Goal: Task Accomplishment & Management: Use online tool/utility

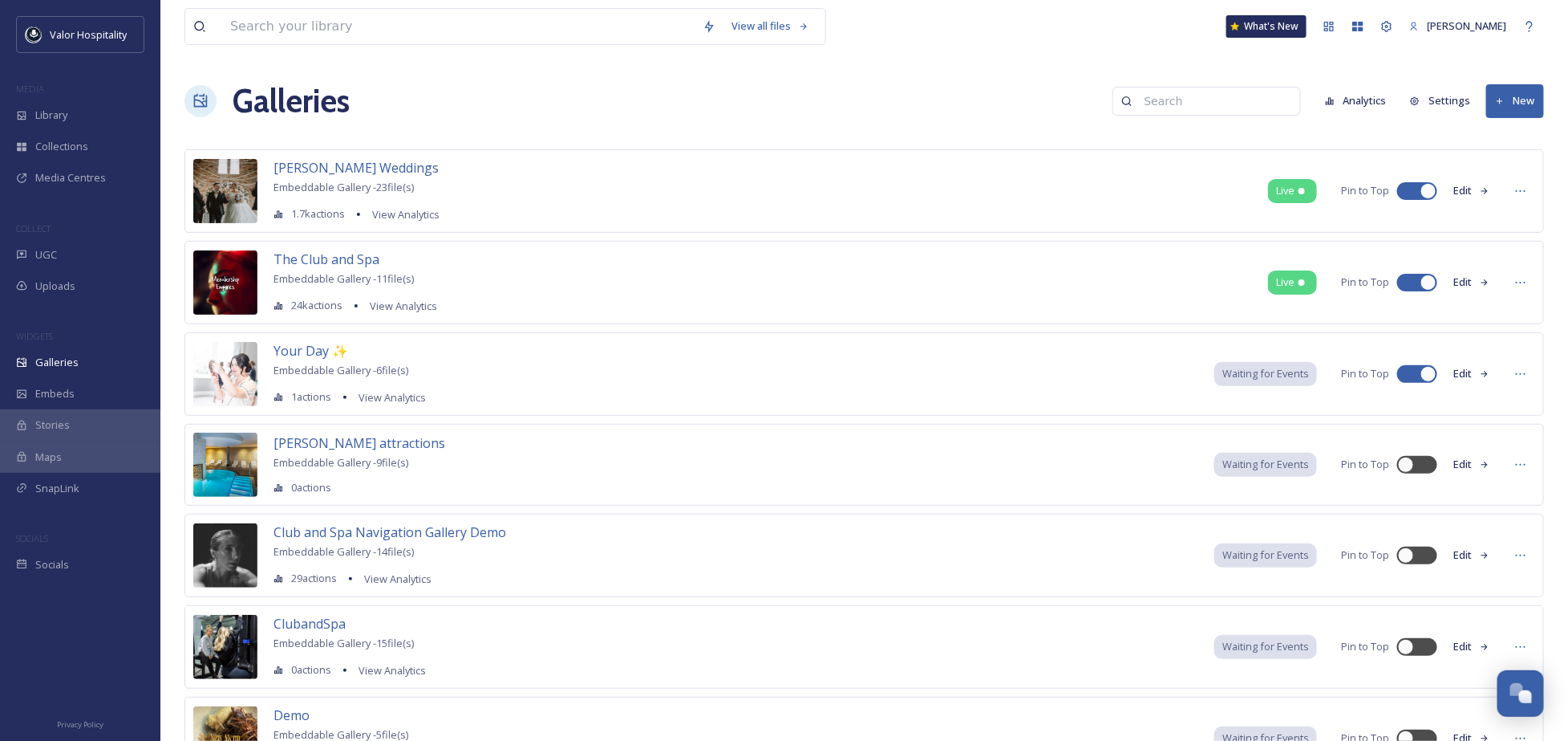
click at [1406, 191] on div at bounding box center [1408, 190] width 11 height 8
checkbox input "false"
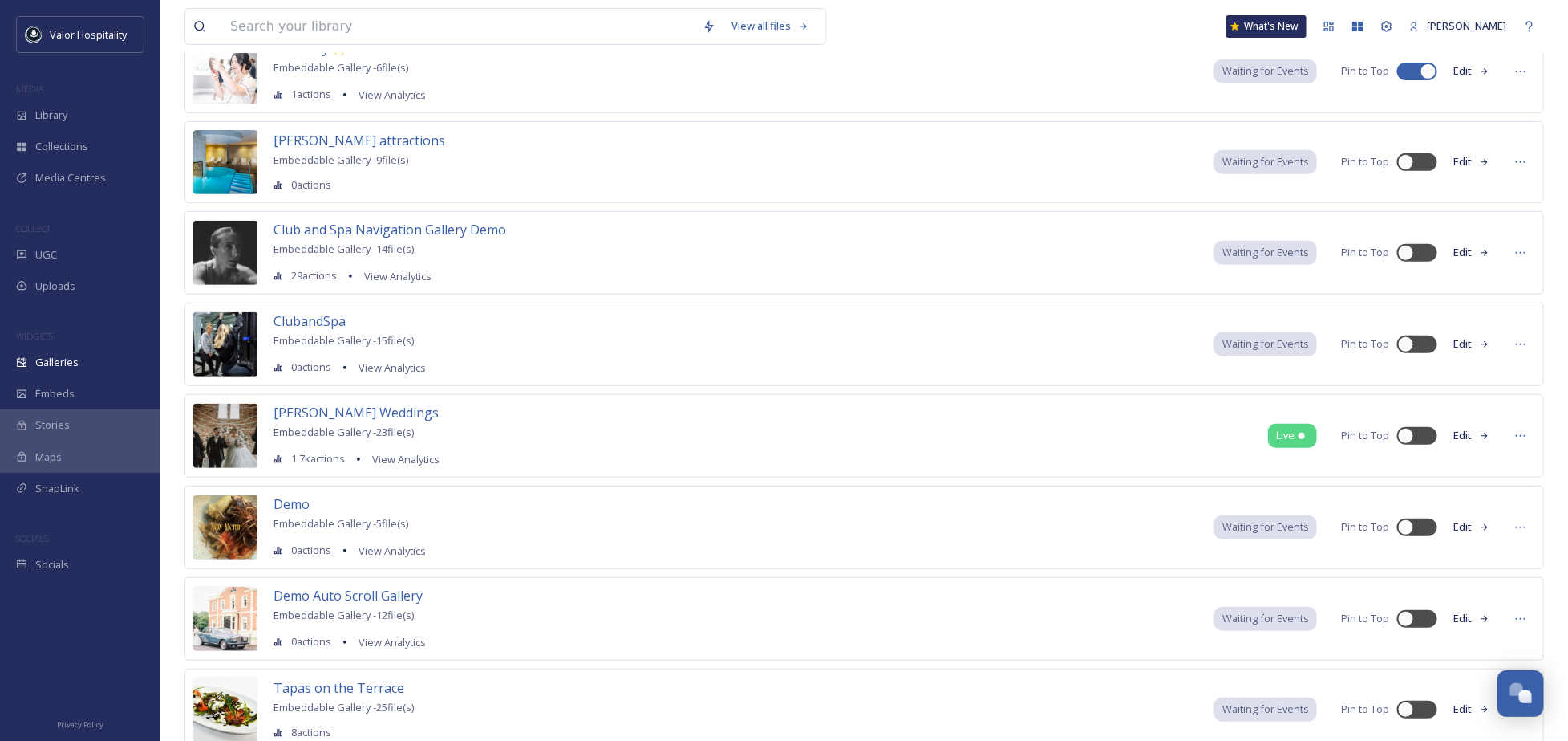
scroll to position [273, 0]
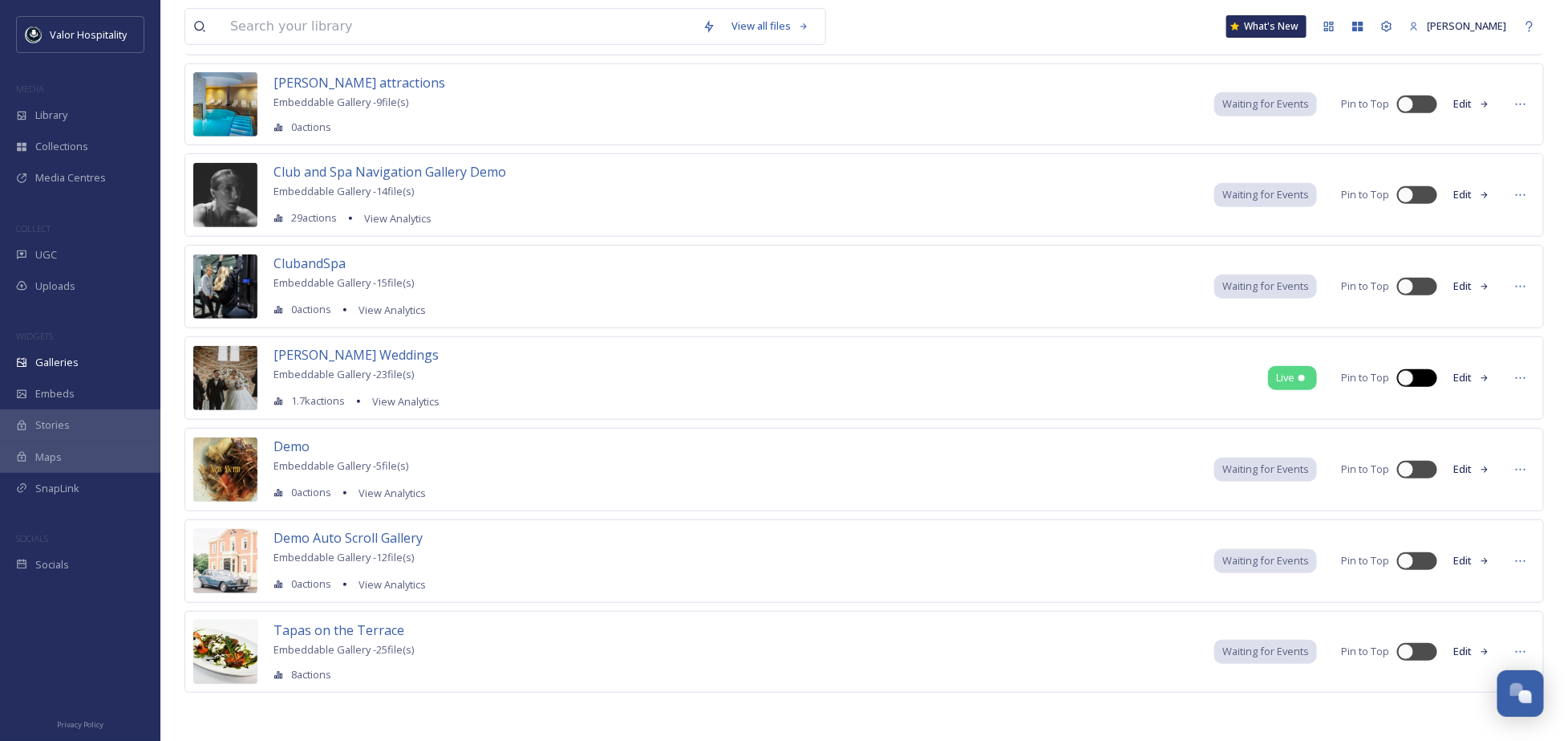
click at [1415, 371] on div at bounding box center [1416, 378] width 40 height 18
checkbox input "true"
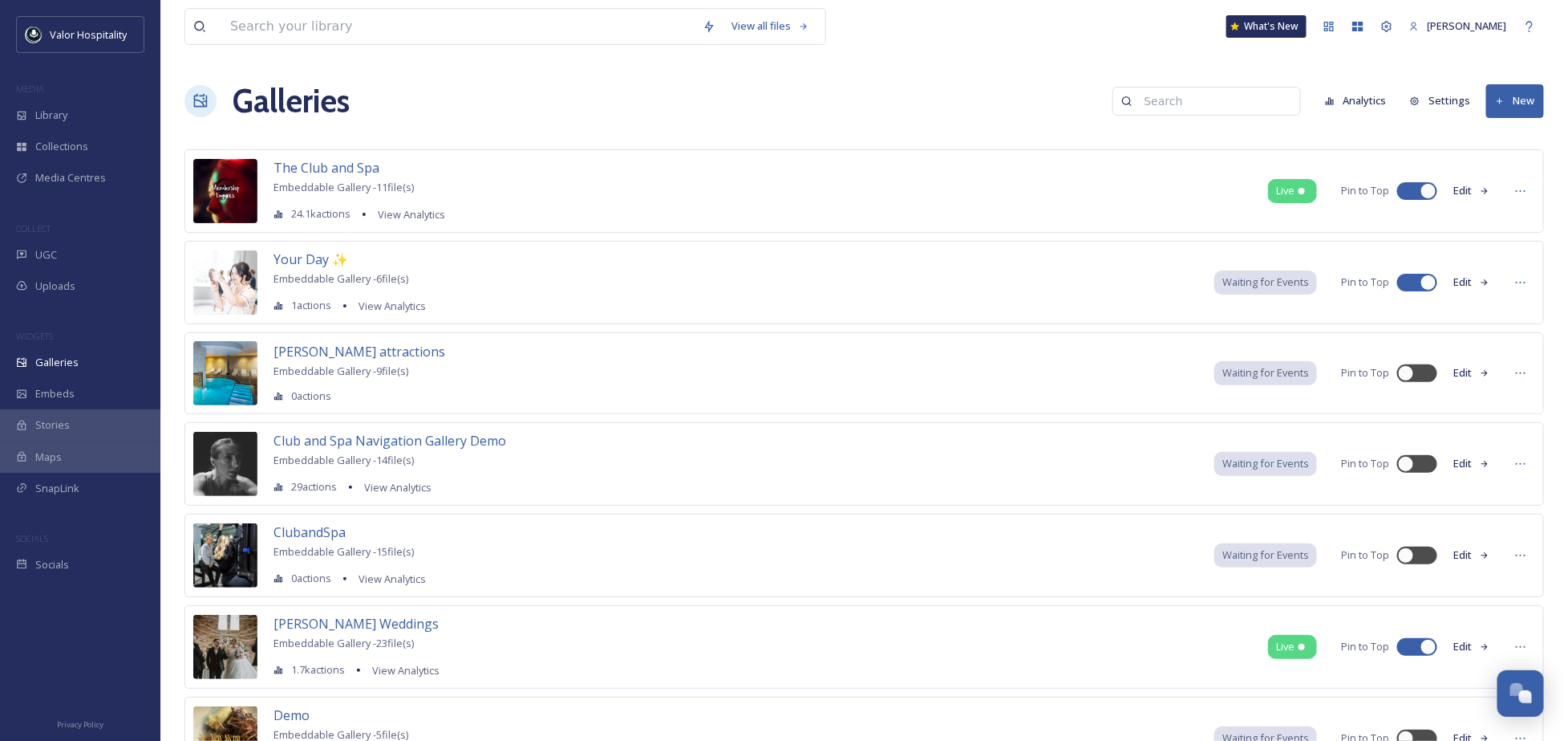
click at [1410, 287] on div at bounding box center [1416, 282] width 40 height 18
checkbox input "false"
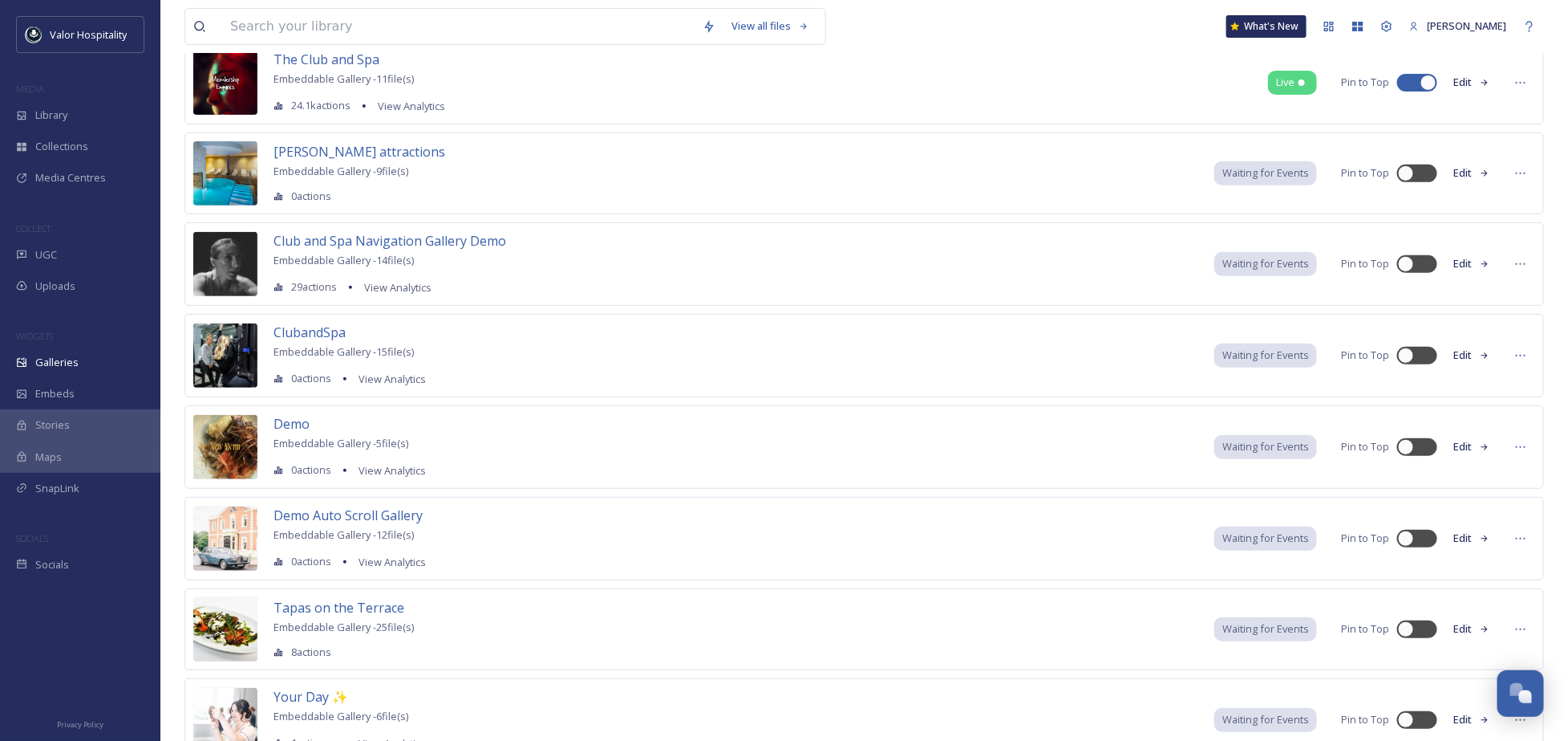
scroll to position [273, 0]
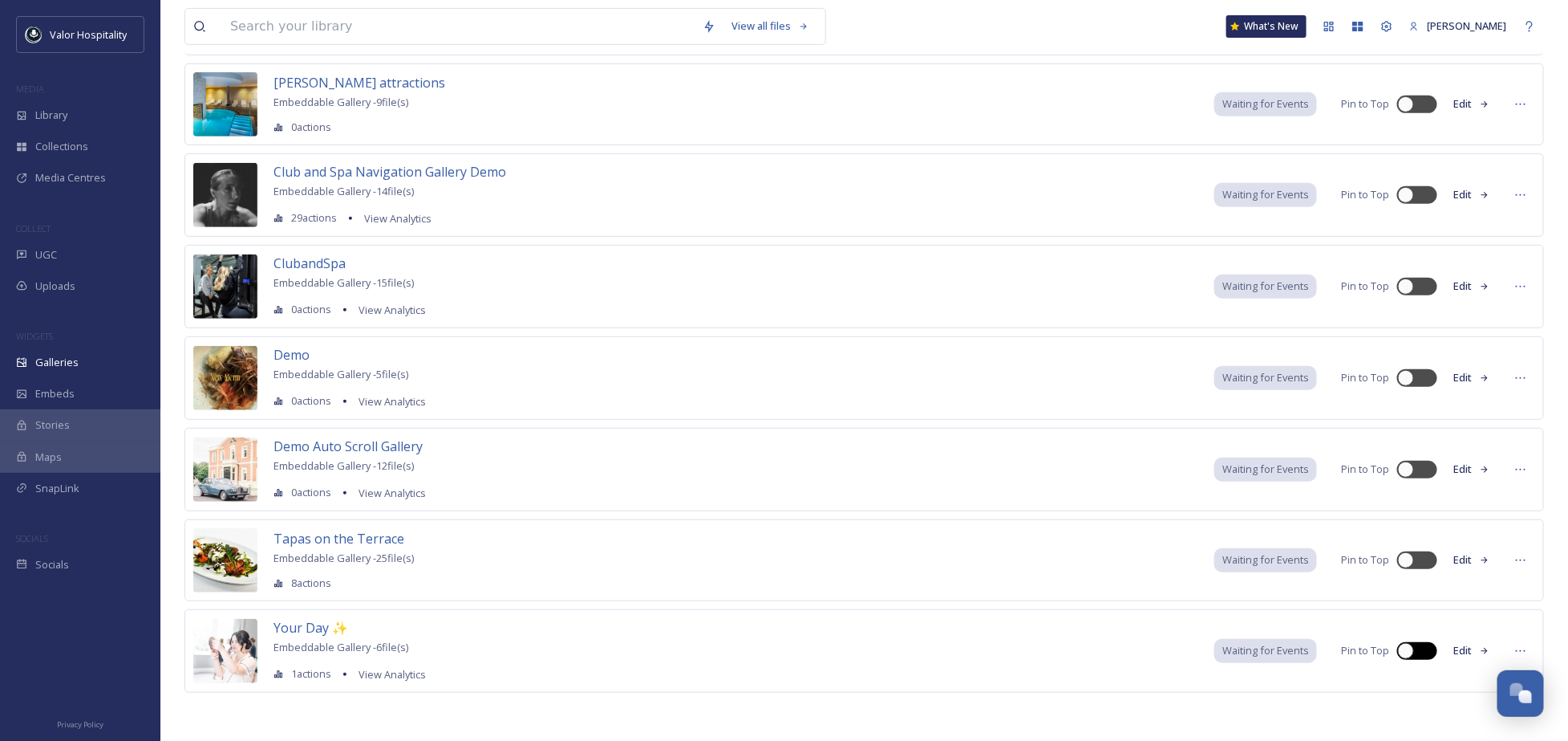
click at [1419, 648] on div at bounding box center [1416, 650] width 40 height 18
checkbox input "true"
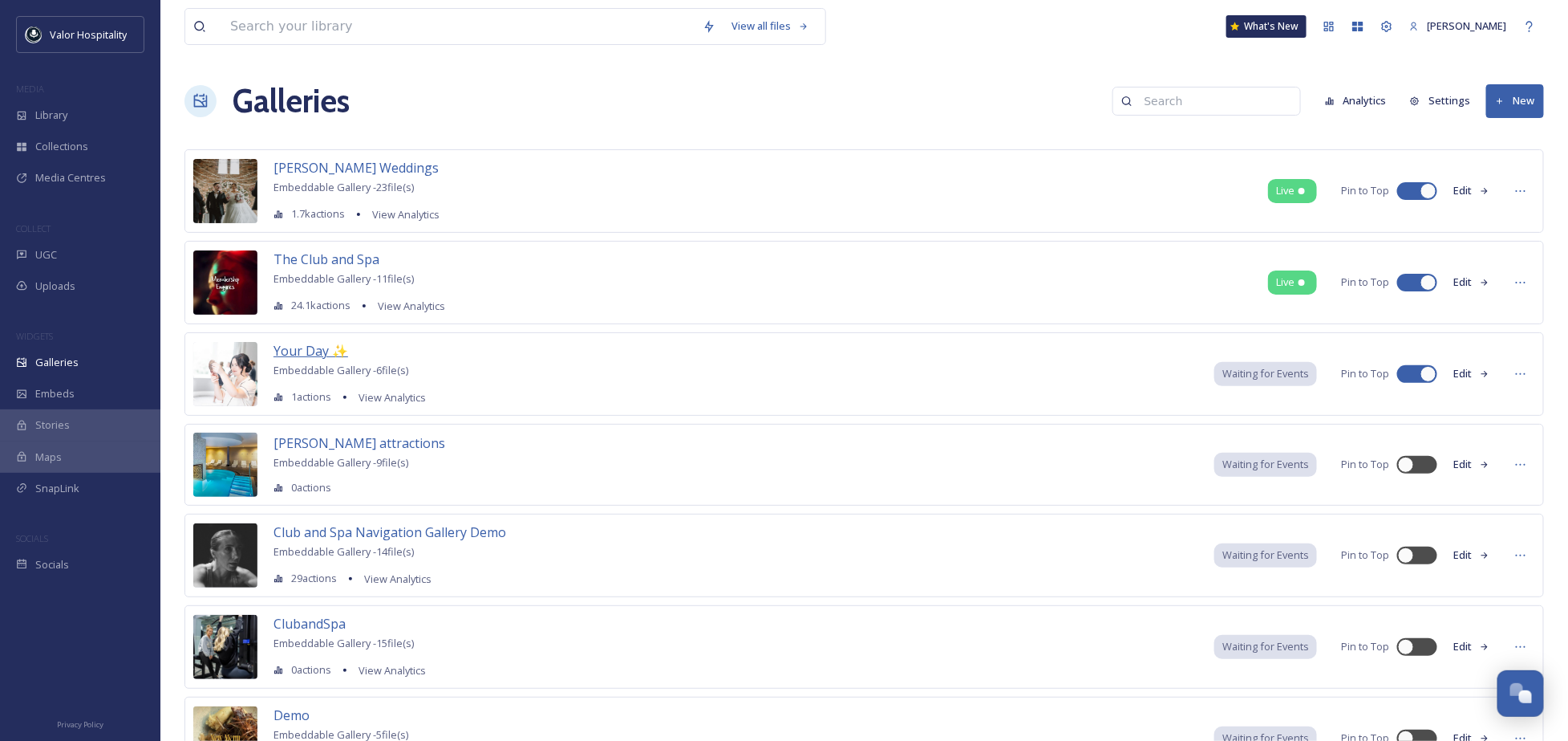
click at [299, 350] on span "Your Day ✨" at bounding box center [311, 350] width 75 height 18
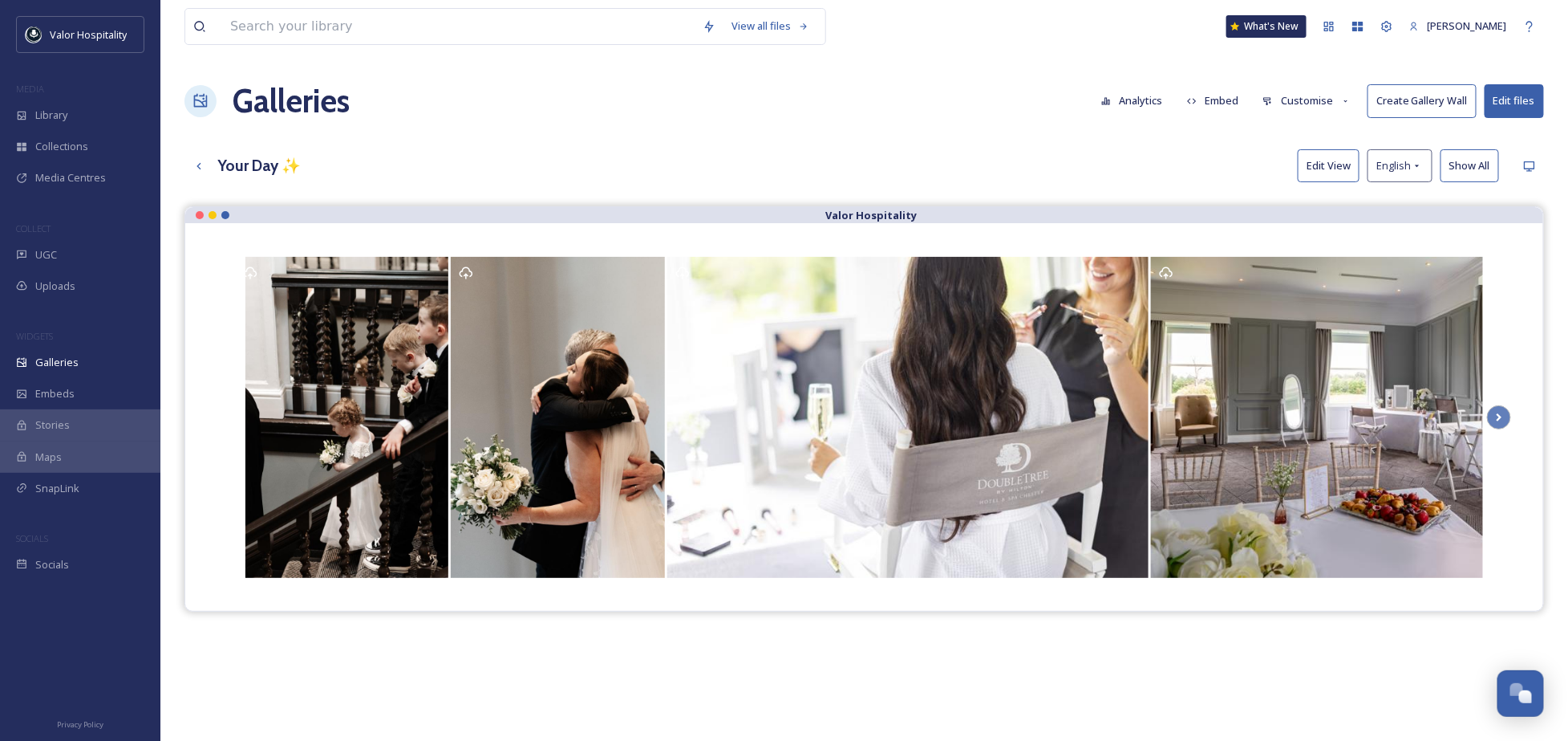
click at [787, 93] on div "Galleries Analytics Embed Customise Create Gallery Wall Edit files" at bounding box center [864, 101] width 1359 height 48
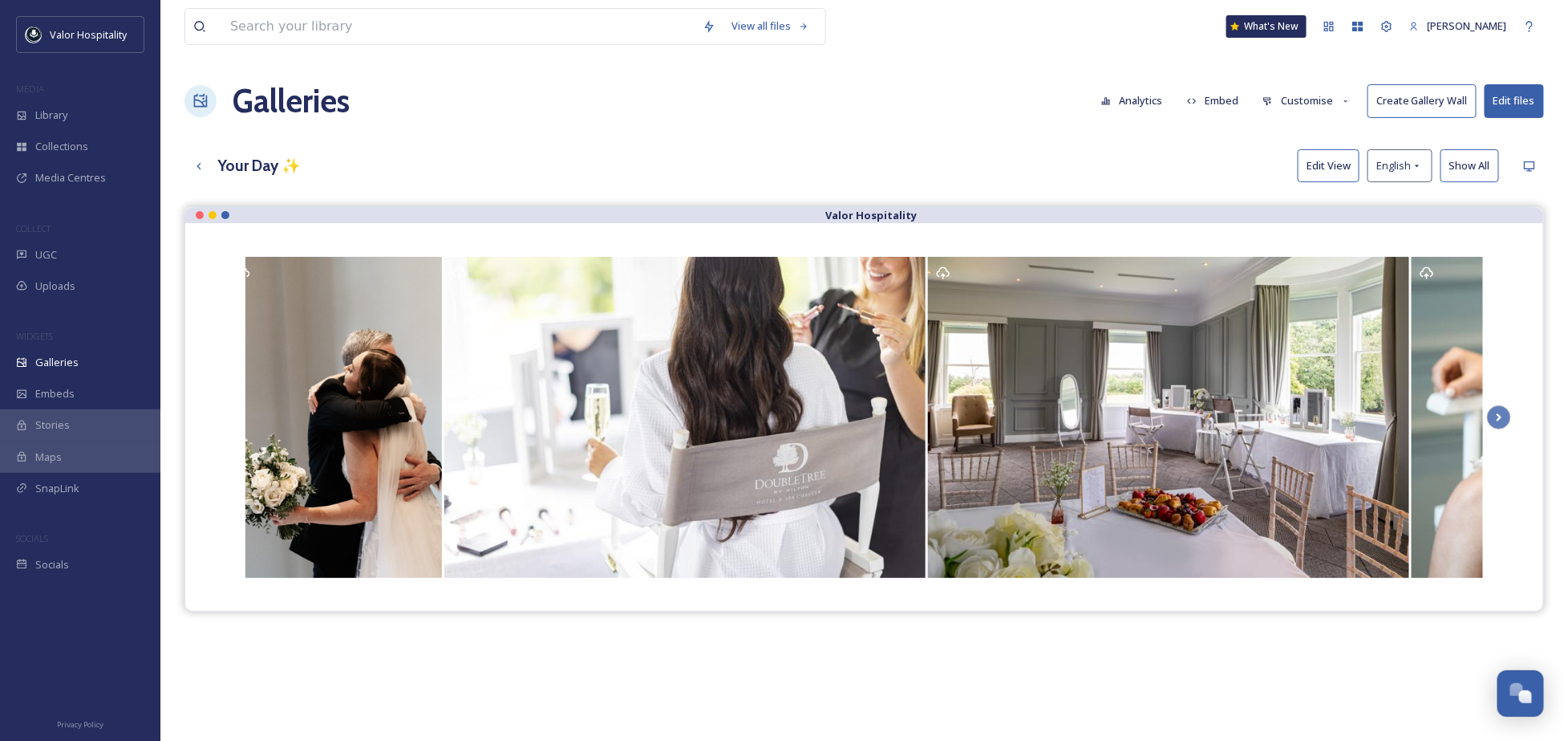
click at [1504, 101] on button "Edit files" at bounding box center [1514, 100] width 59 height 33
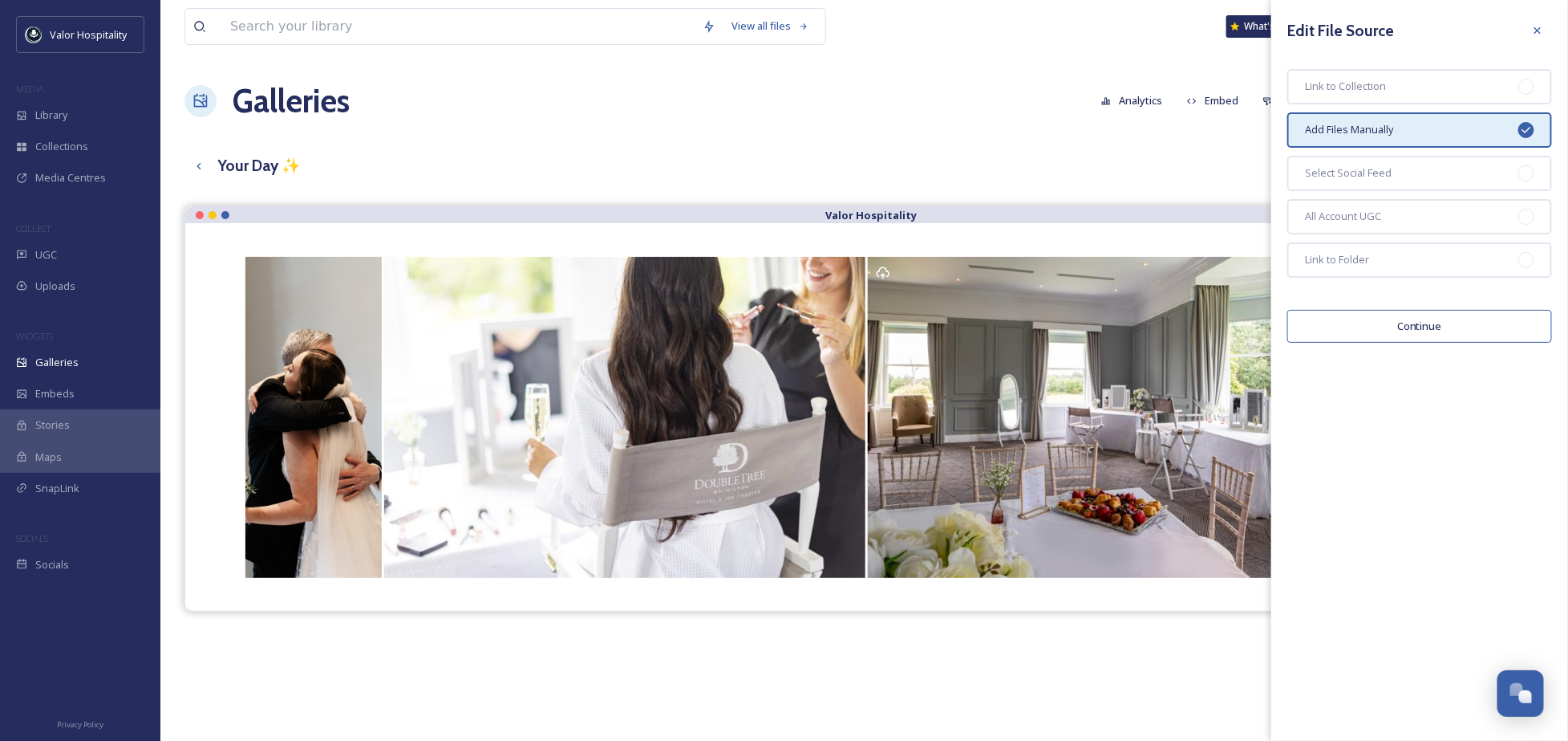
click at [1409, 427] on div "Edit File Source Link to Collection Add Files Manually Select Social Feed All A…" at bounding box center [1419, 370] width 297 height 741
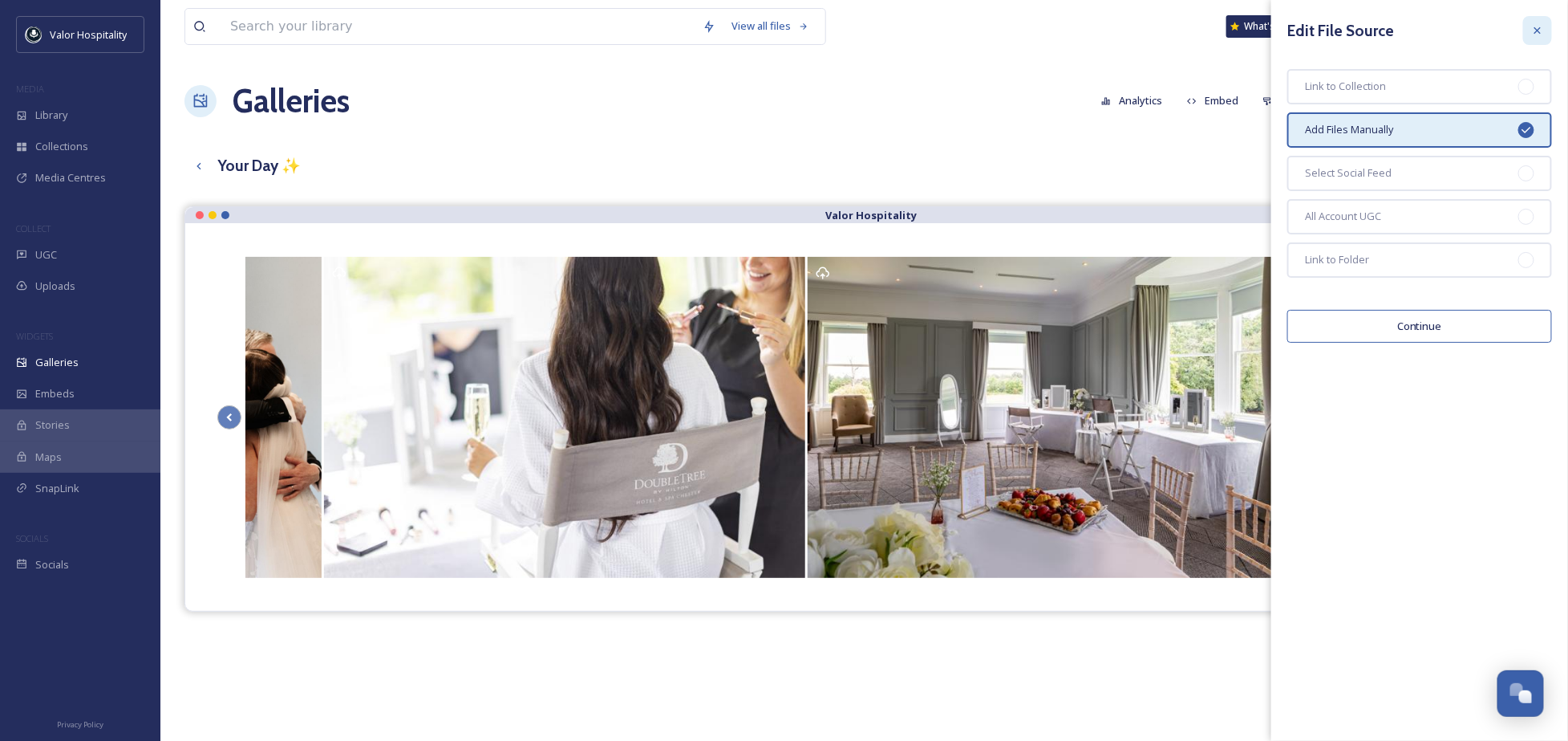
click at [1538, 31] on icon at bounding box center [1536, 30] width 13 height 13
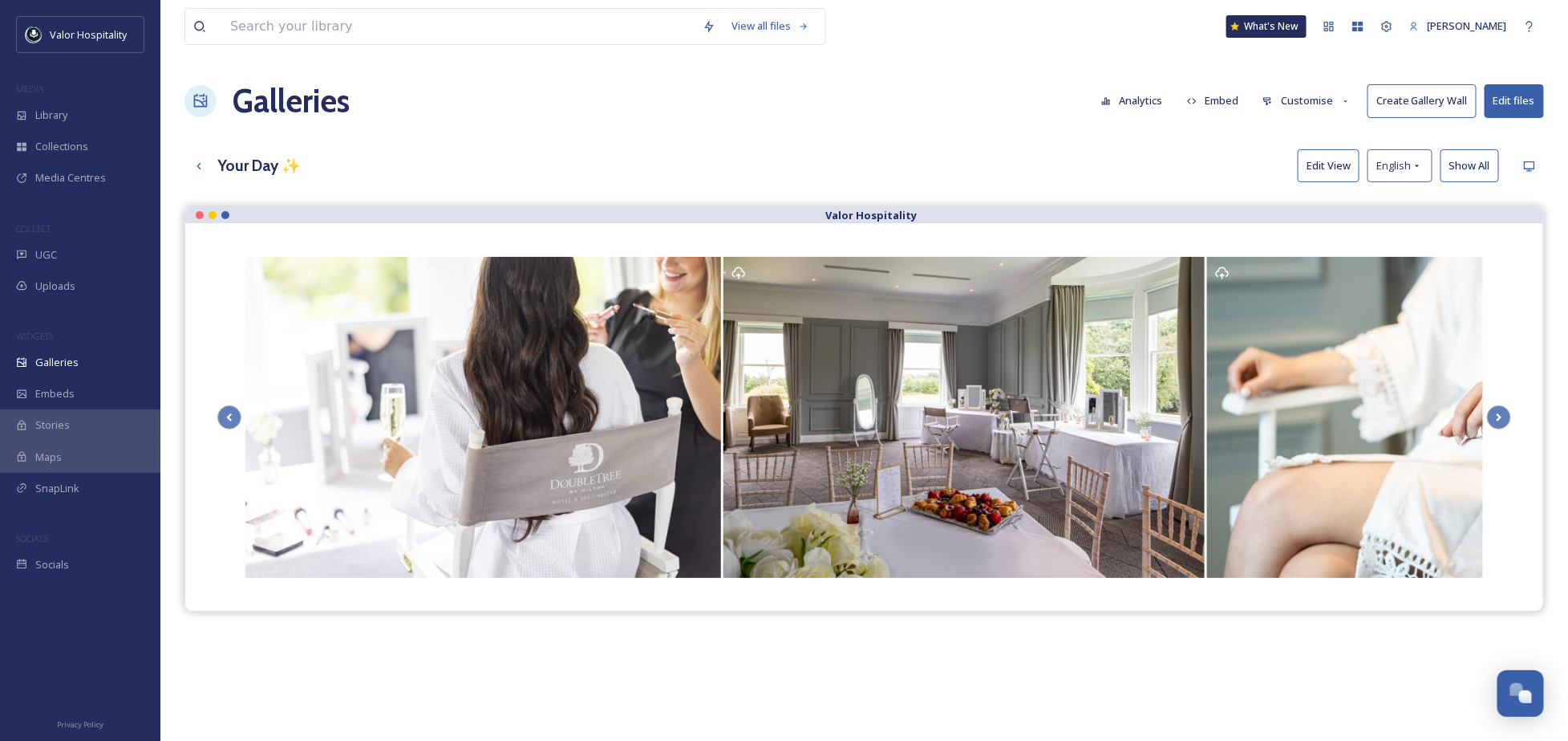
click at [1343, 170] on button "Edit View" at bounding box center [1328, 165] width 62 height 33
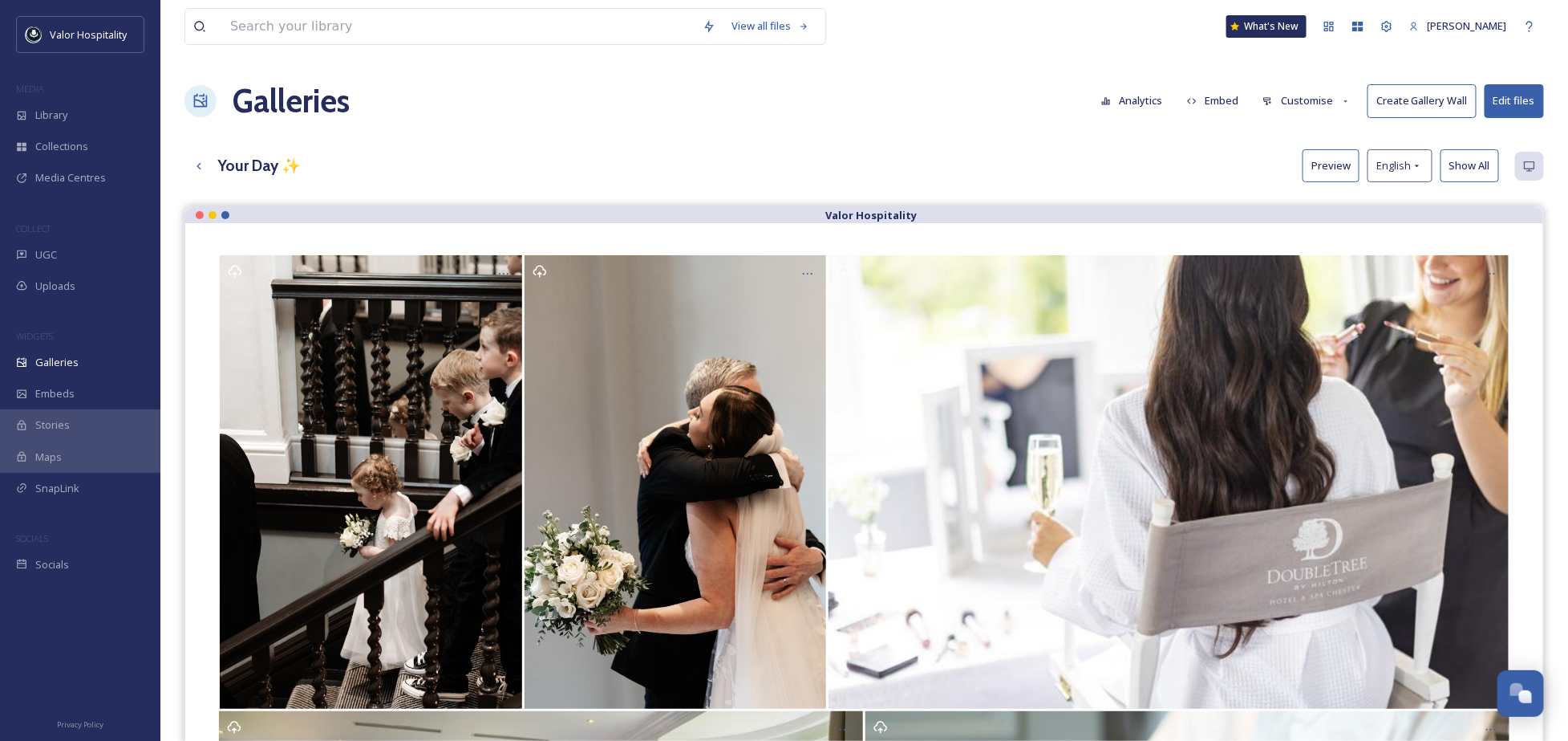
click at [1108, 152] on div "Your Day ✨ Preview English Show All" at bounding box center [864, 165] width 1359 height 33
click at [1305, 89] on button "Customise" at bounding box center [1307, 101] width 106 height 32
click at [1297, 147] on div "Layout" at bounding box center [1311, 138] width 111 height 32
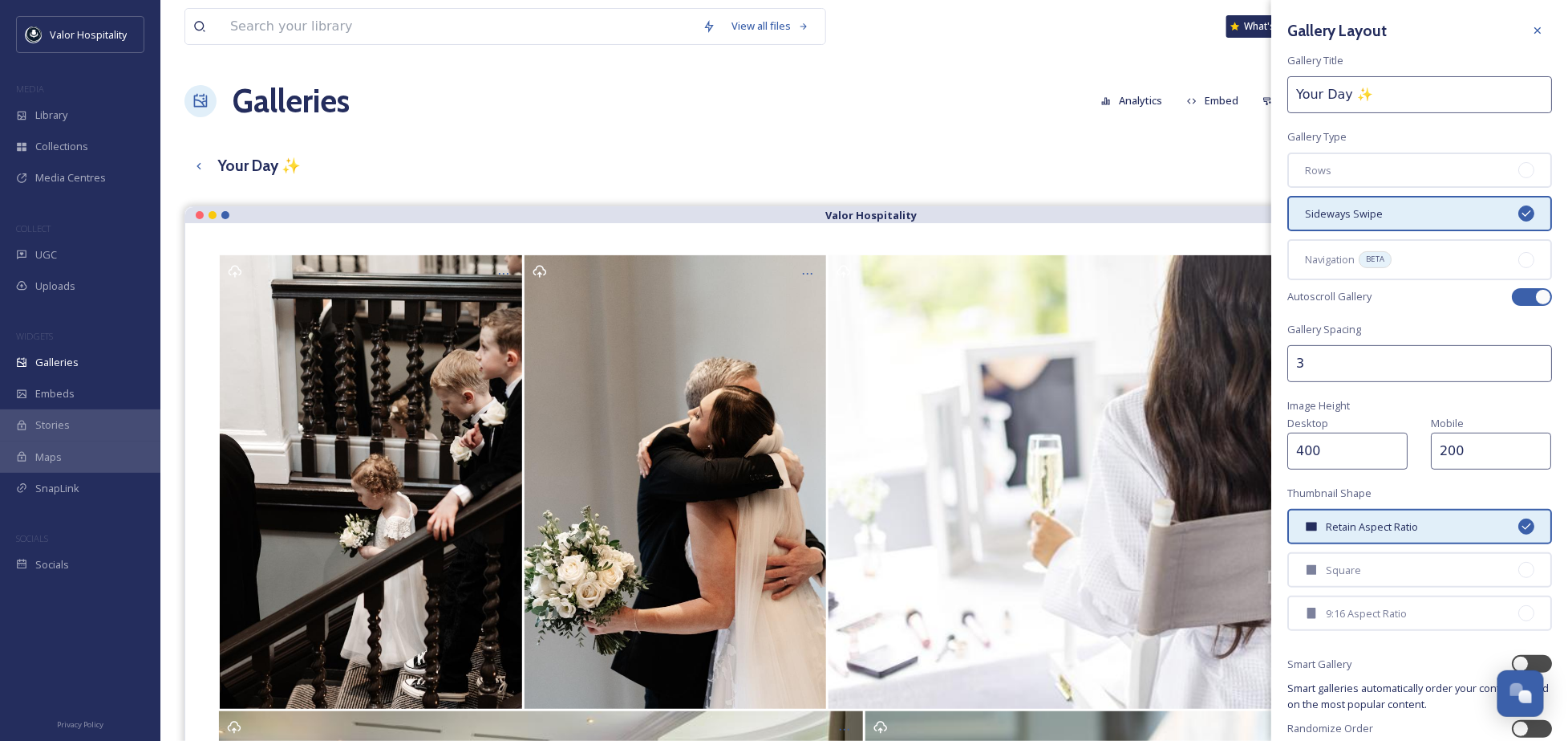
click at [1158, 165] on div "Your Day ✨ Preview English Show All" at bounding box center [864, 165] width 1359 height 33
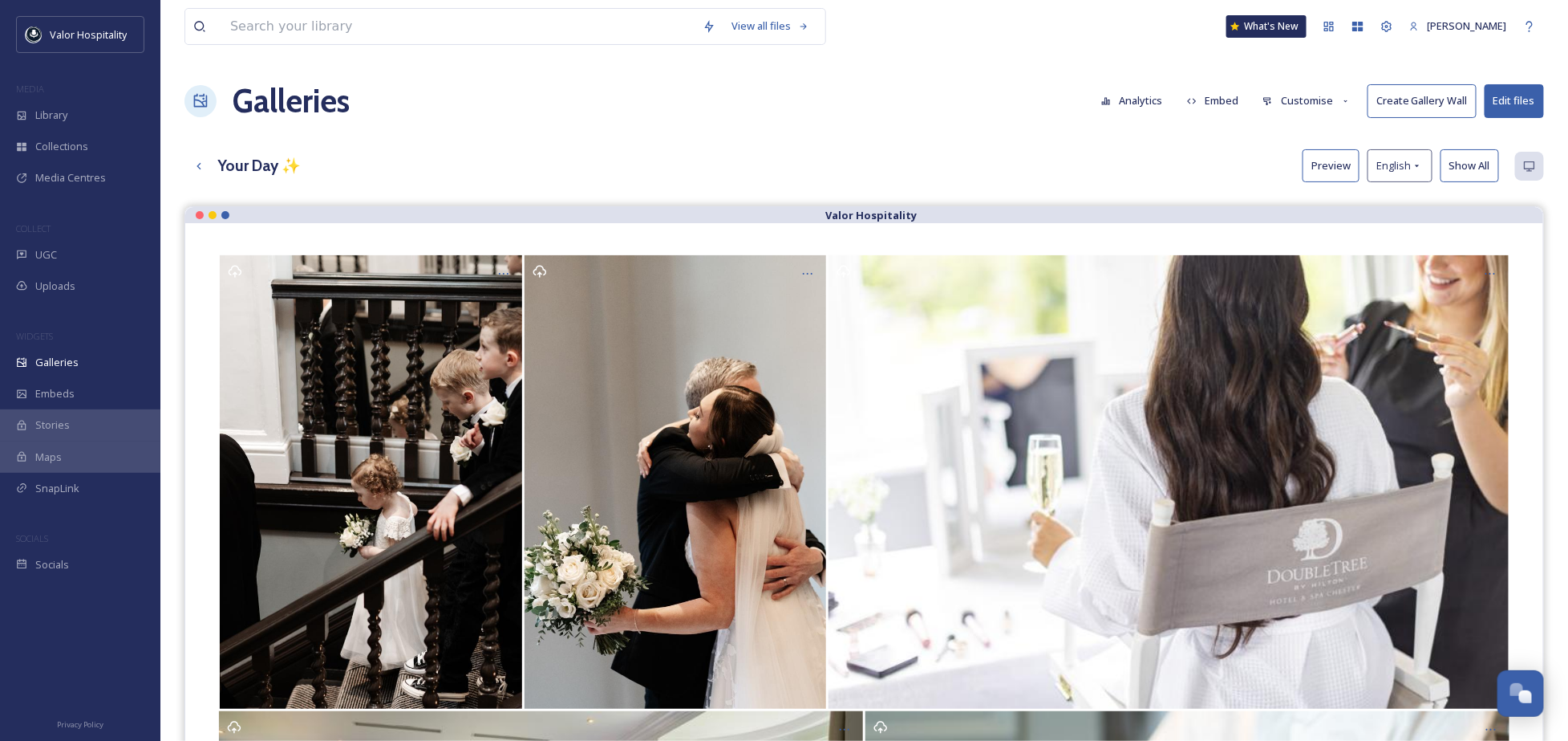
click at [1165, 153] on div "Your Day ✨ Preview English Show All" at bounding box center [864, 165] width 1359 height 33
click at [1037, 170] on div "Your Day ✨ Preview English Show All" at bounding box center [864, 165] width 1359 height 33
click at [1319, 101] on button "Customise" at bounding box center [1307, 101] width 106 height 32
click at [1316, 139] on div "Layout" at bounding box center [1311, 138] width 111 height 32
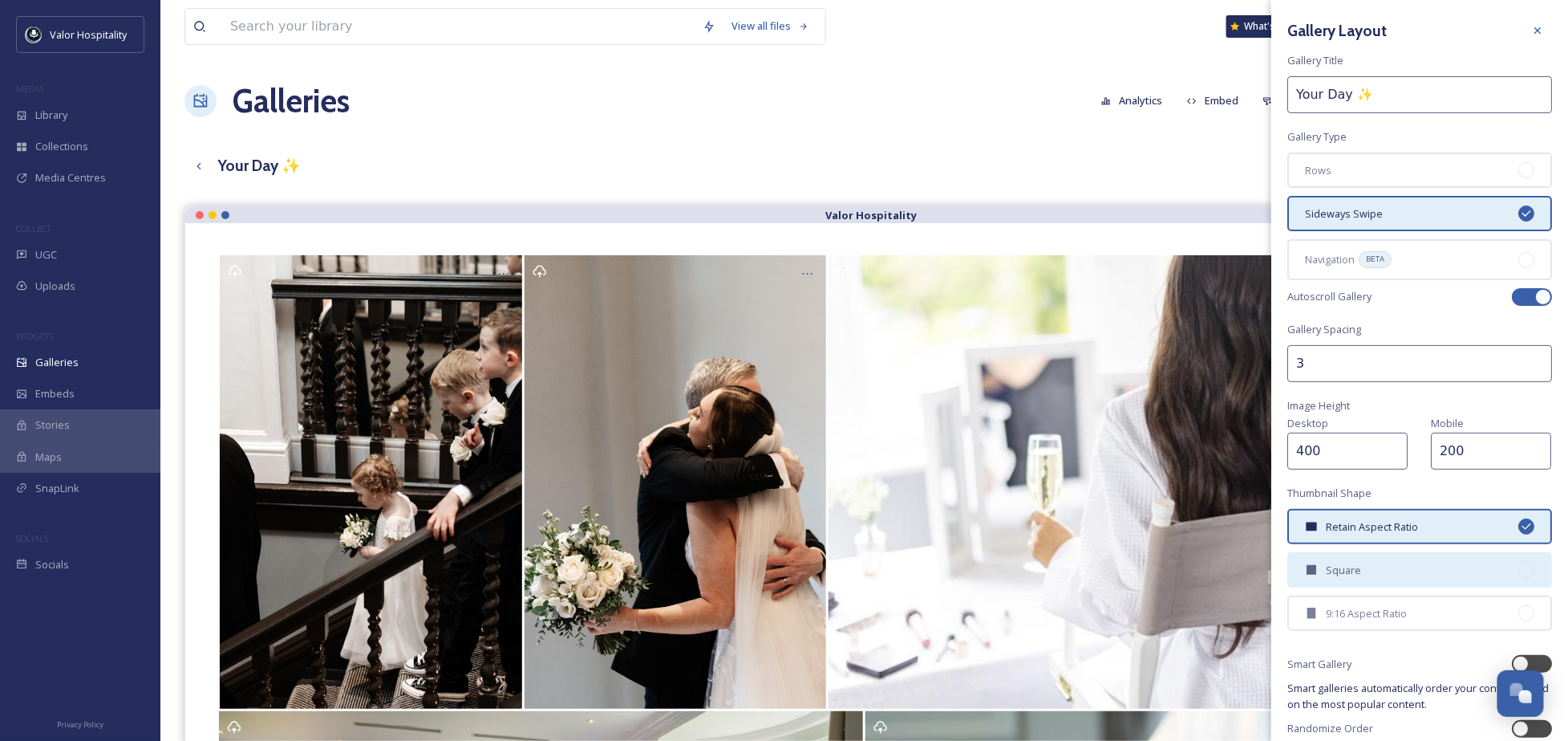
click at [1394, 558] on div "Square" at bounding box center [1419, 569] width 264 height 36
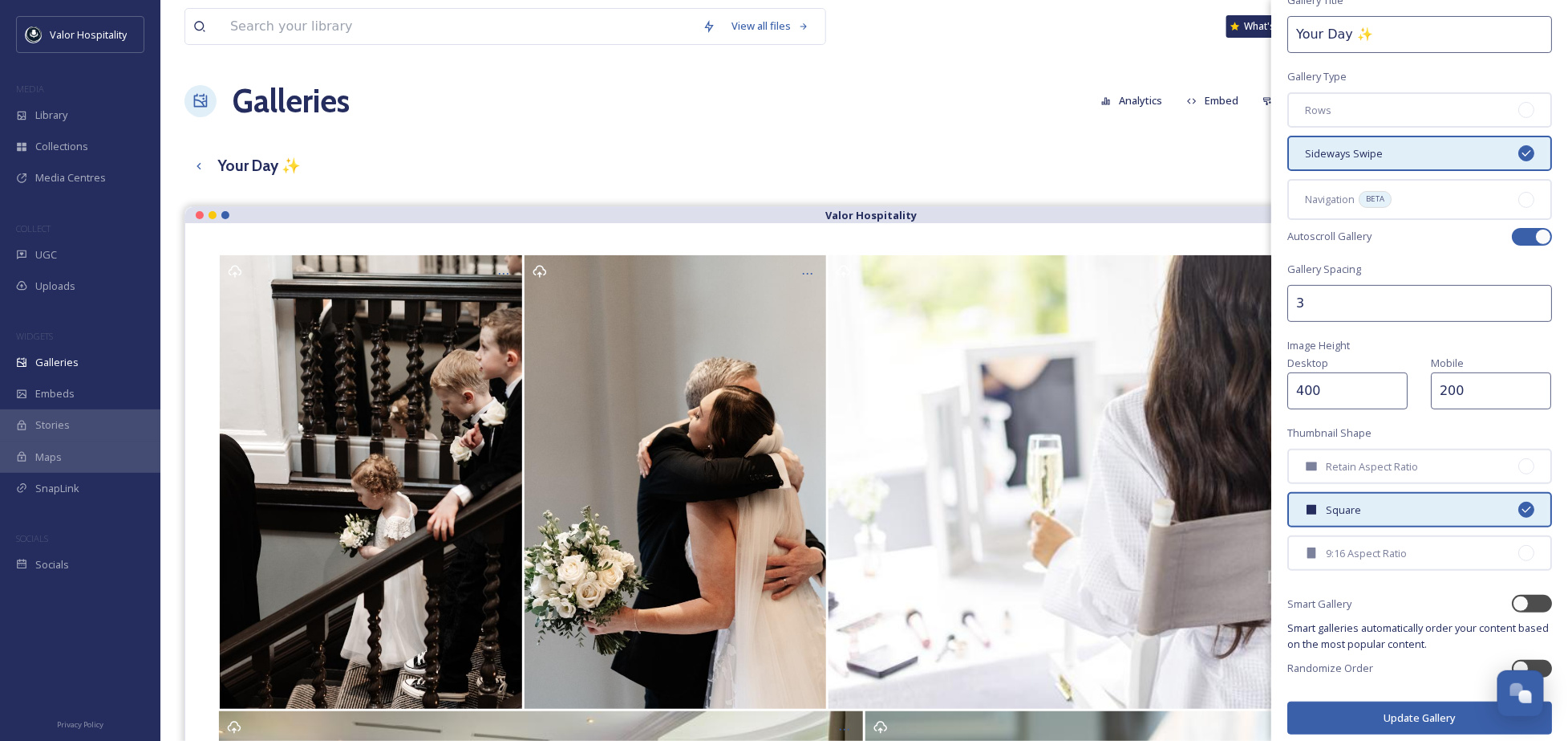
click at [1379, 703] on button "Update Gallery" at bounding box center [1419, 717] width 264 height 33
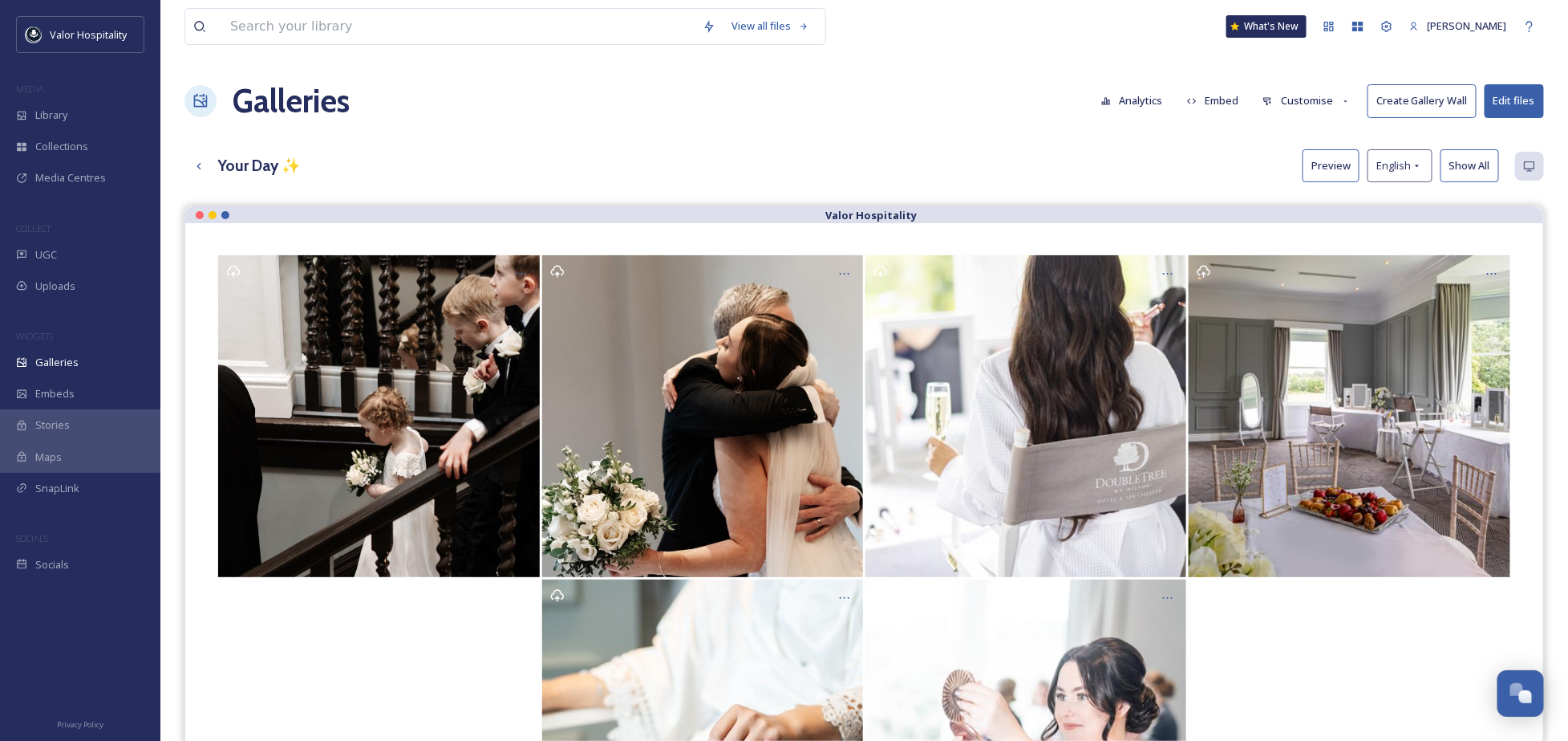
click at [1304, 103] on button "Customise" at bounding box center [1307, 101] width 106 height 32
click at [1298, 131] on div "Layout" at bounding box center [1311, 138] width 111 height 32
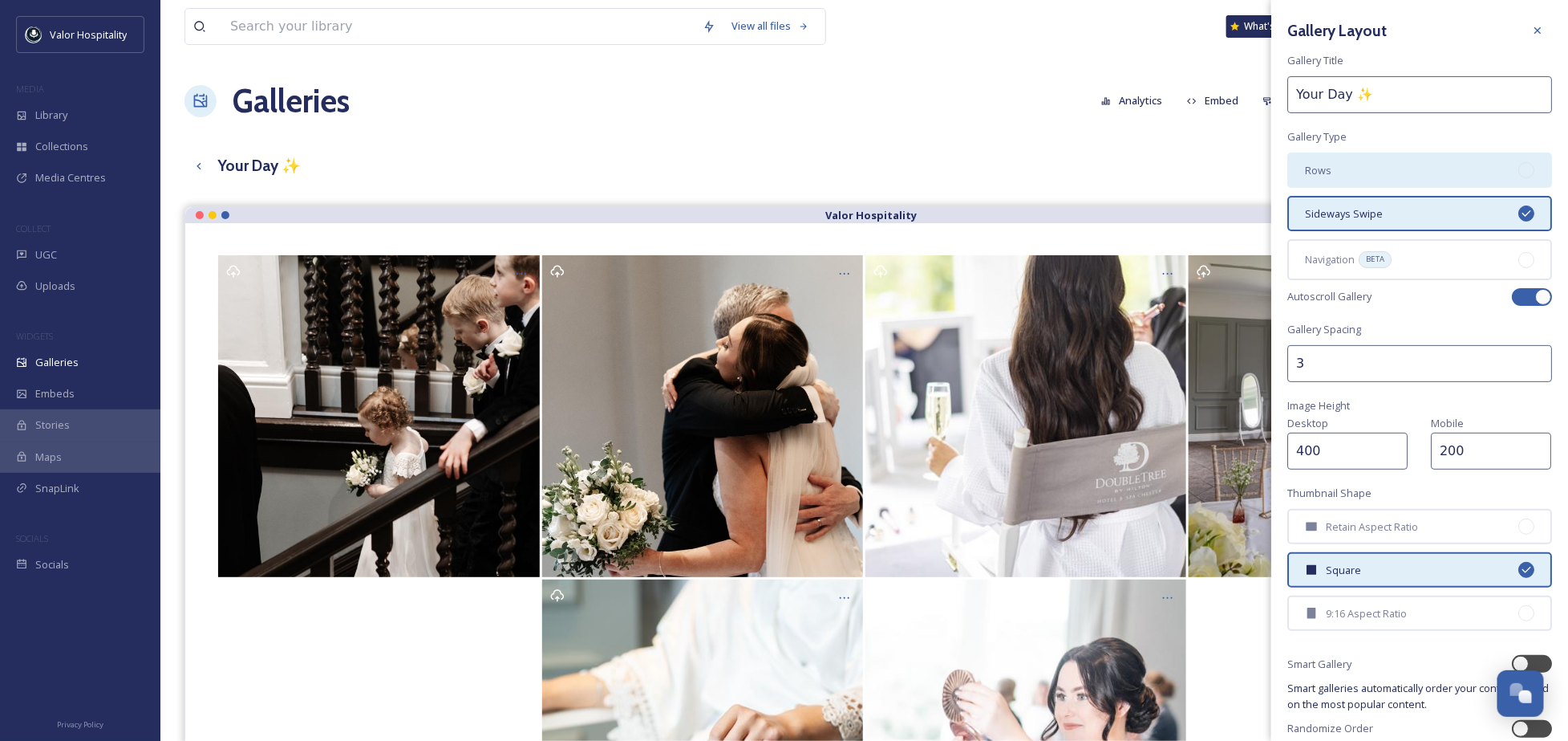
click at [1393, 169] on div "Rows" at bounding box center [1419, 170] width 264 height 36
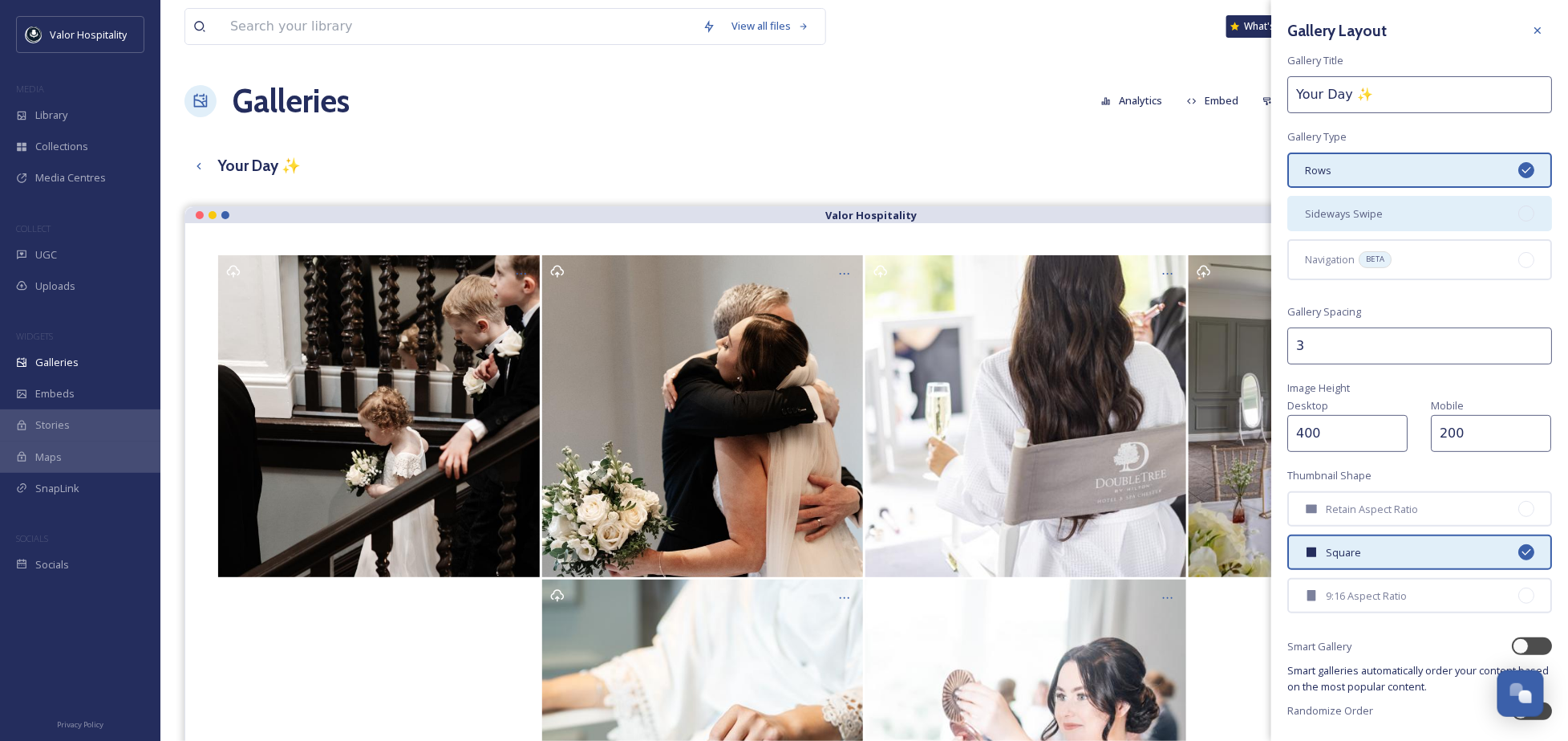
click at [1384, 202] on div "Sideways Swipe" at bounding box center [1419, 213] width 264 height 36
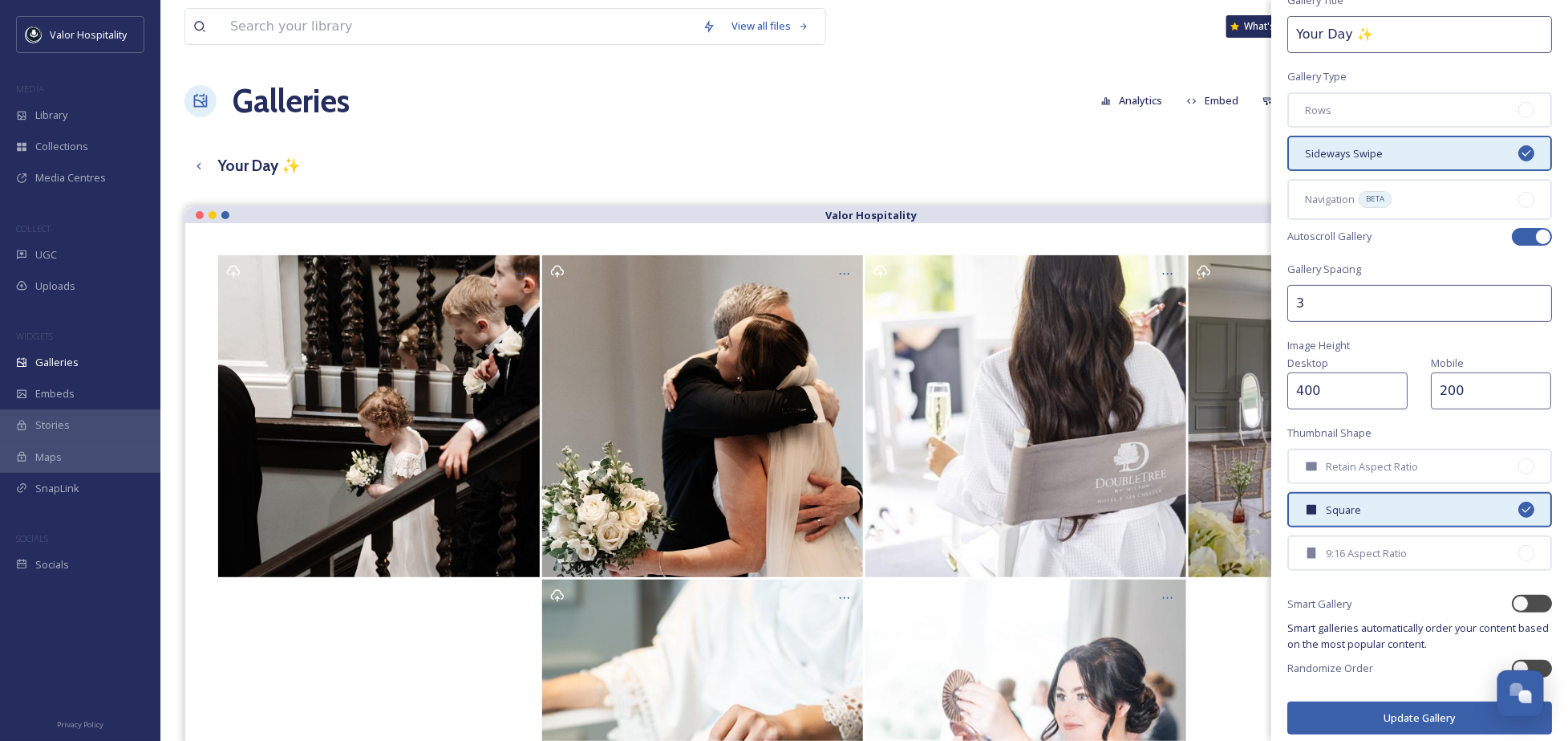
scroll to position [0, 0]
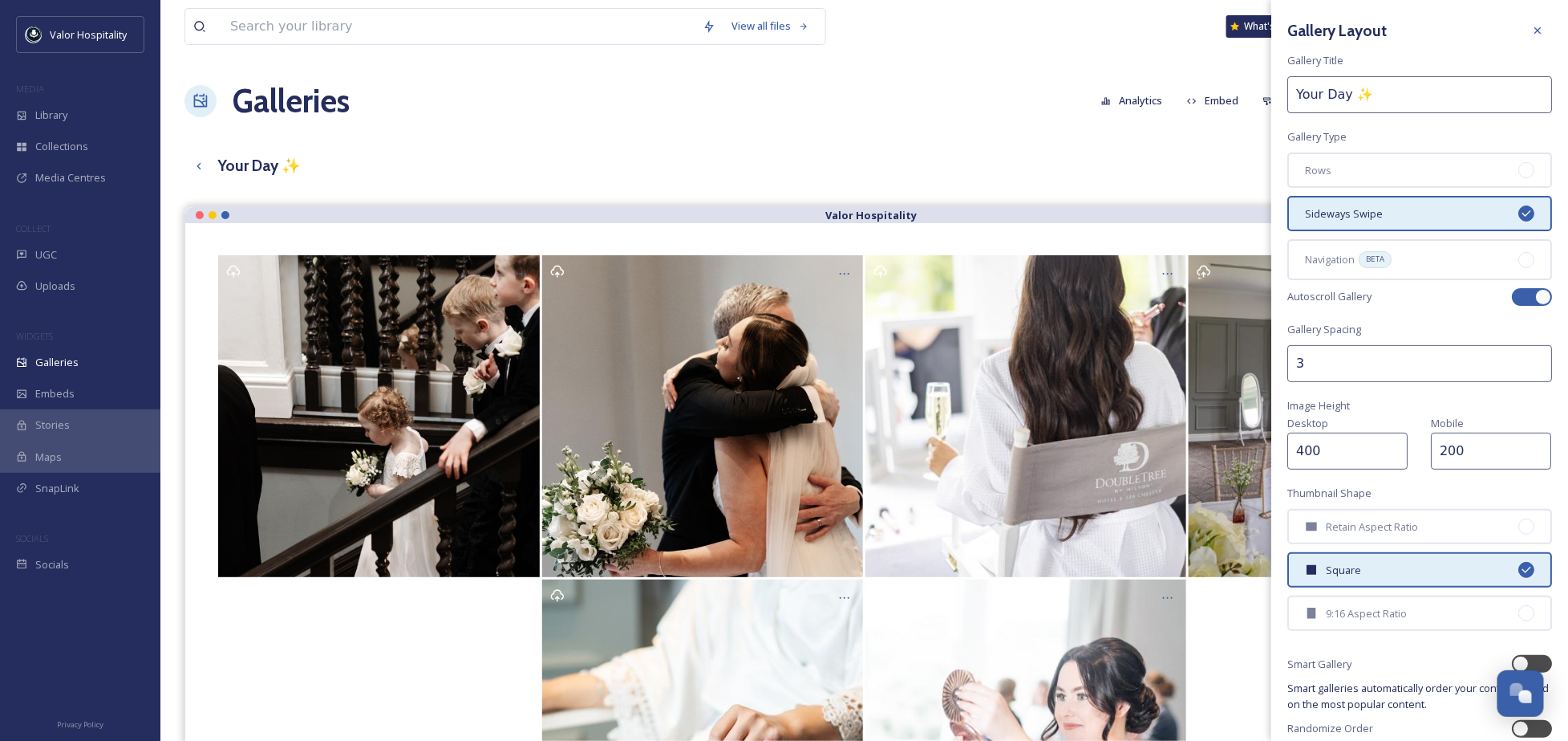
click at [1172, 156] on div "Your Day ✨ Preview English Show All" at bounding box center [864, 165] width 1359 height 33
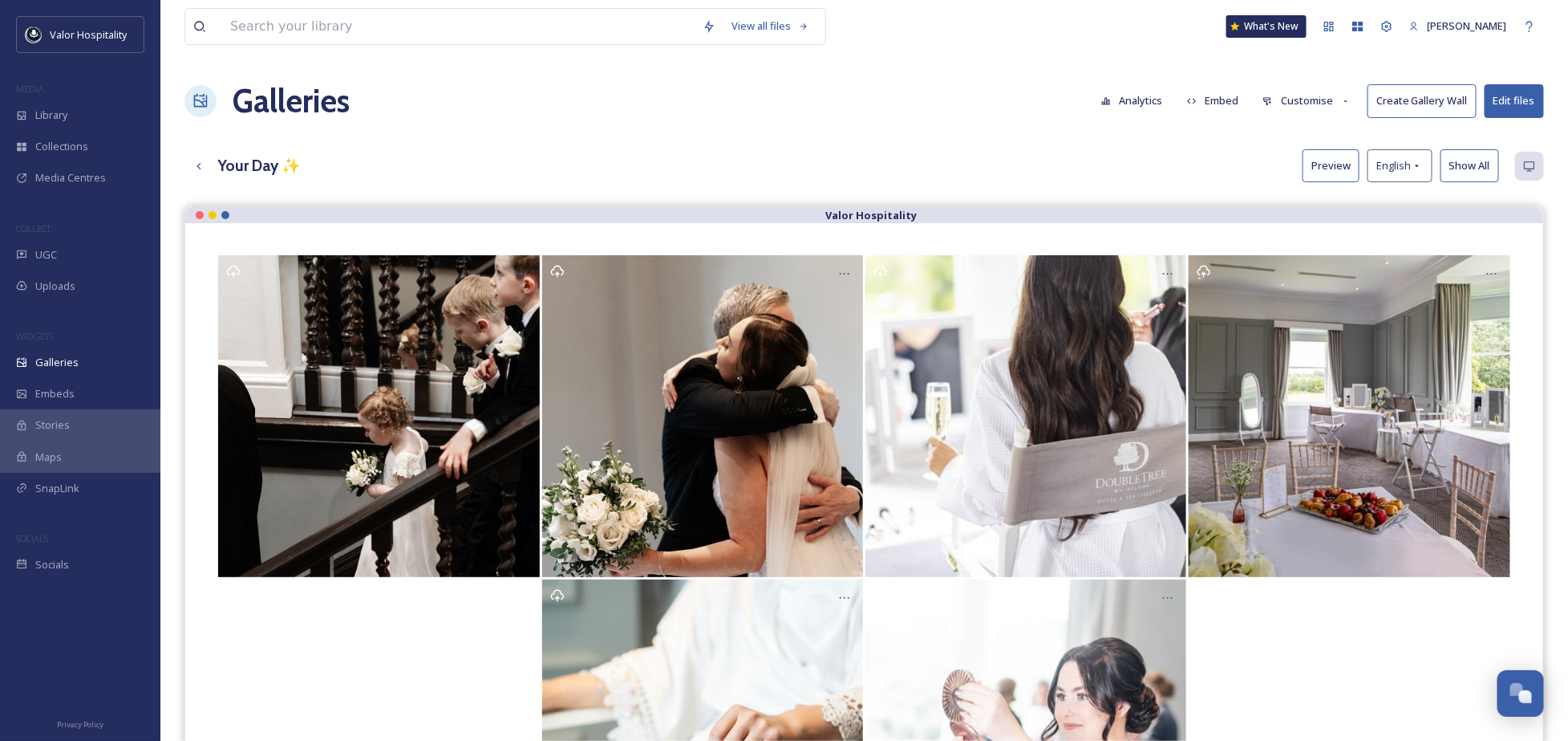
click at [1321, 94] on button "Customise" at bounding box center [1307, 101] width 106 height 32
click at [1328, 143] on div "Layout" at bounding box center [1311, 138] width 111 height 32
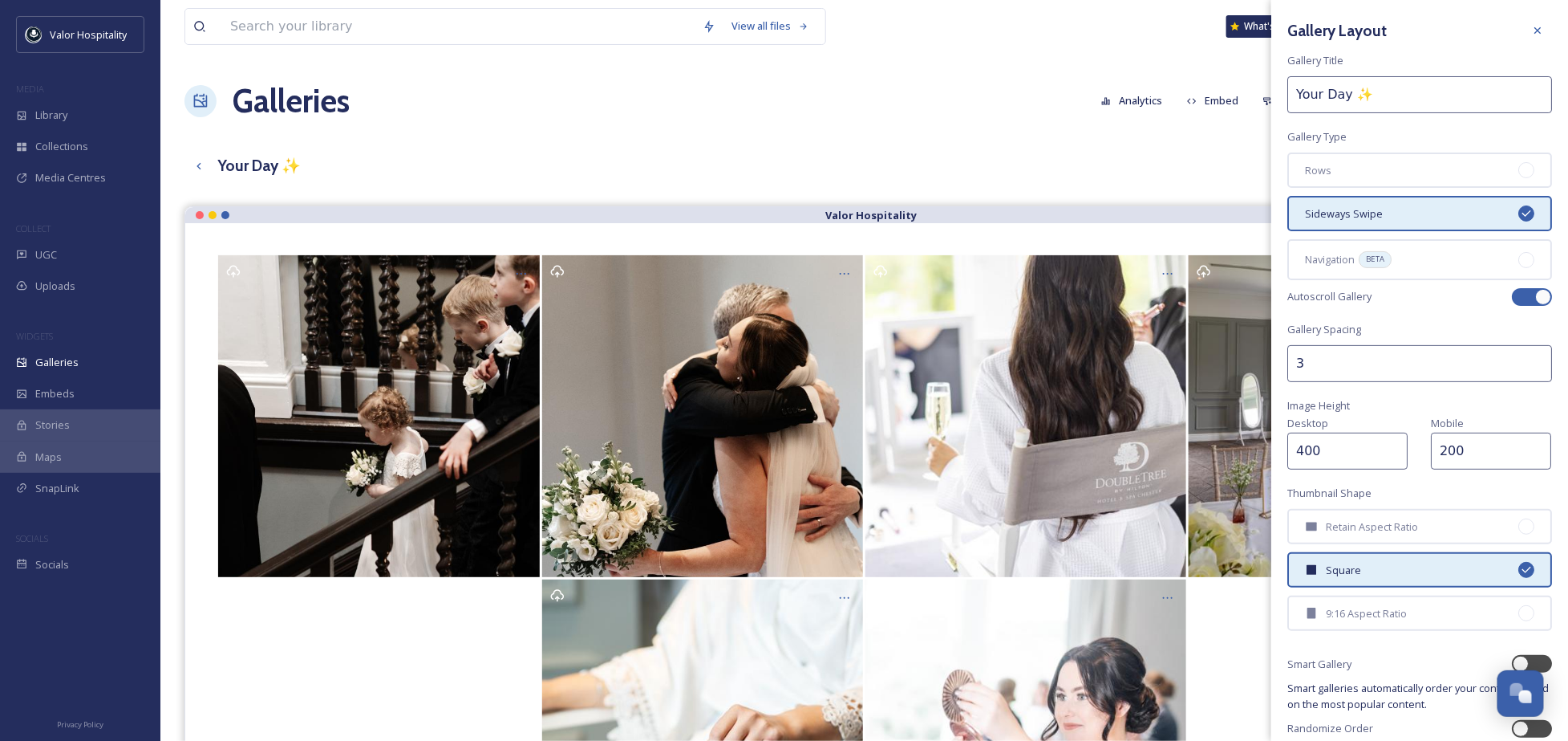
click at [963, 139] on div "View all files What's New Ninar Elkak Galleries Analytics Embed Customise Creat…" at bounding box center [864, 485] width 1407 height 971
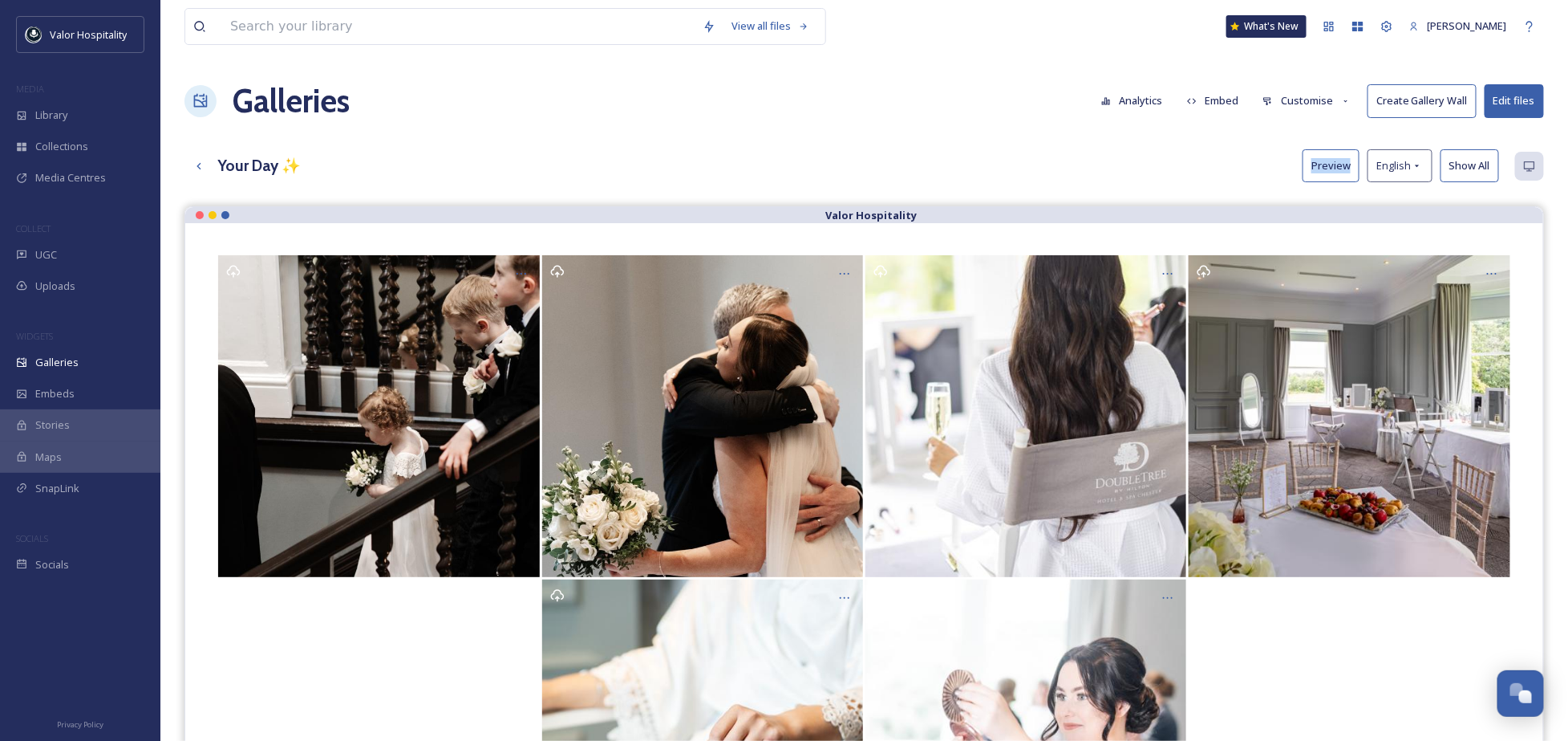
click at [963, 139] on div "View all files What's New Ninar Elkak Galleries Analytics Embed Customise Creat…" at bounding box center [864, 485] width 1407 height 971
click at [199, 166] on icon at bounding box center [198, 166] width 13 height 13
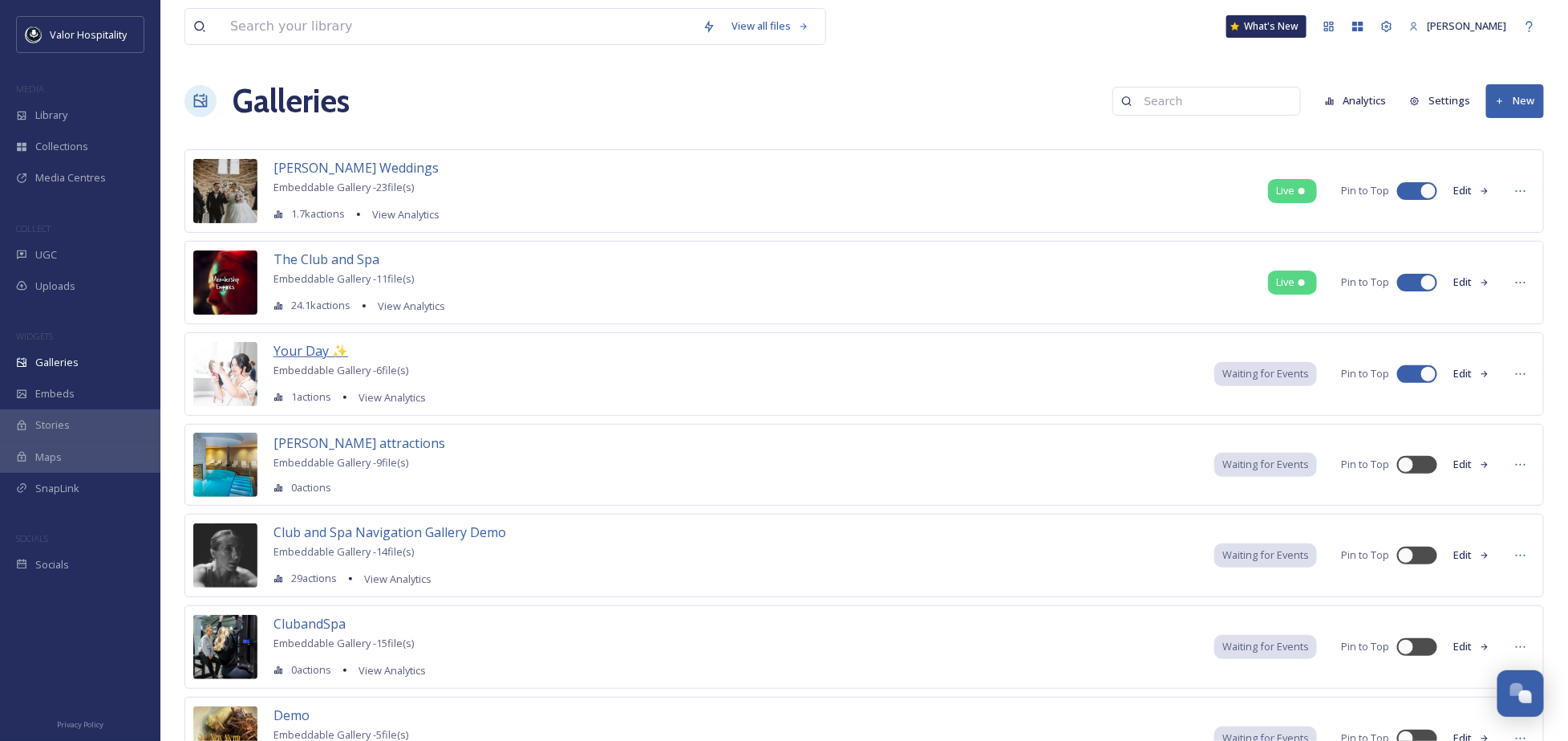
click at [306, 348] on span "Your Day ✨" at bounding box center [311, 350] width 75 height 18
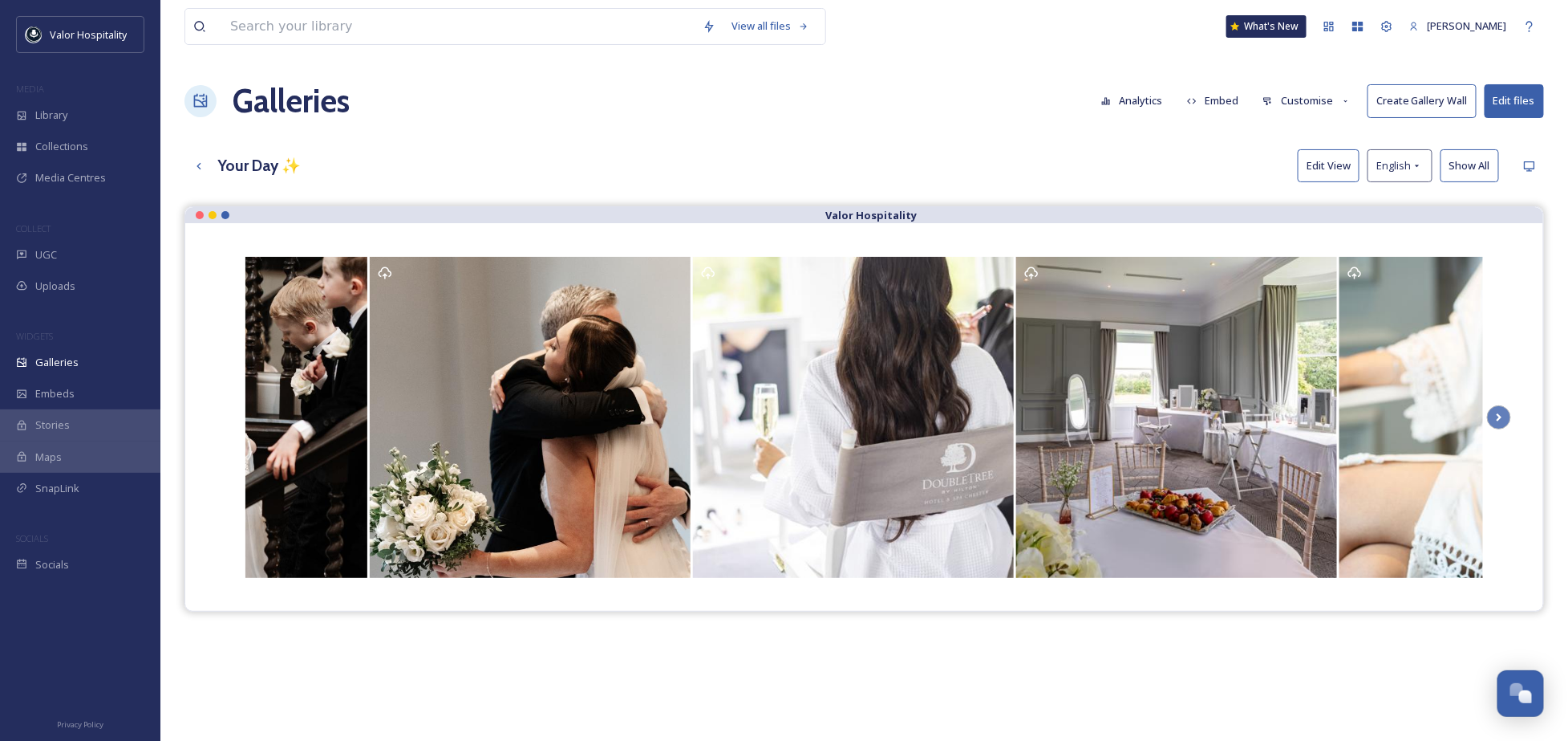
click at [856, 108] on div "Galleries Analytics Embed Customise Create Gallery Wall Edit files" at bounding box center [864, 101] width 1359 height 48
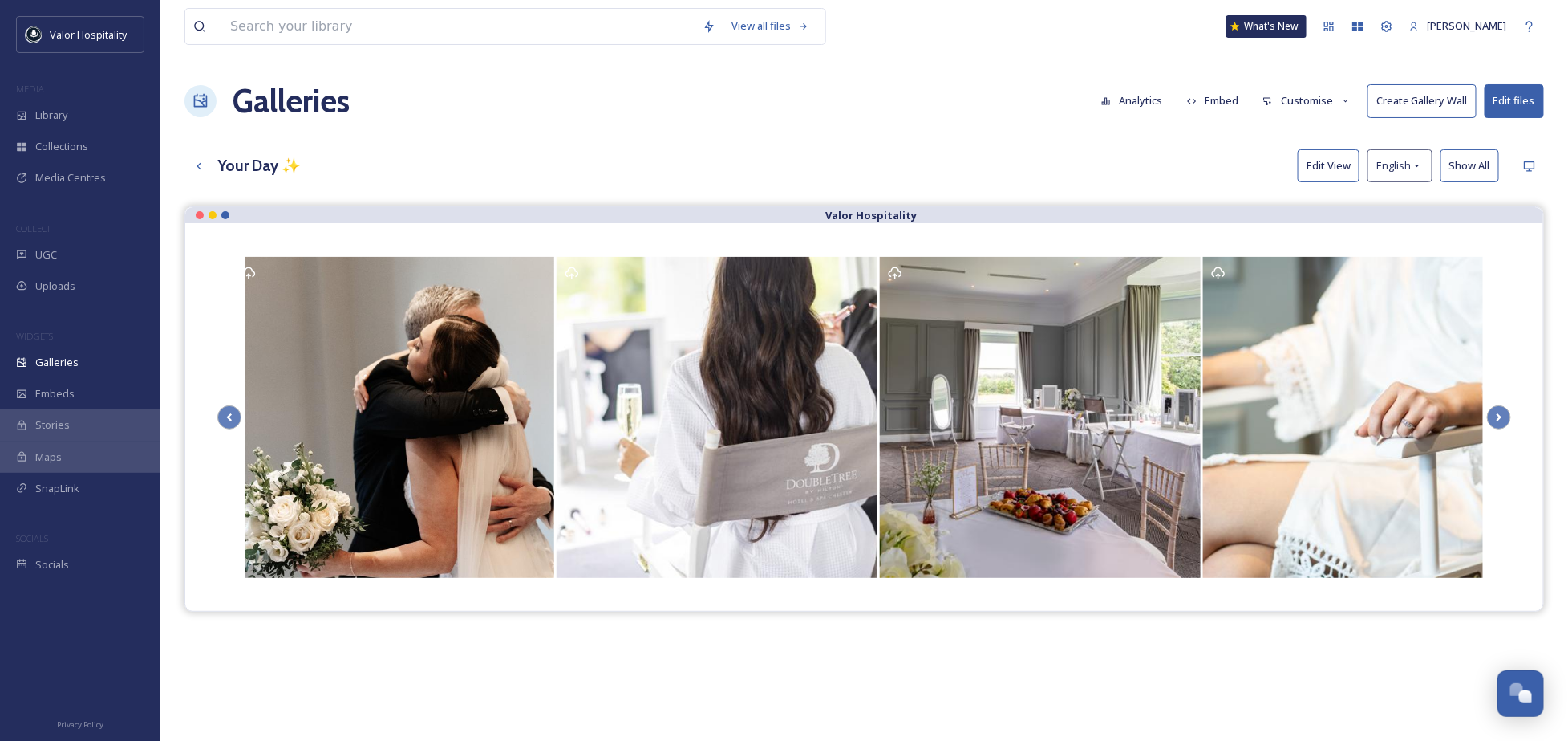
click at [960, 113] on div "Galleries Analytics Embed Customise Create Gallery Wall Edit files" at bounding box center [864, 101] width 1359 height 48
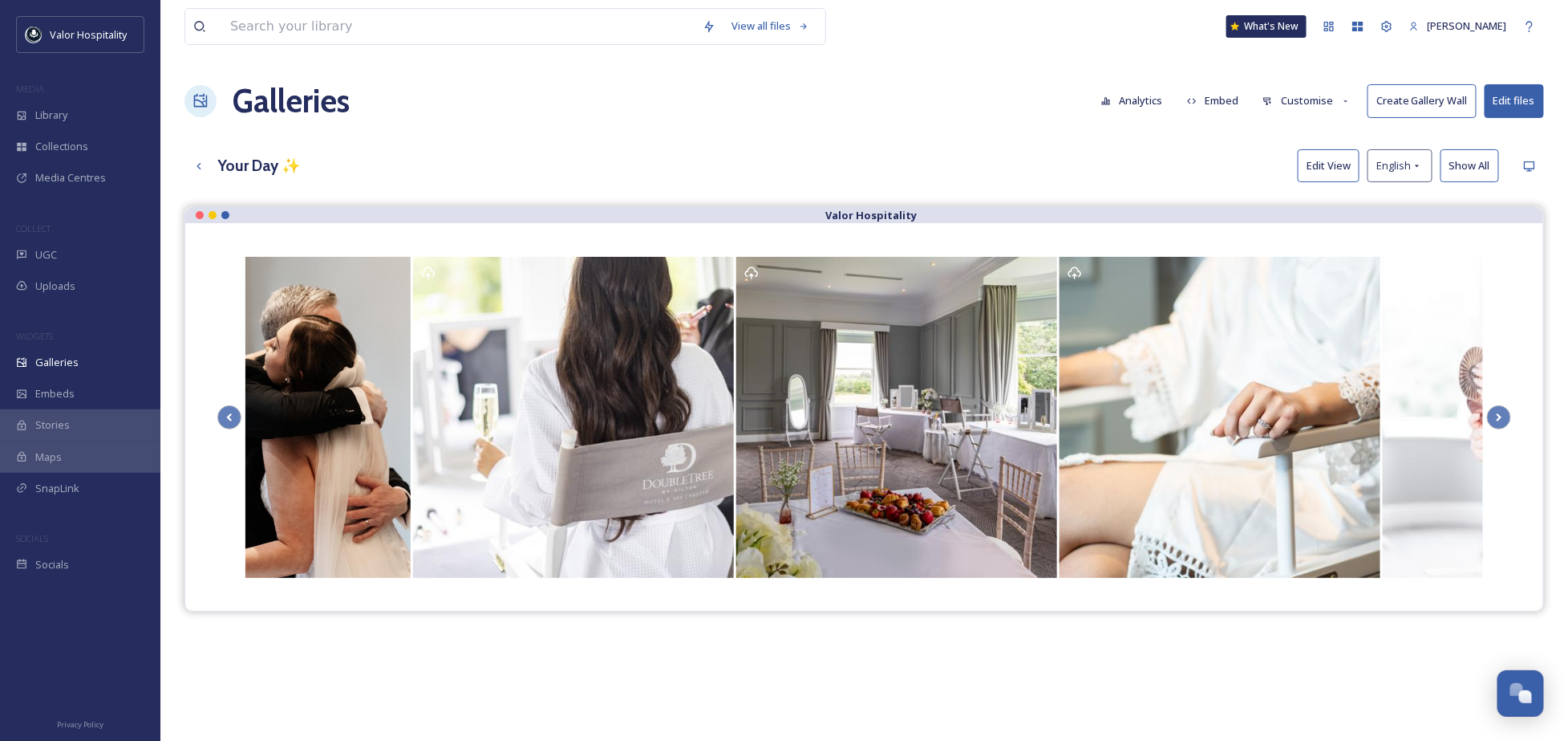
click at [548, 81] on div "Galleries Analytics Embed Customise Create Gallery Wall Edit files" at bounding box center [864, 101] width 1359 height 48
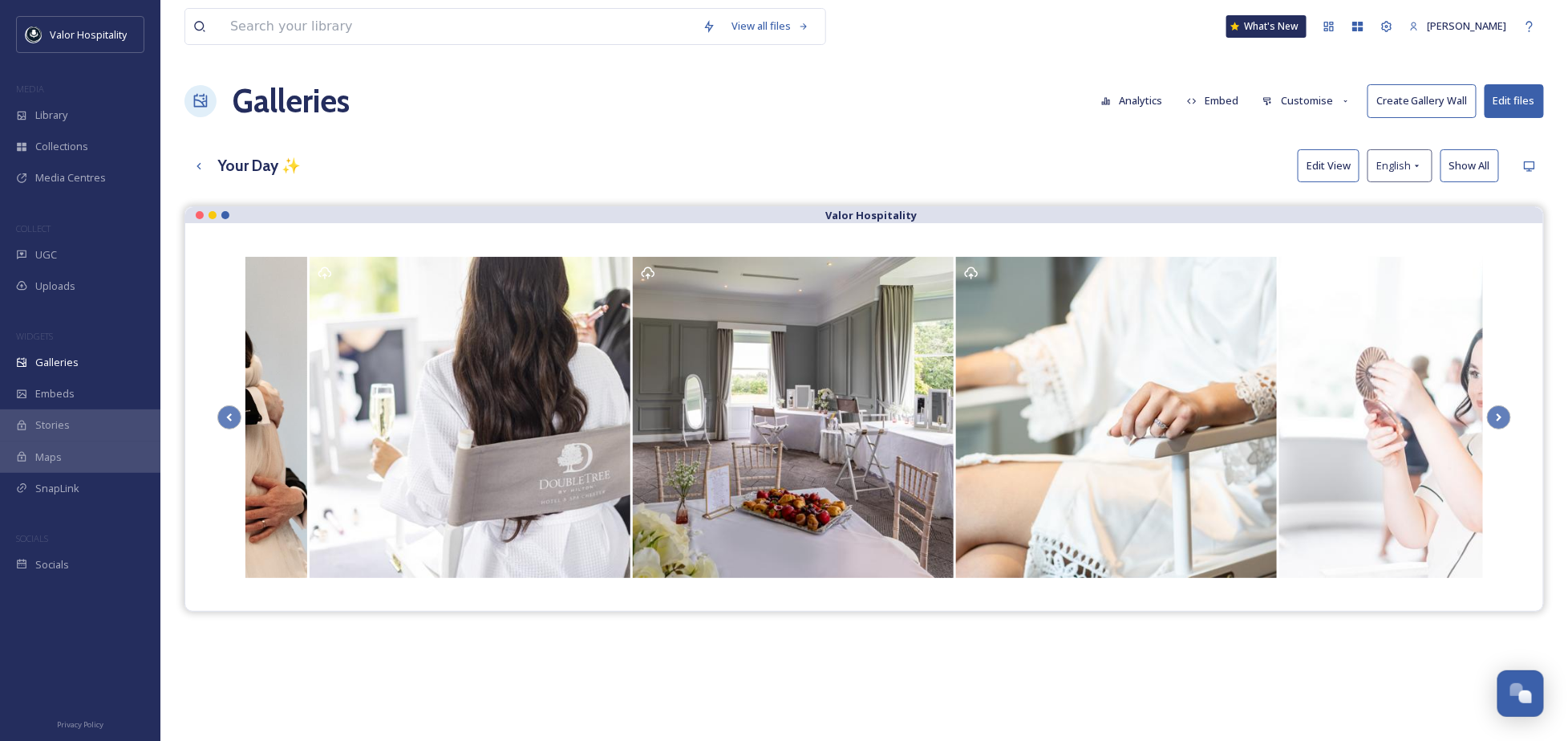
click at [857, 138] on div "View all files What's New Ninar Elkak Galleries Analytics Embed Customise Creat…" at bounding box center [864, 485] width 1407 height 971
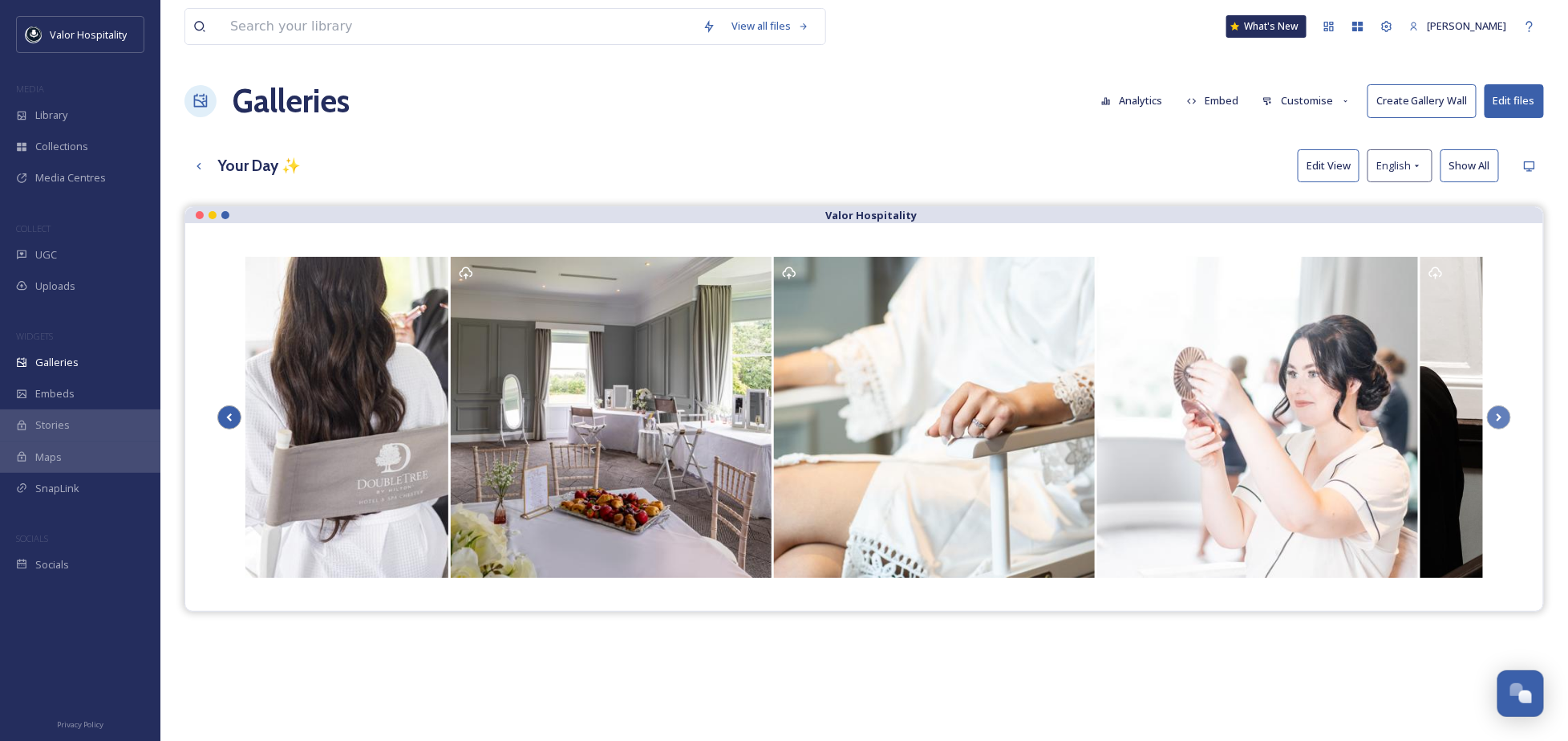
click at [227, 408] on icon at bounding box center [229, 417] width 23 height 24
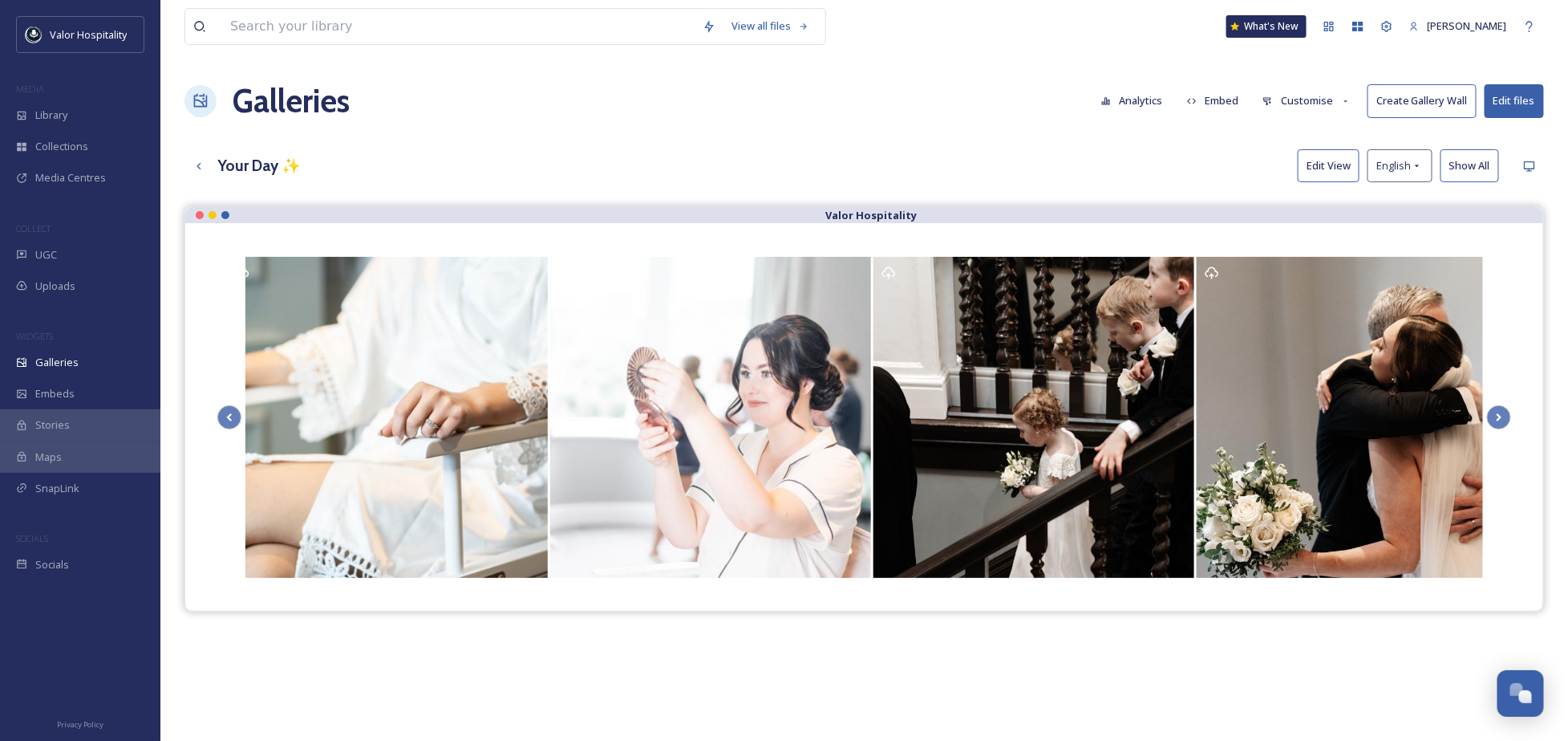
click at [629, 105] on div "Galleries Analytics Embed Customise Create Gallery Wall Edit files" at bounding box center [864, 101] width 1359 height 48
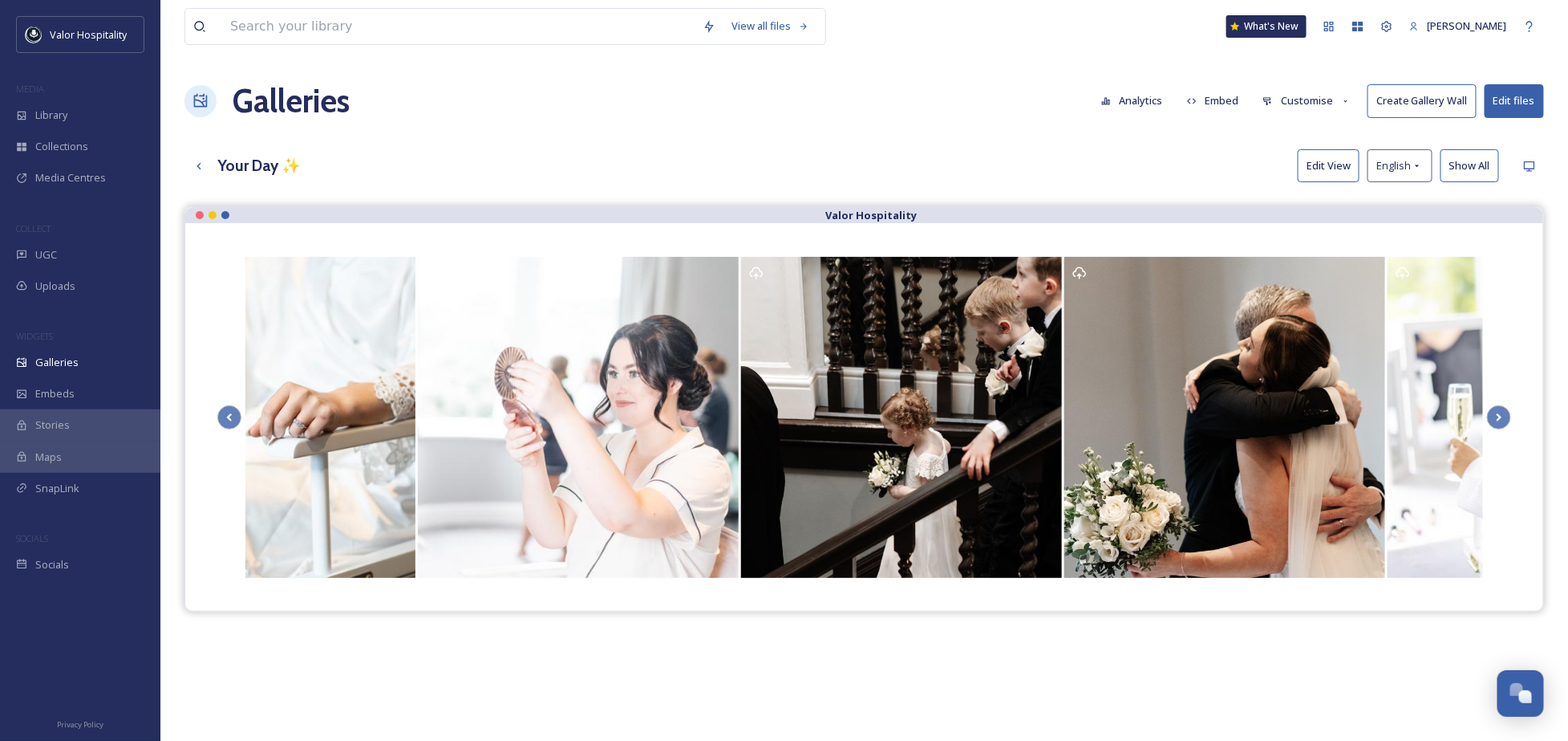
click at [509, 118] on div "Galleries Analytics Embed Customise Create Gallery Wall Edit files" at bounding box center [864, 101] width 1359 height 48
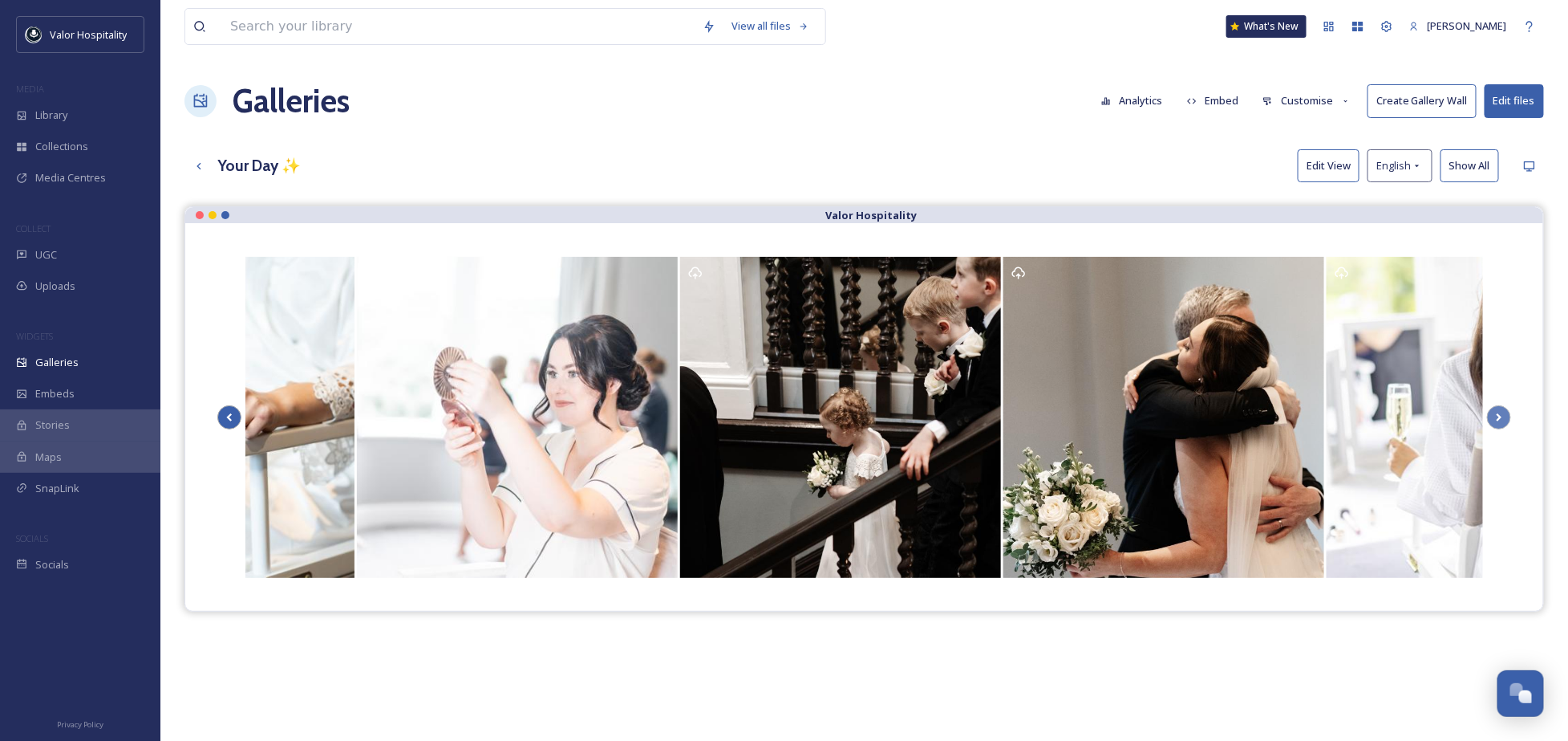
click at [219, 418] on icon at bounding box center [229, 417] width 23 height 24
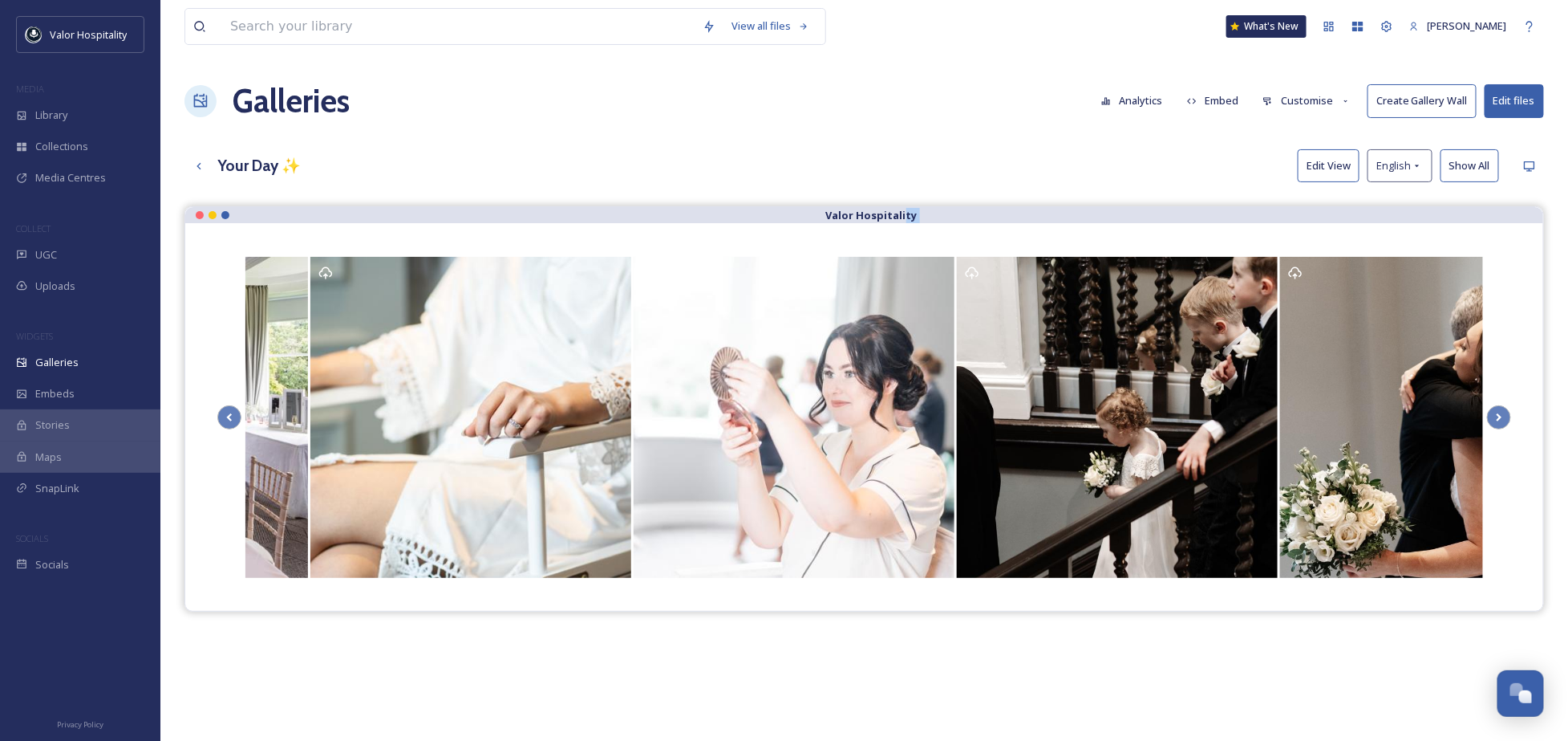
drag, startPoint x: 905, startPoint y: 208, endPoint x: 800, endPoint y: 226, distance: 106.5
click at [800, 226] on div "Valor Hospitality" at bounding box center [864, 408] width 1359 height 406
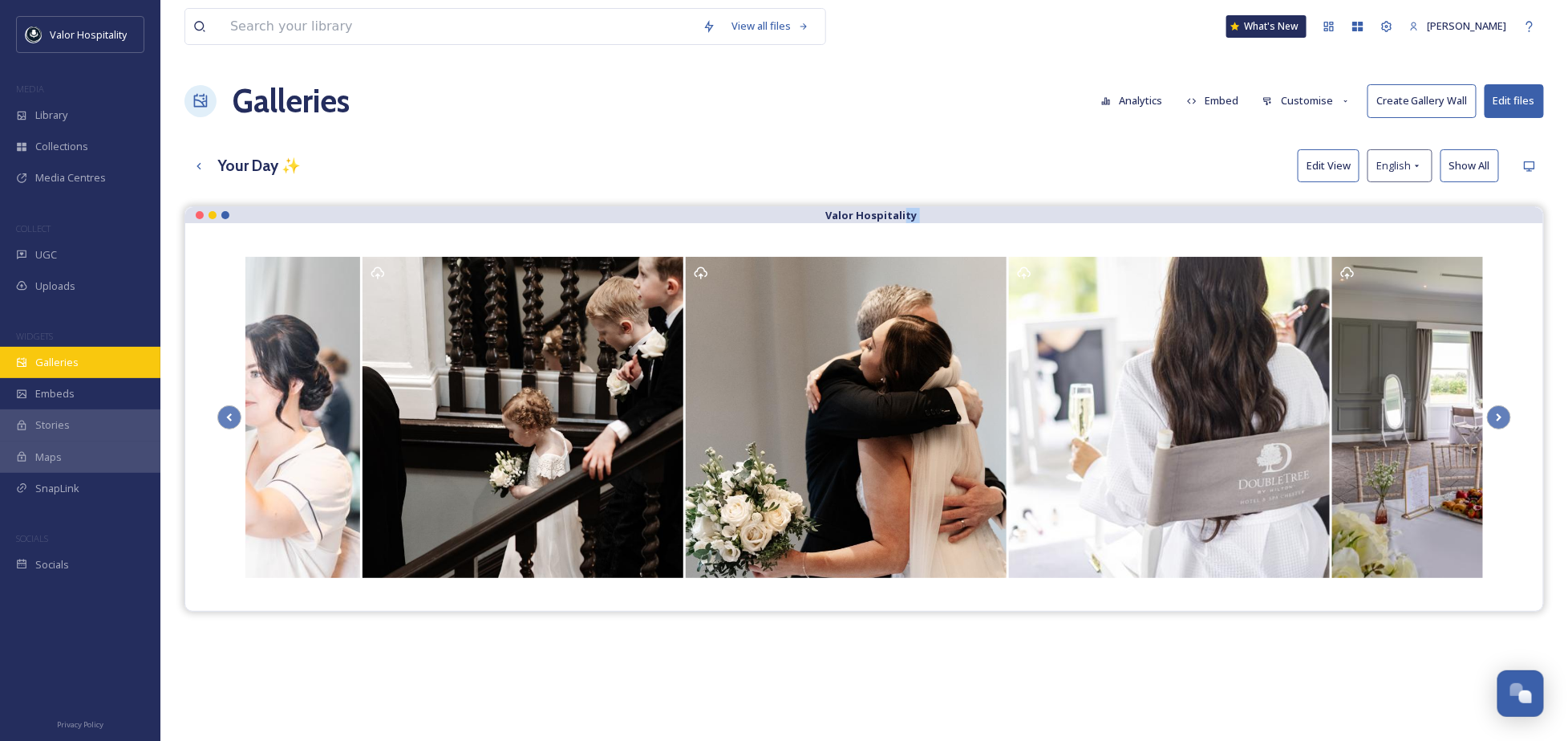
click at [52, 350] on div "Galleries" at bounding box center [80, 362] width 161 height 32
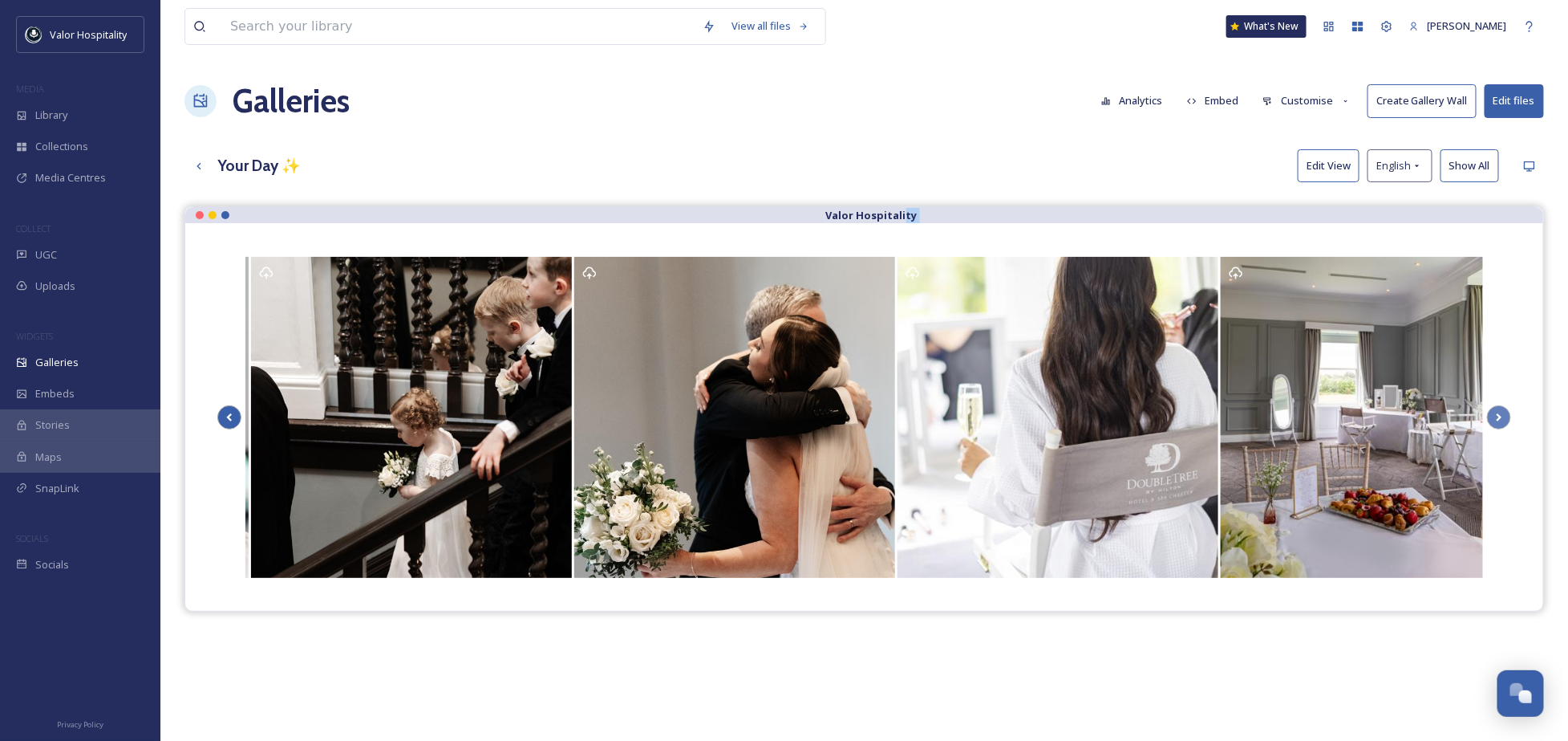
click at [230, 406] on icon at bounding box center [229, 417] width 23 height 24
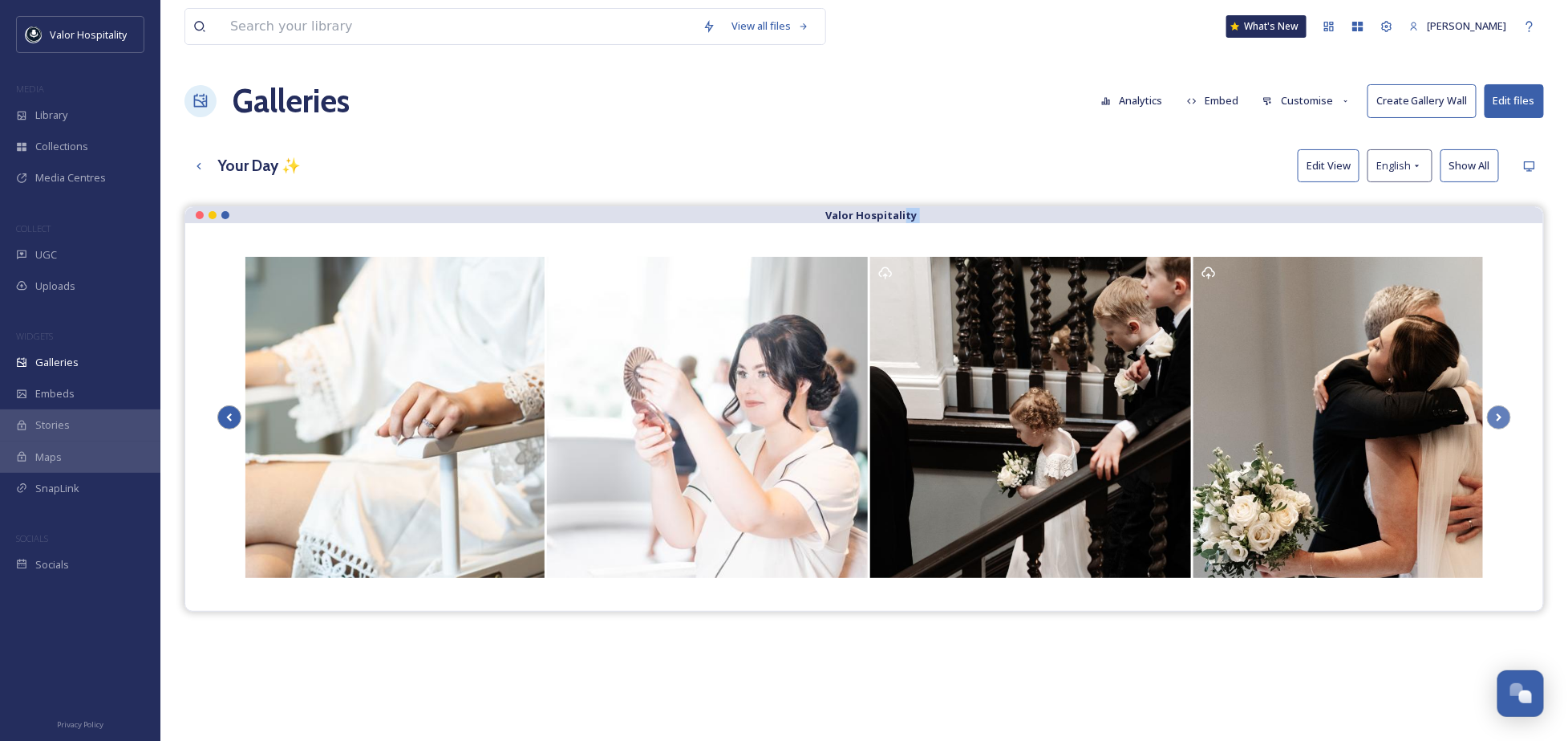
click at [230, 410] on icon at bounding box center [229, 417] width 23 height 24
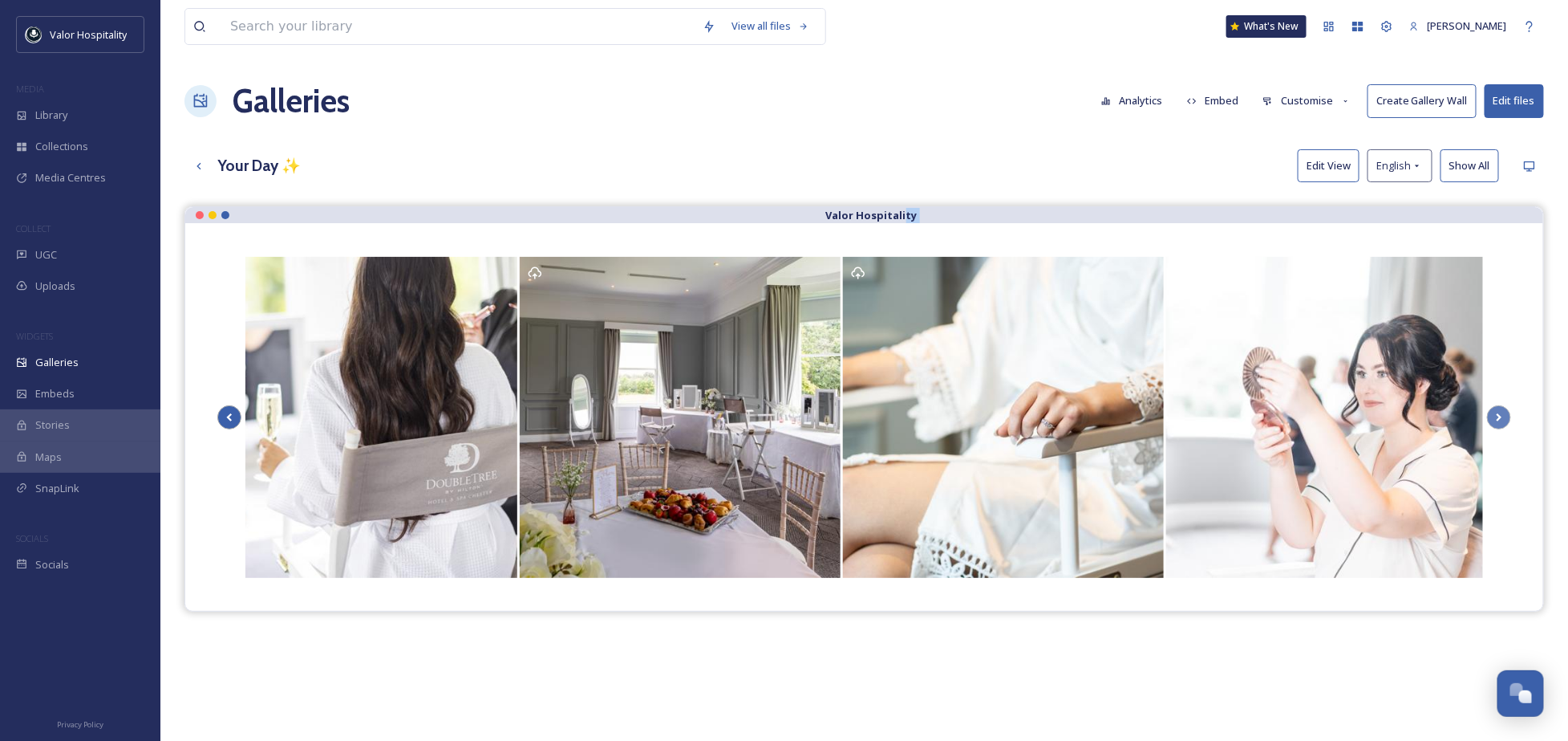
click at [230, 410] on icon at bounding box center [229, 417] width 23 height 24
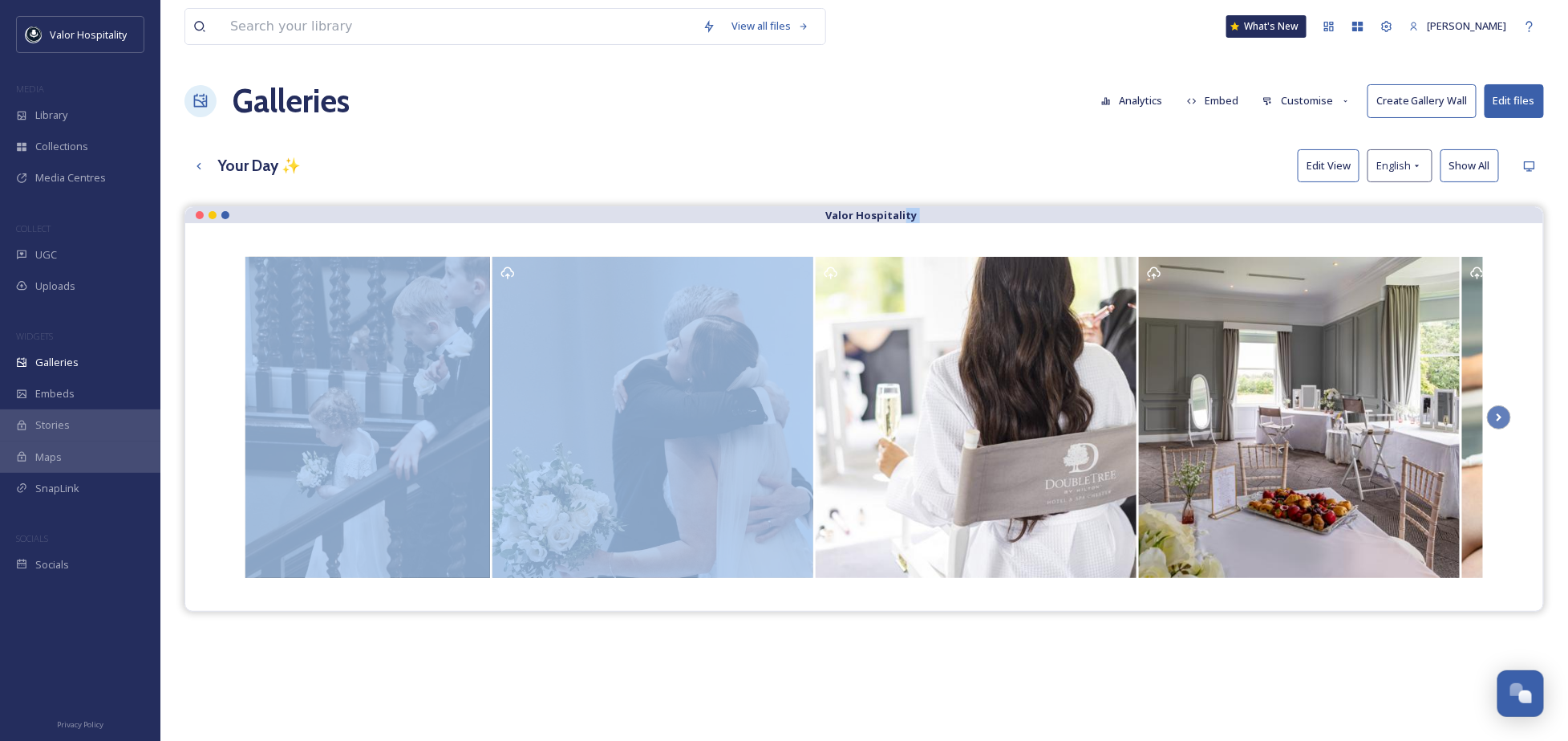
click at [230, 409] on div at bounding box center [864, 417] width 1294 height 324
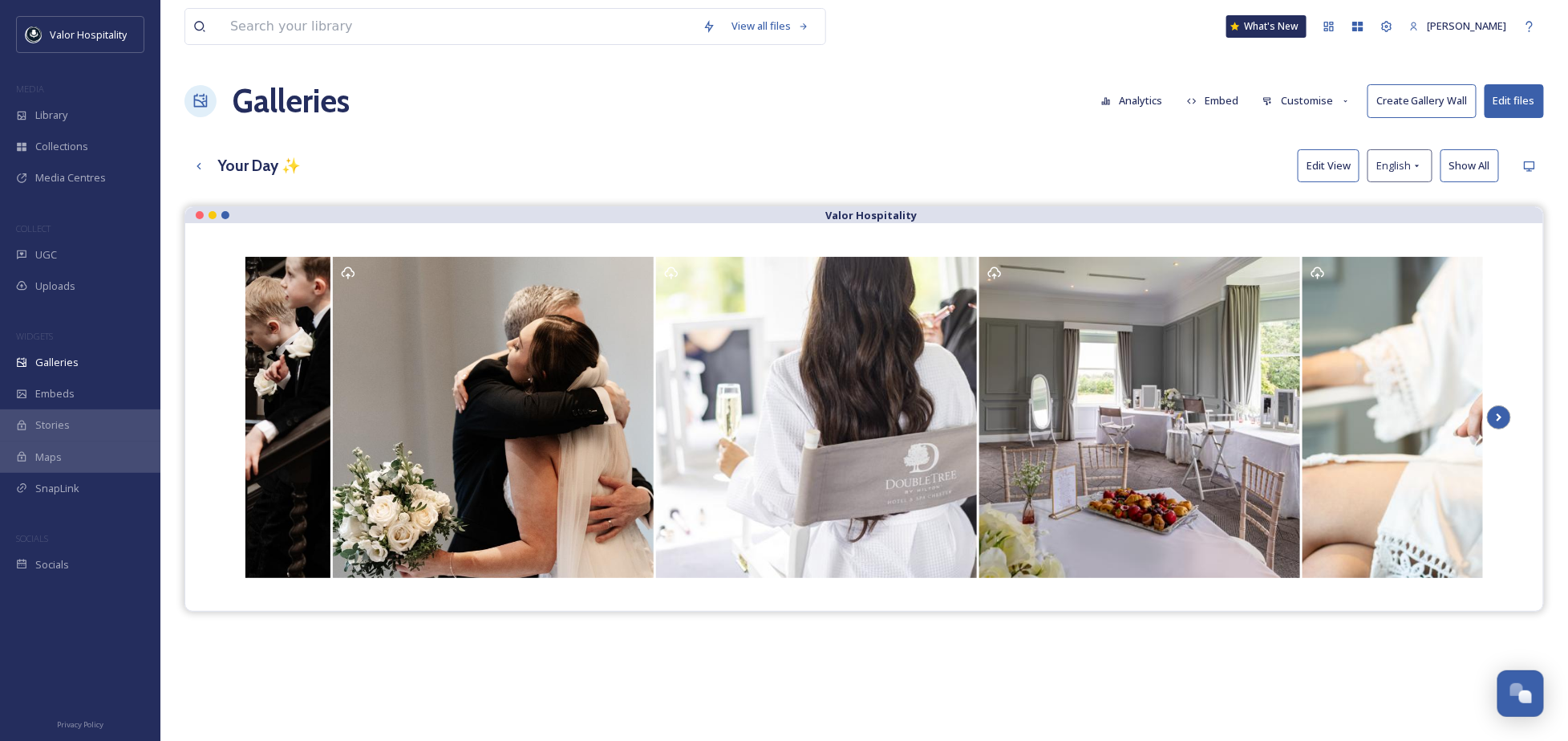
click at [1503, 418] on icon at bounding box center [1498, 417] width 23 height 24
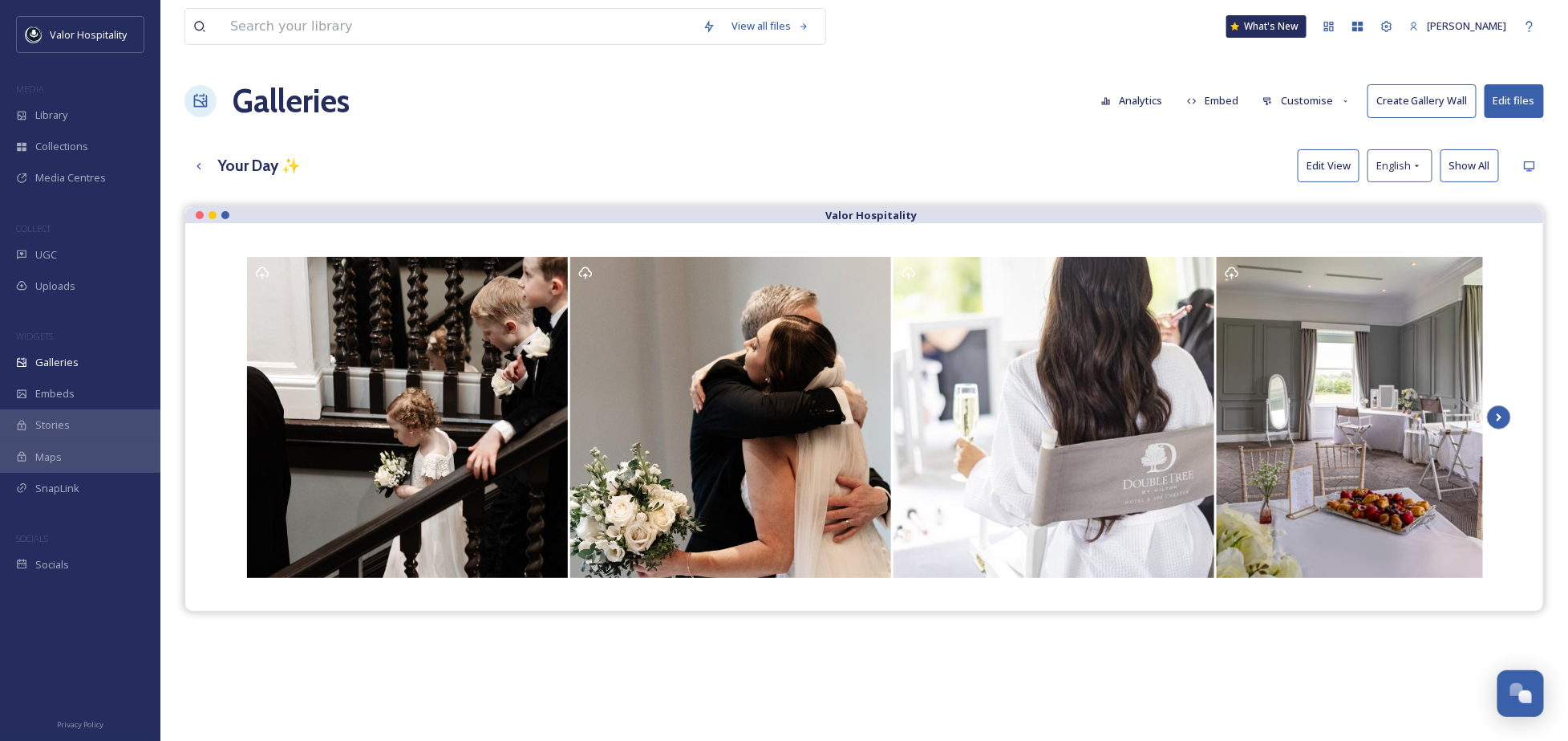
click at [1503, 418] on icon at bounding box center [1498, 417] width 23 height 24
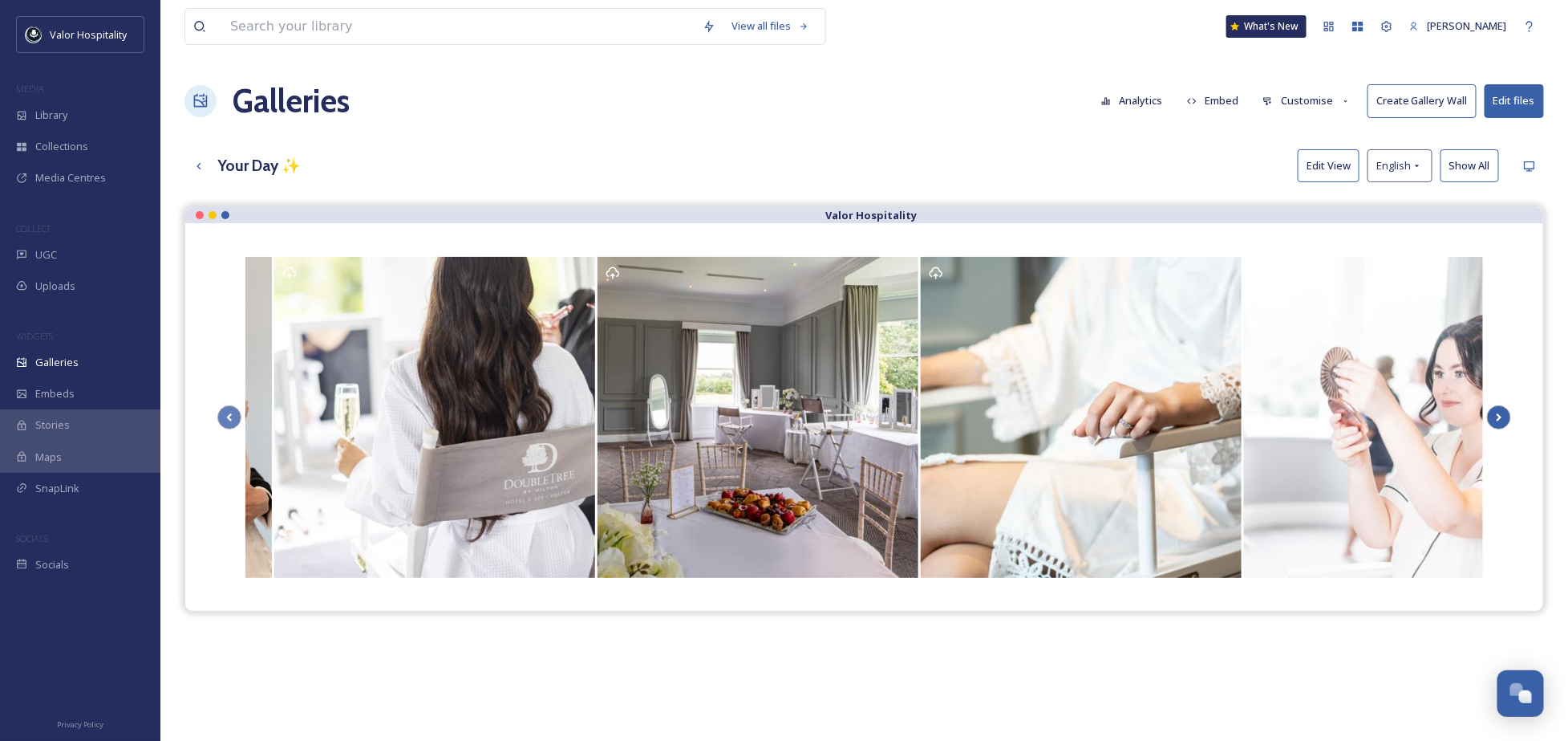
click at [1503, 418] on icon at bounding box center [1498, 417] width 23 height 24
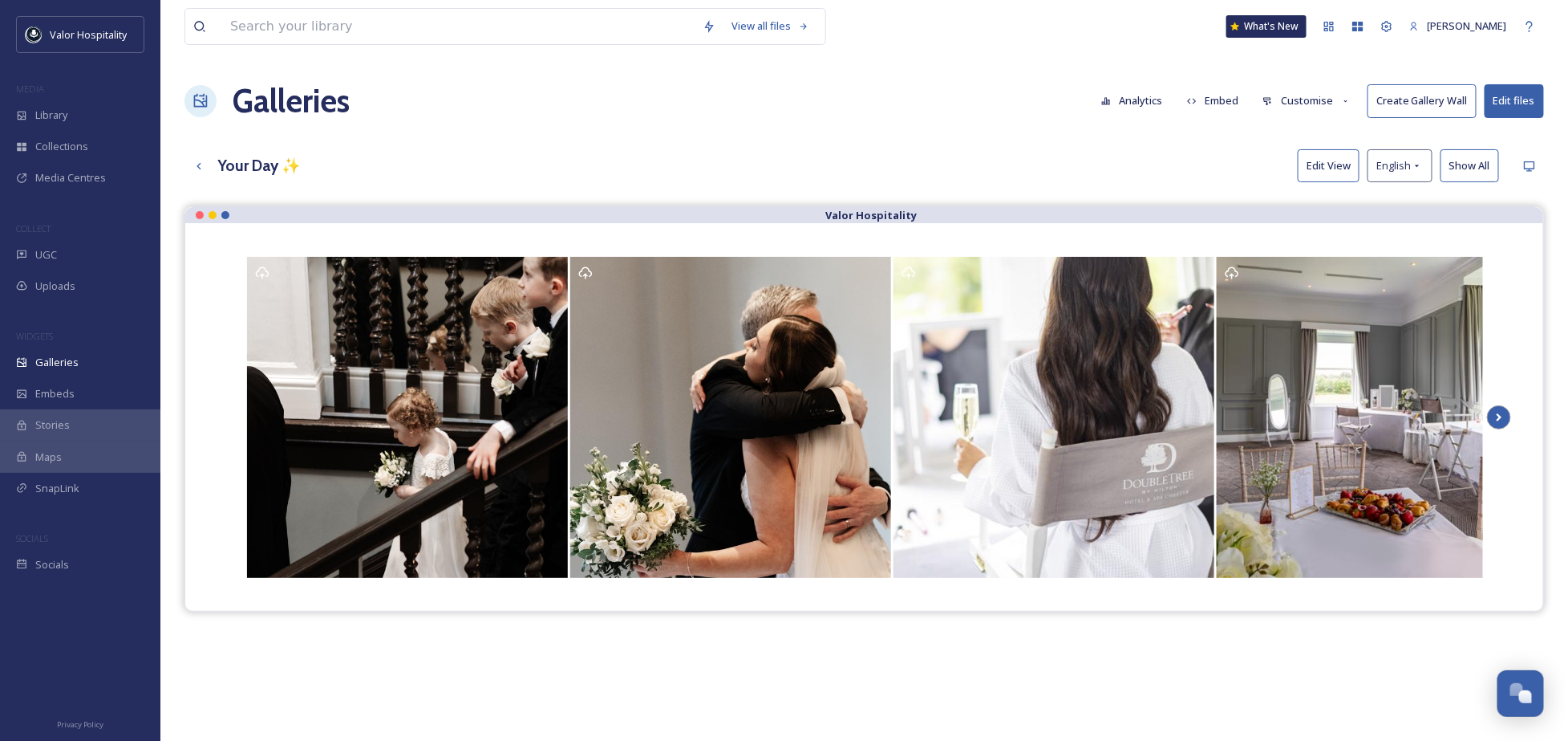
click at [1503, 418] on icon at bounding box center [1498, 417] width 23 height 24
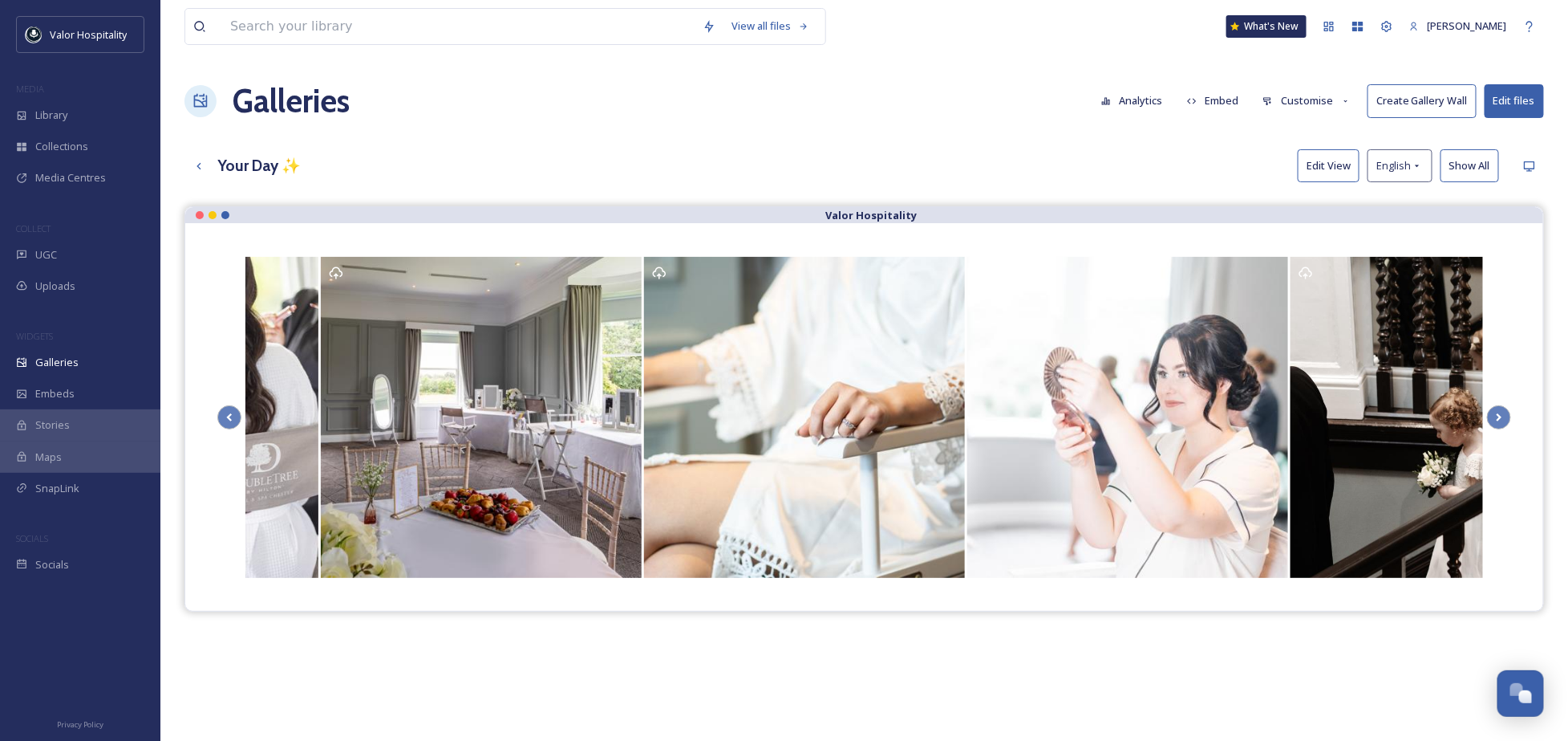
click at [1319, 171] on button "Edit View" at bounding box center [1328, 165] width 62 height 33
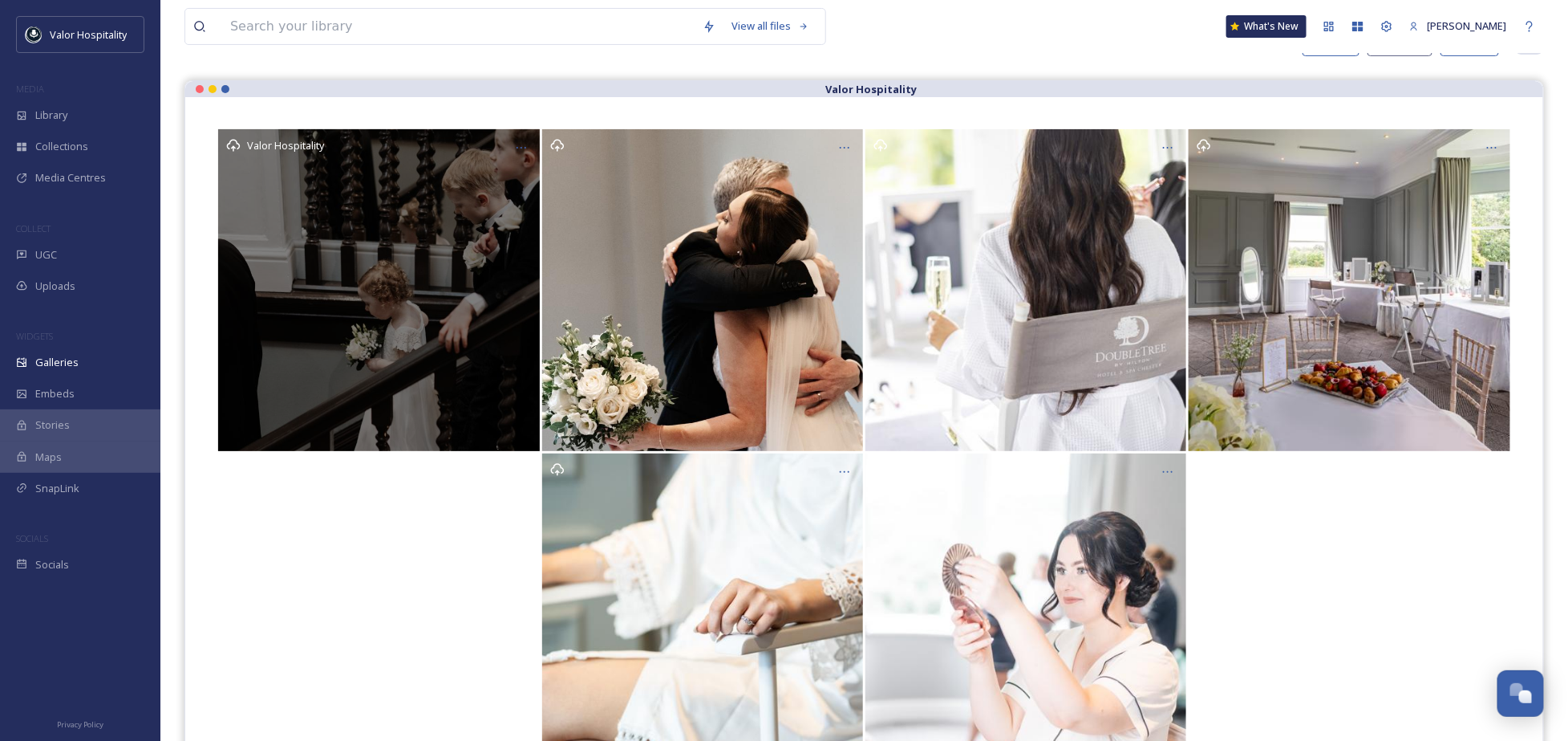
scroll to position [230, 0]
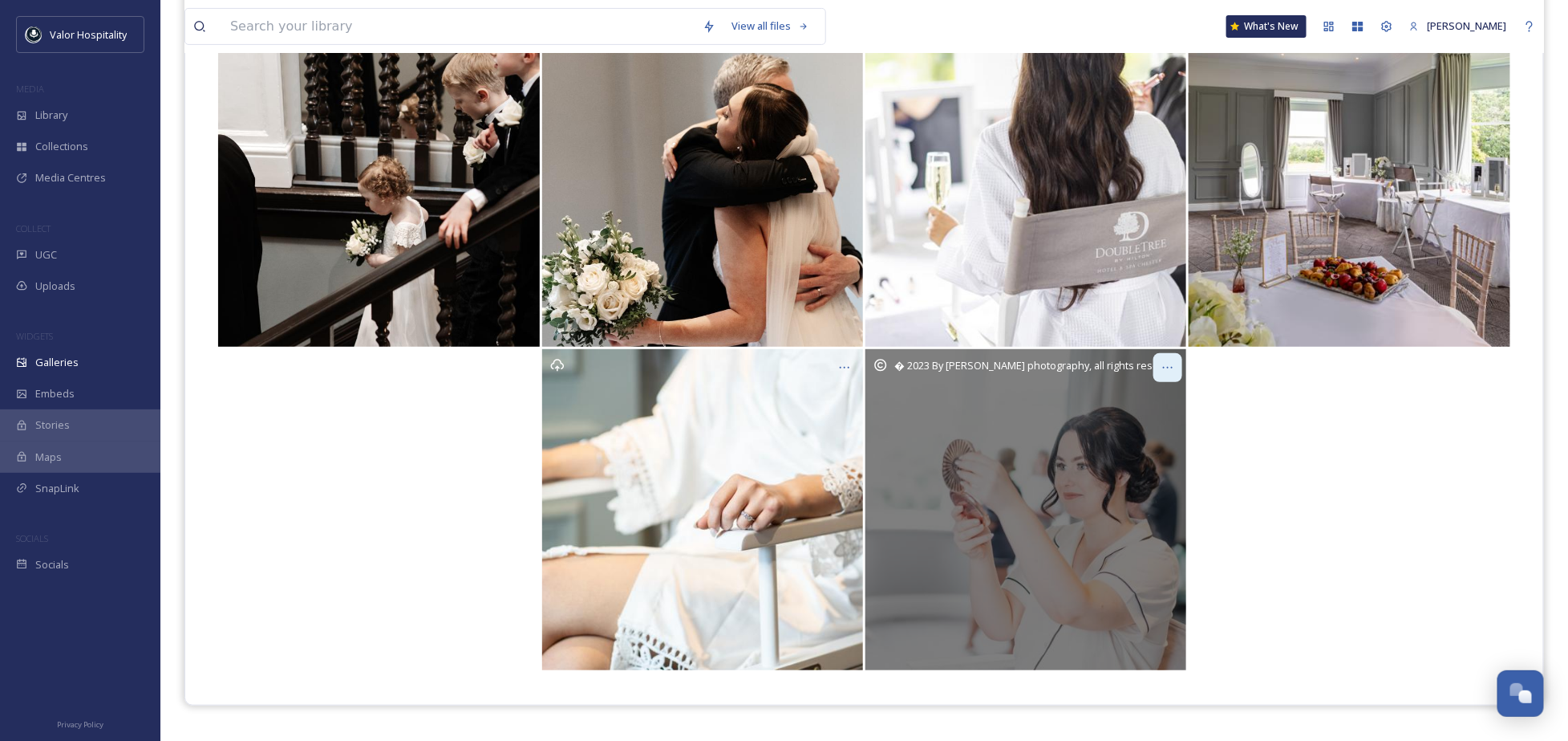
click at [1165, 363] on icon at bounding box center [1167, 367] width 13 height 13
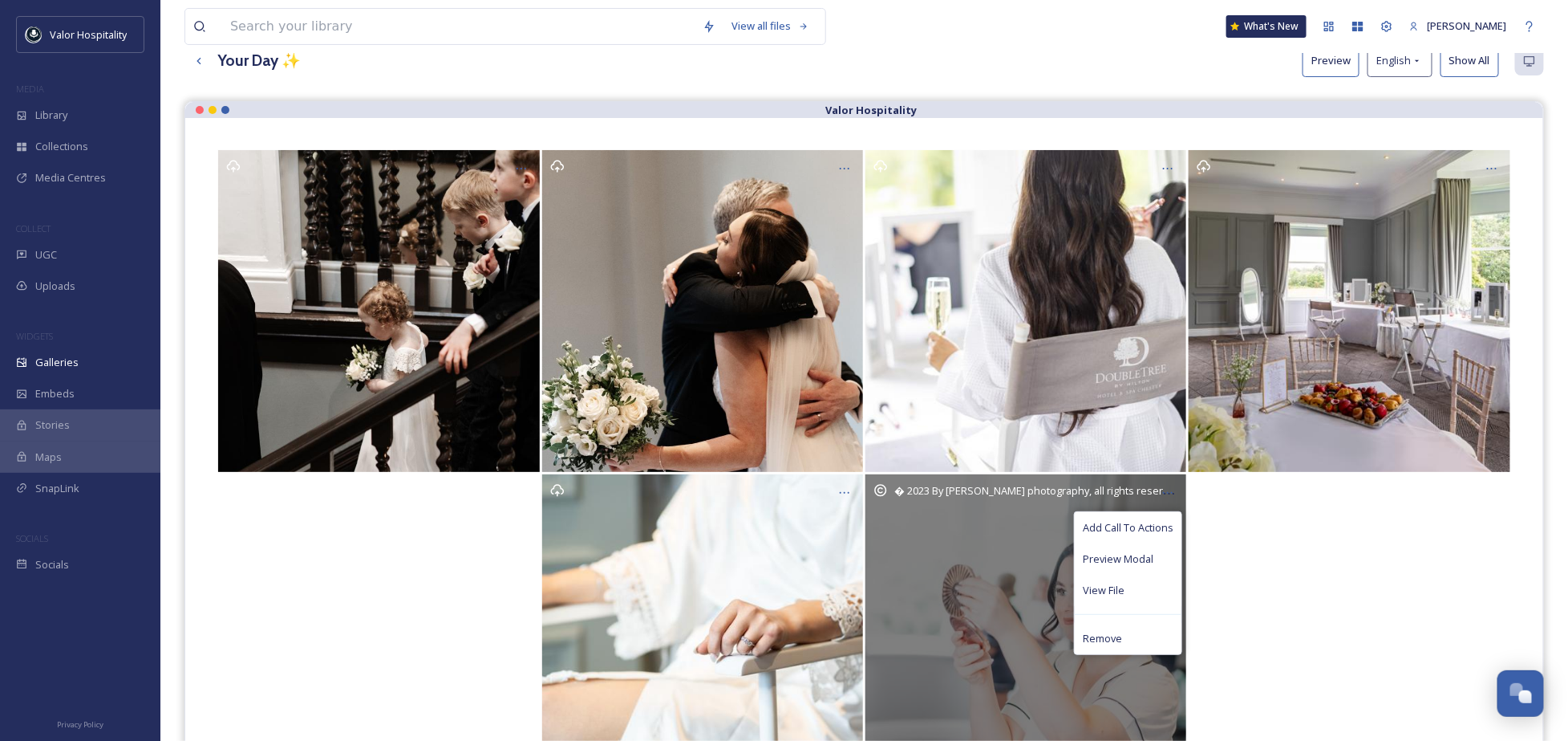
scroll to position [0, 0]
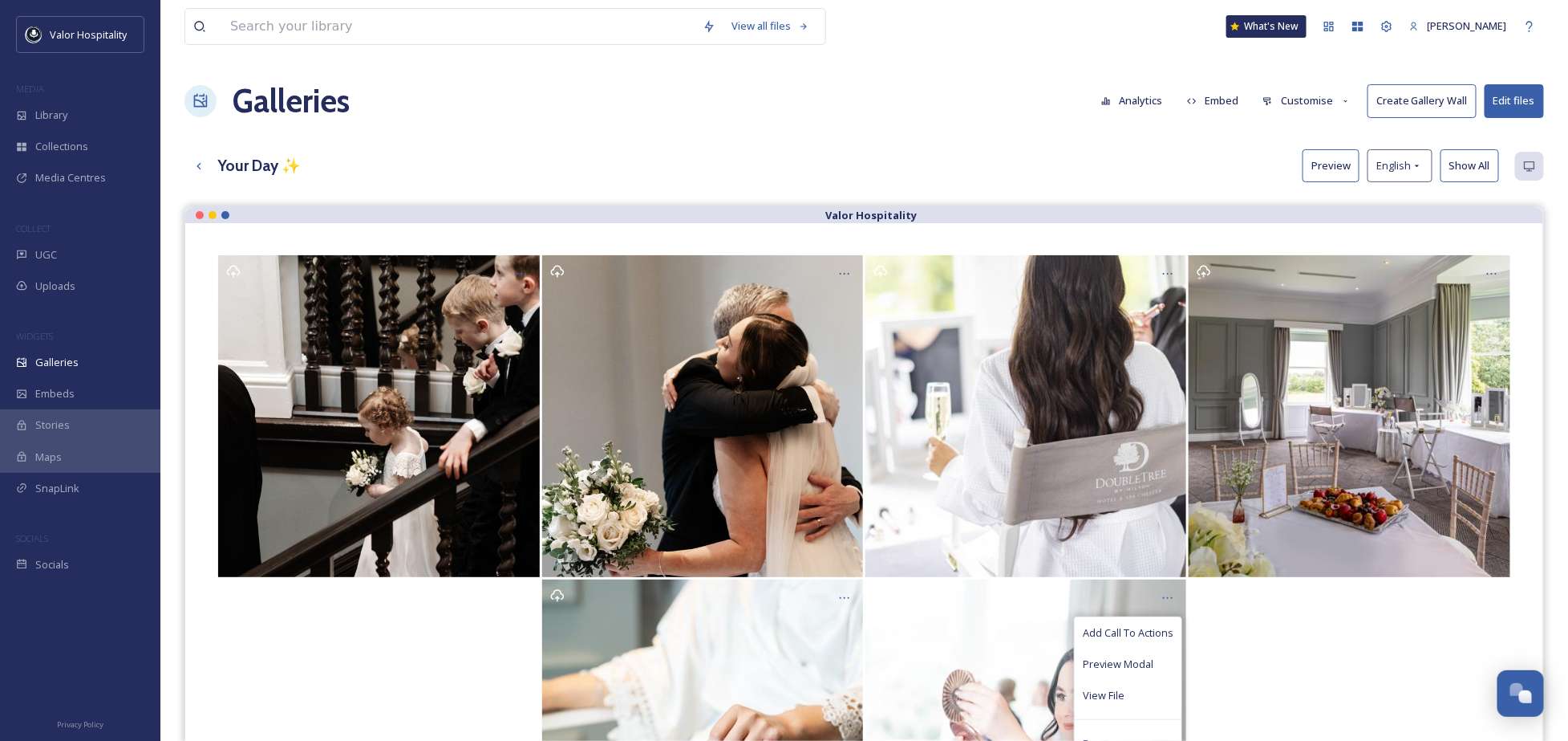
click at [918, 62] on div "View all files What's New Ninar Elkak Galleries Analytics Embed Customise Creat…" at bounding box center [864, 485] width 1407 height 971
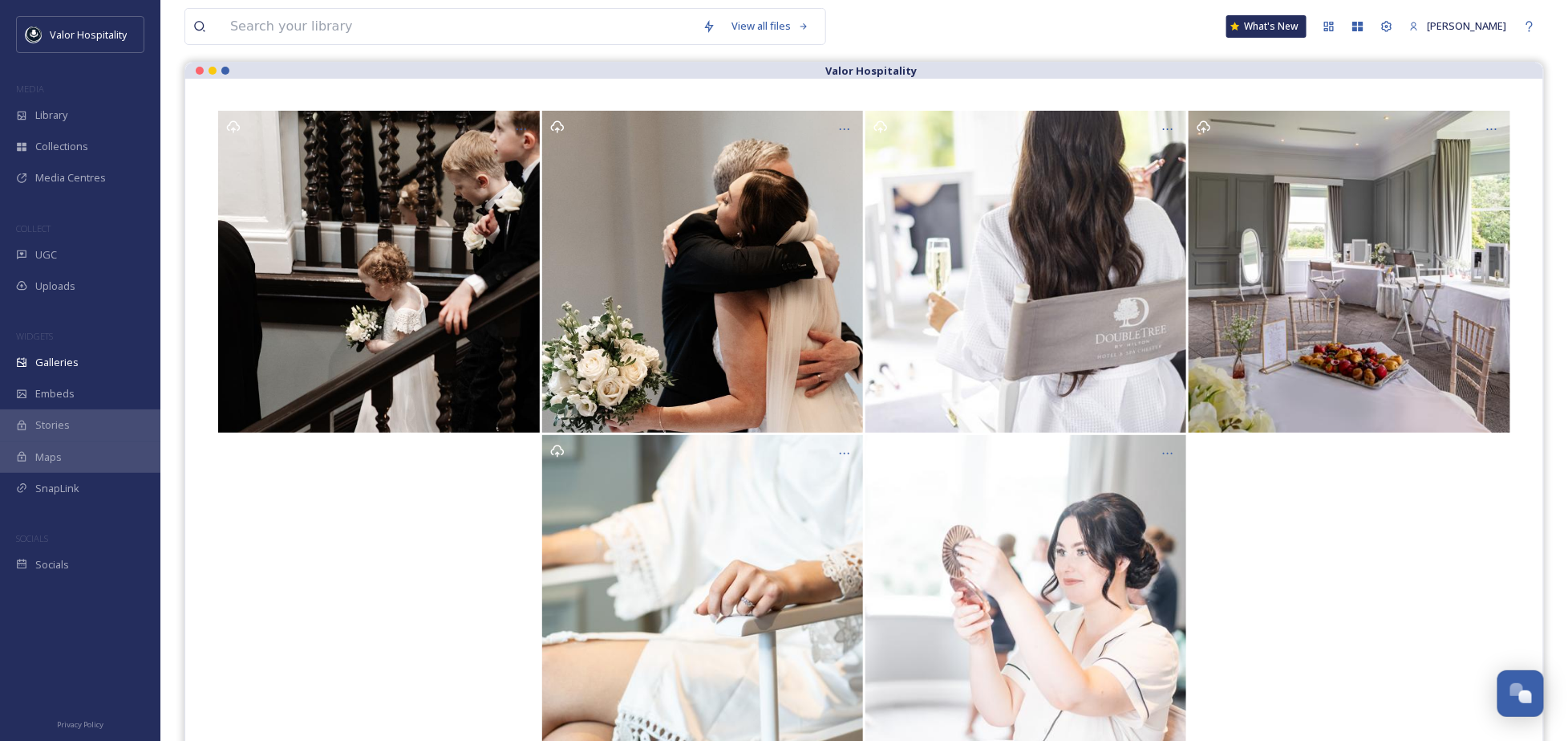
scroll to position [230, 0]
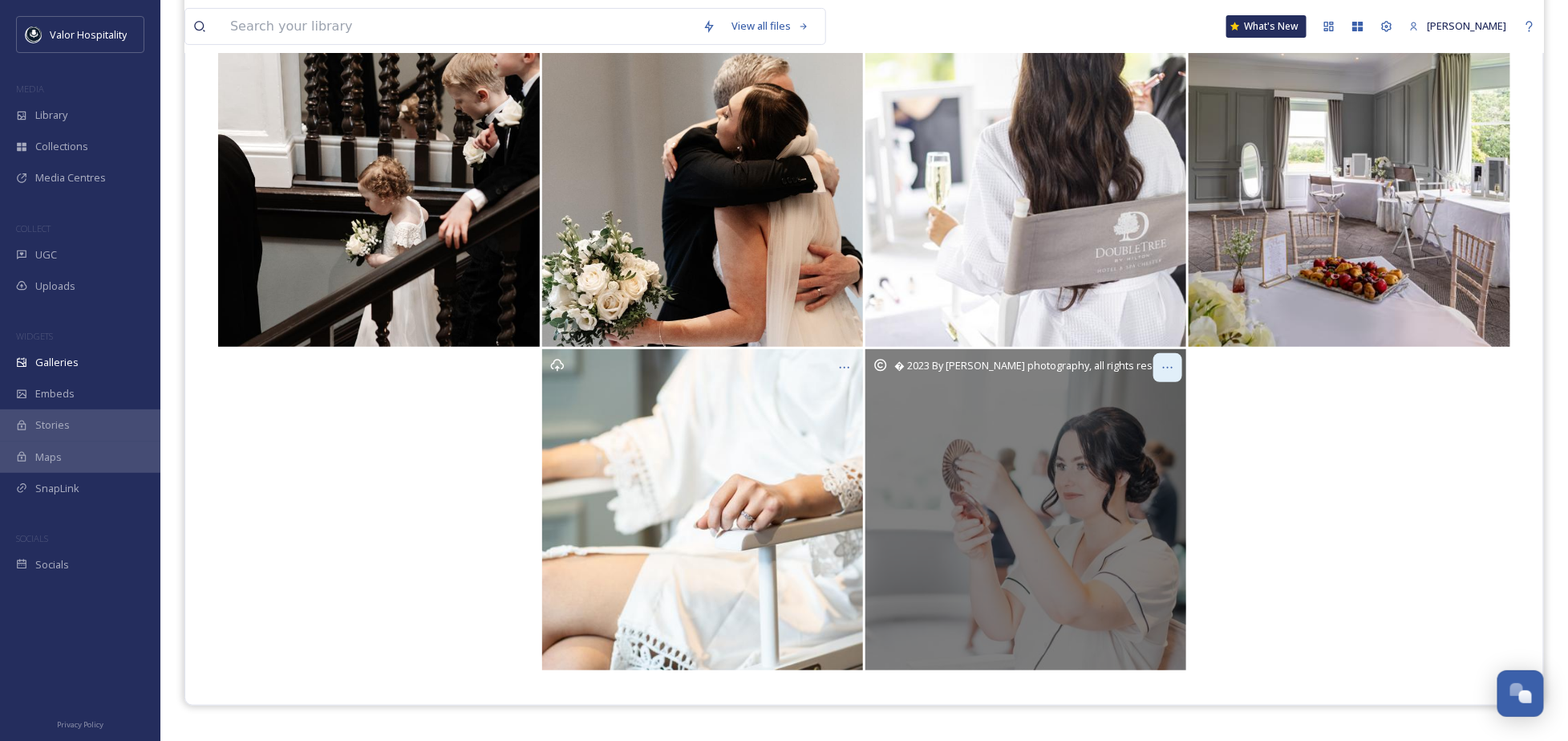
click at [1174, 359] on div at bounding box center [1167, 367] width 29 height 29
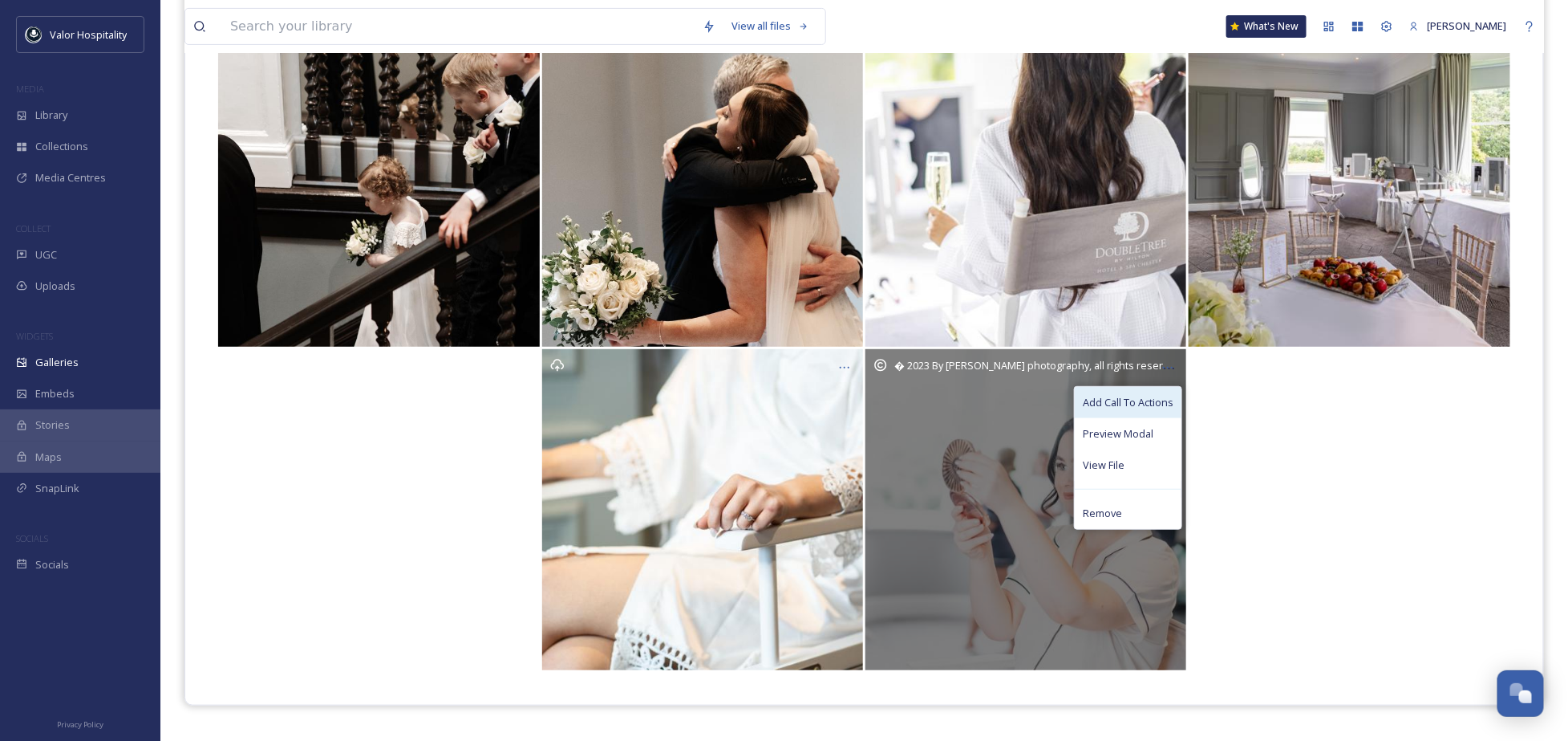
click at [1161, 398] on span "Add Call To Actions" at bounding box center [1128, 402] width 91 height 15
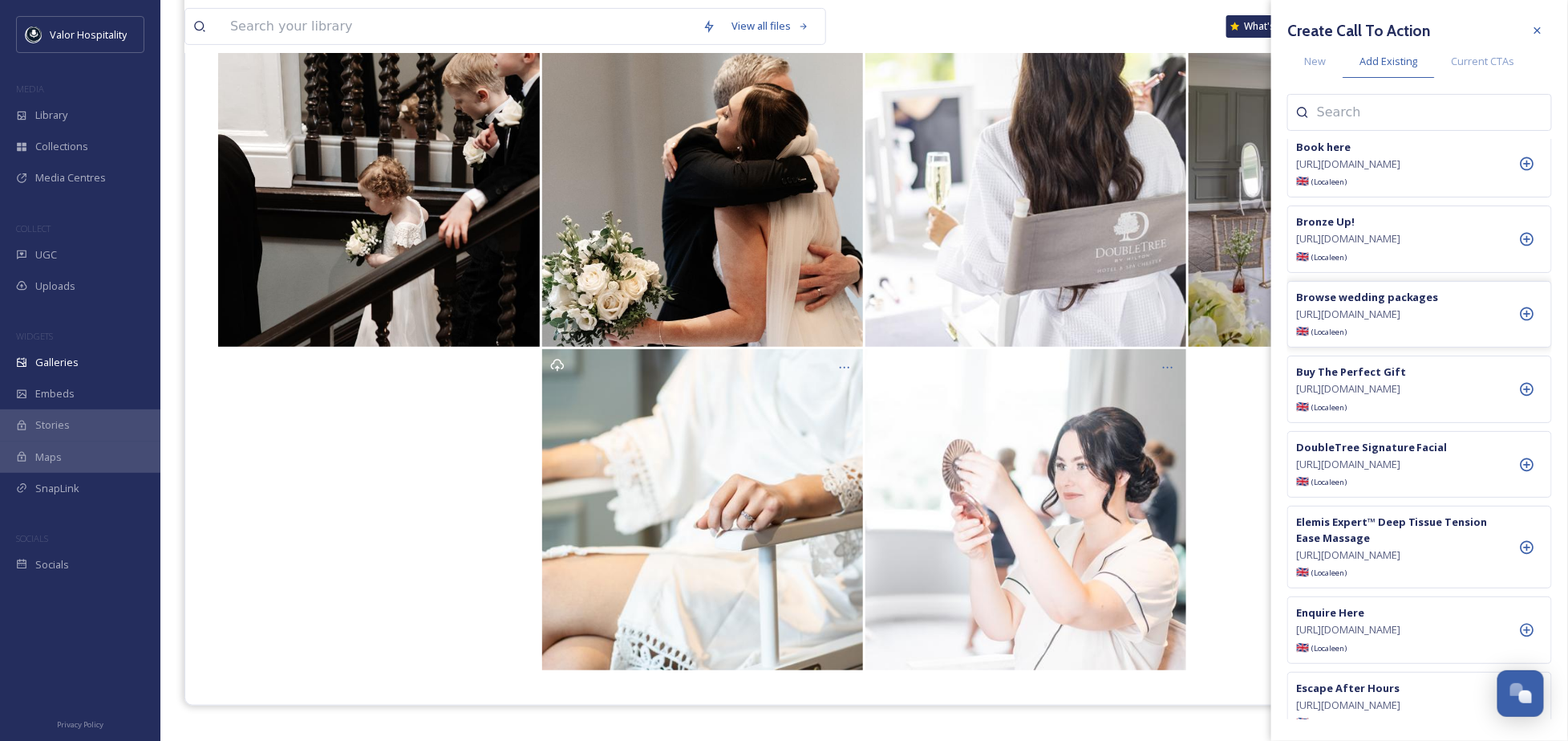
scroll to position [535, 0]
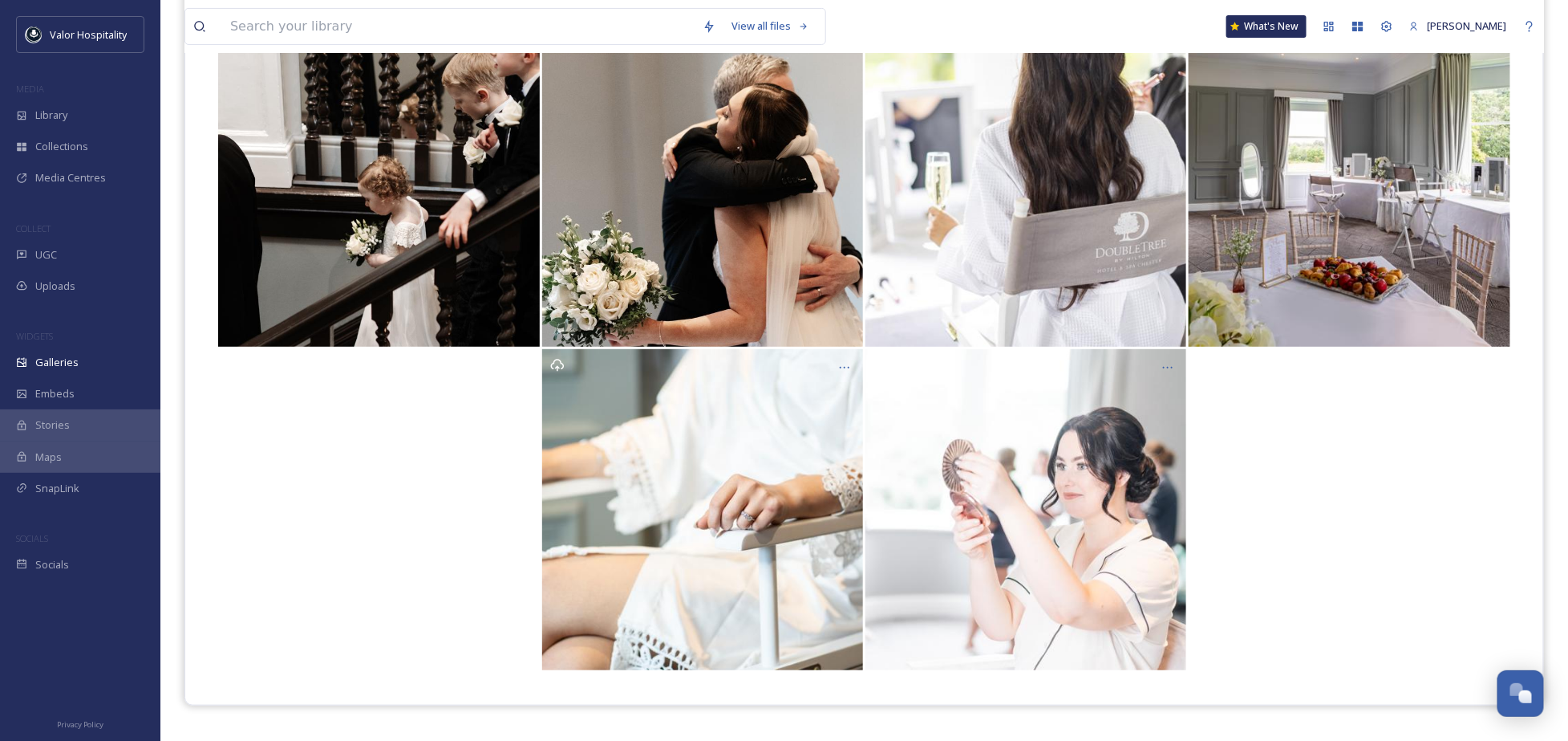
click at [1247, 397] on div at bounding box center [864, 509] width 1294 height 321
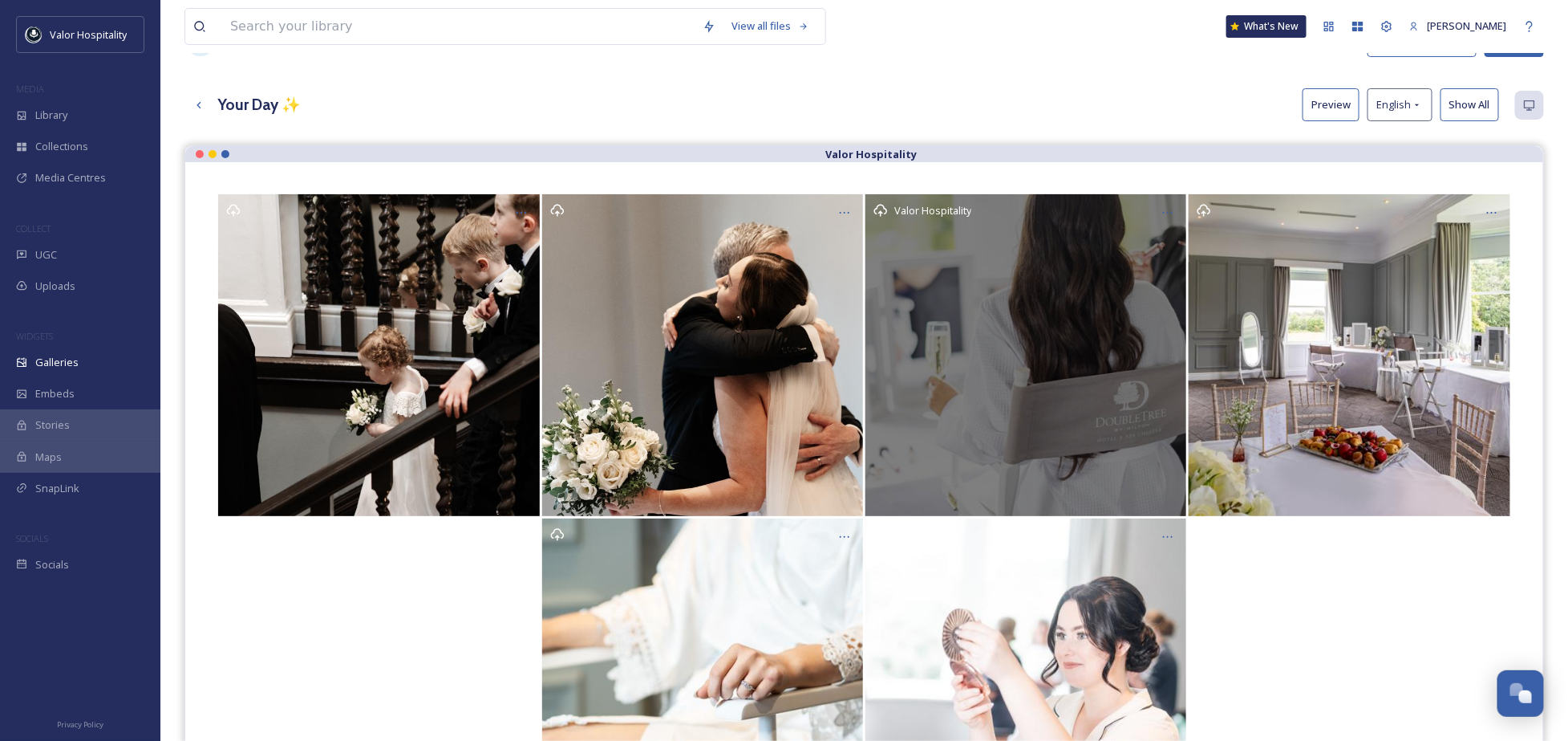
scroll to position [0, 0]
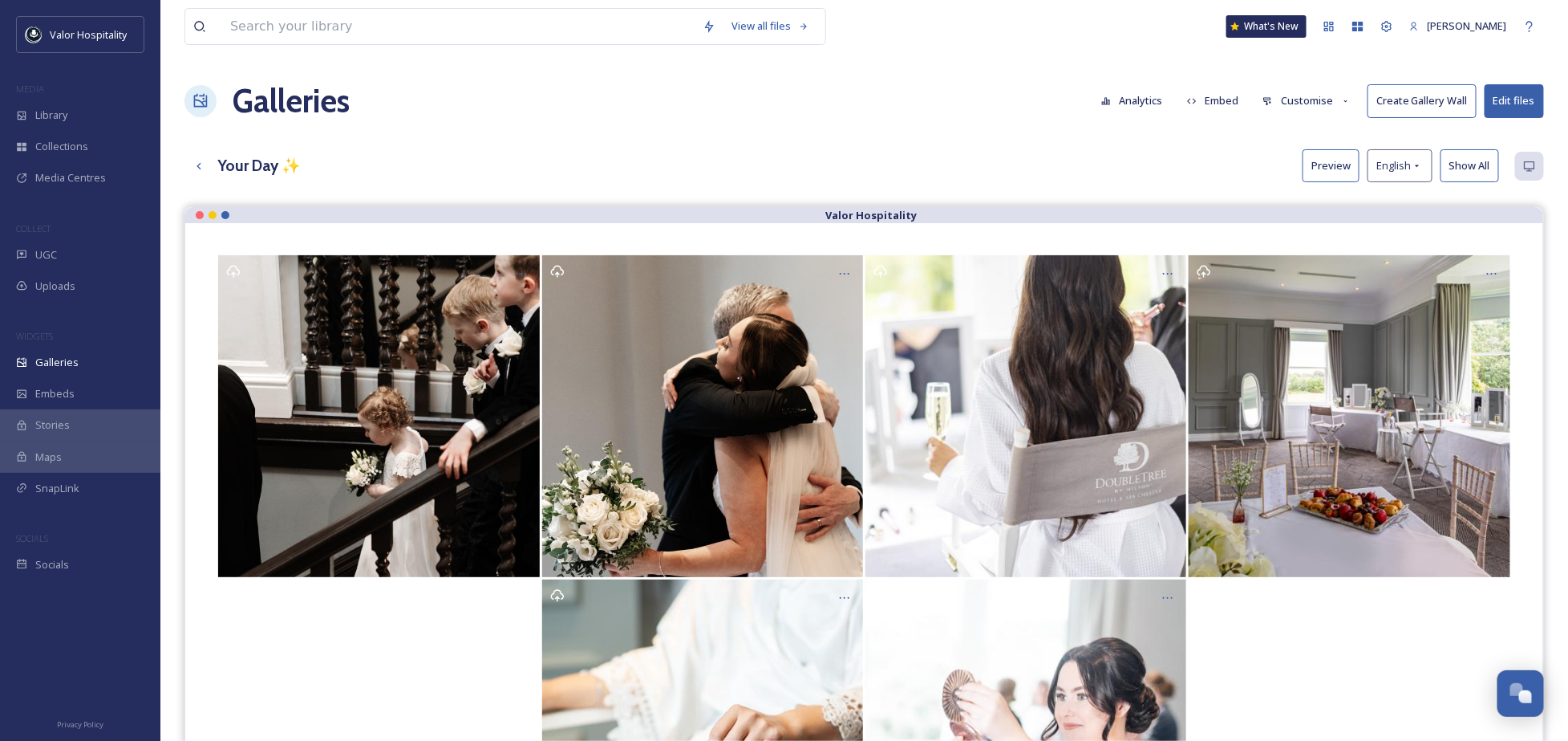
click at [859, 103] on div "Galleries Analytics Embed Customise Create Gallery Wall Edit files" at bounding box center [864, 101] width 1359 height 48
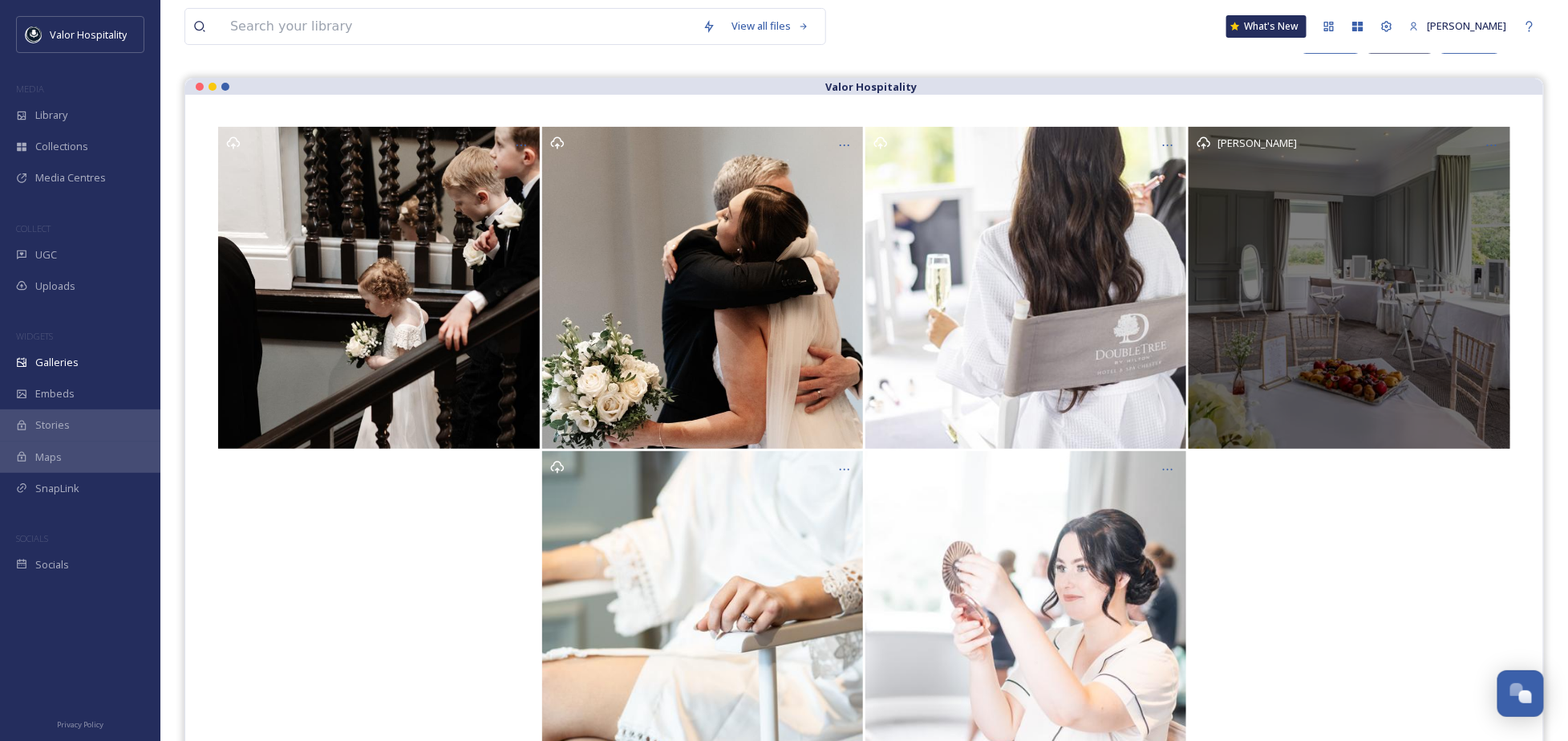
scroll to position [230, 0]
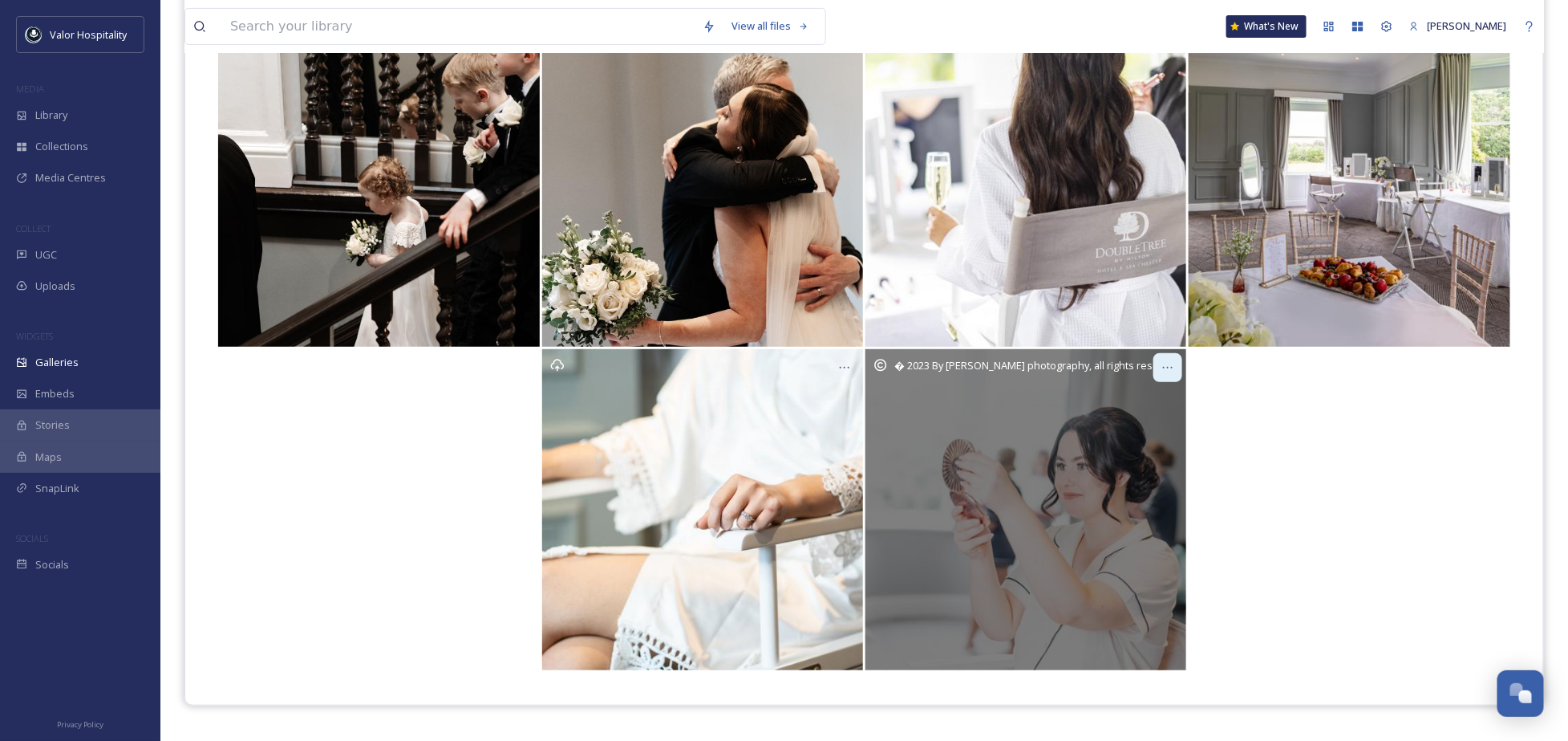
click at [1170, 365] on icon at bounding box center [1167, 367] width 13 height 13
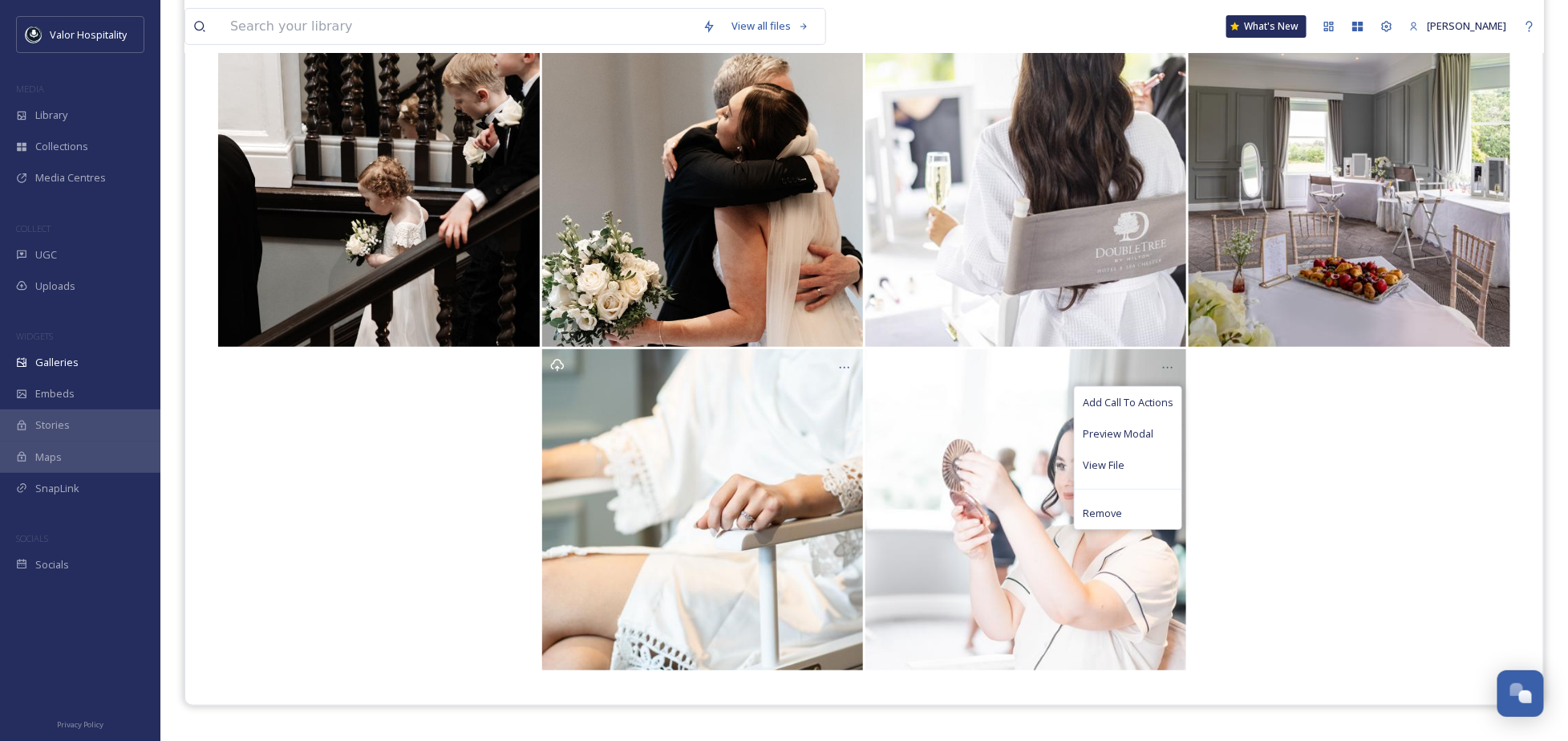
click at [1403, 481] on div "Add Call To Actions Preview Modal View File Remove" at bounding box center [864, 509] width 1294 height 321
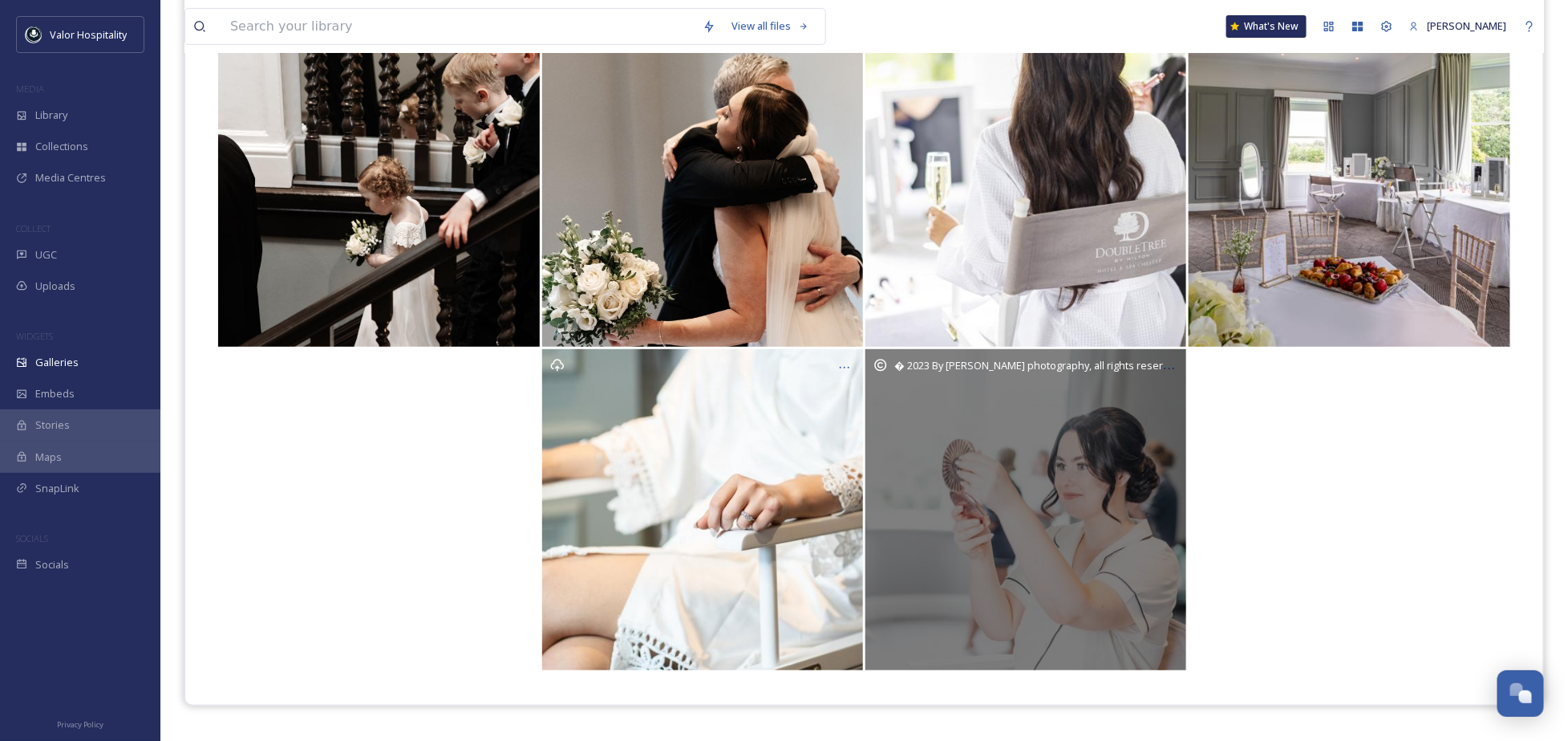
scroll to position [0, 0]
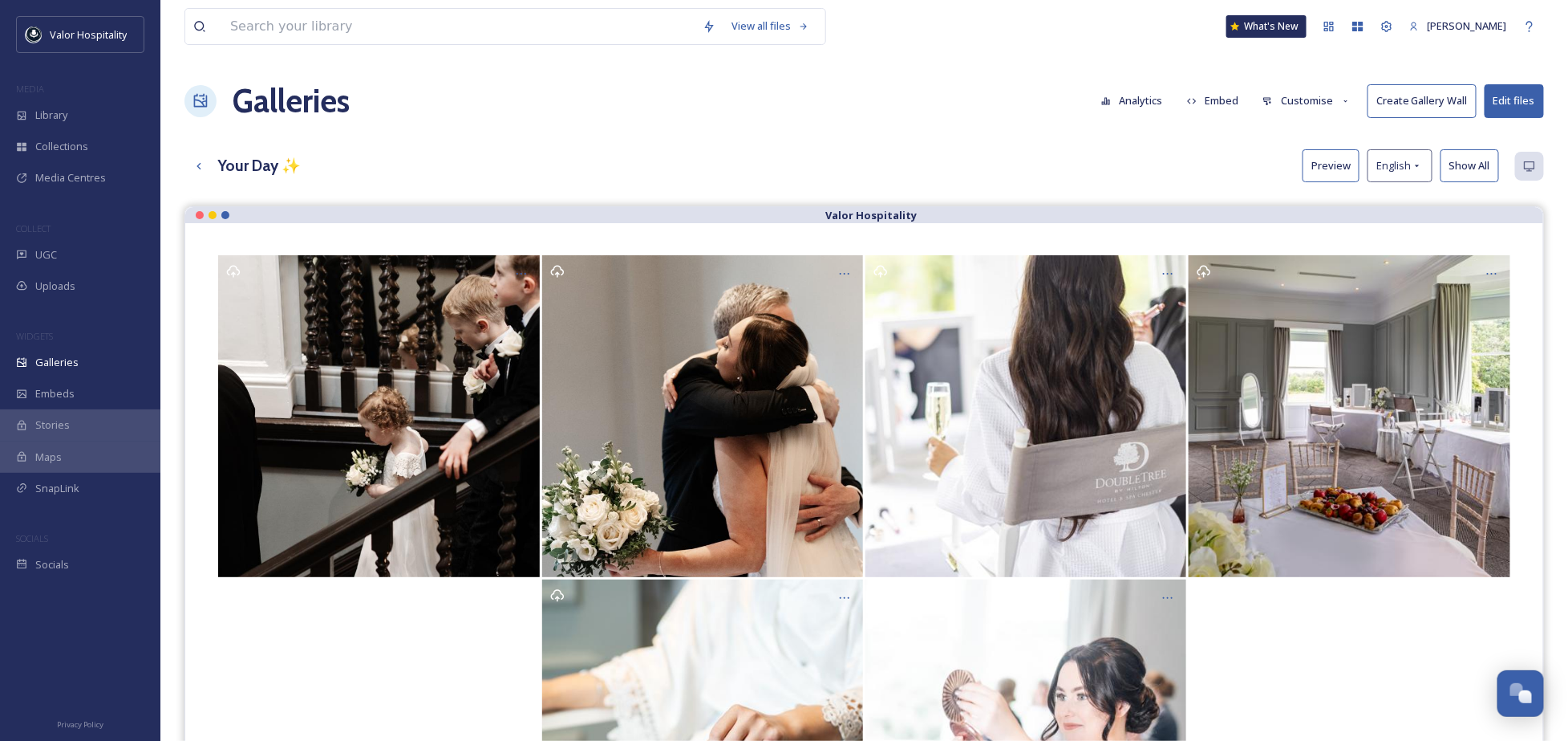
click at [710, 128] on div "View all files What's New Ninar Elkak Galleries Analytics Embed Customise Creat…" at bounding box center [864, 485] width 1407 height 971
